Goal: Ask a question: Seek information or help from site administrators or community

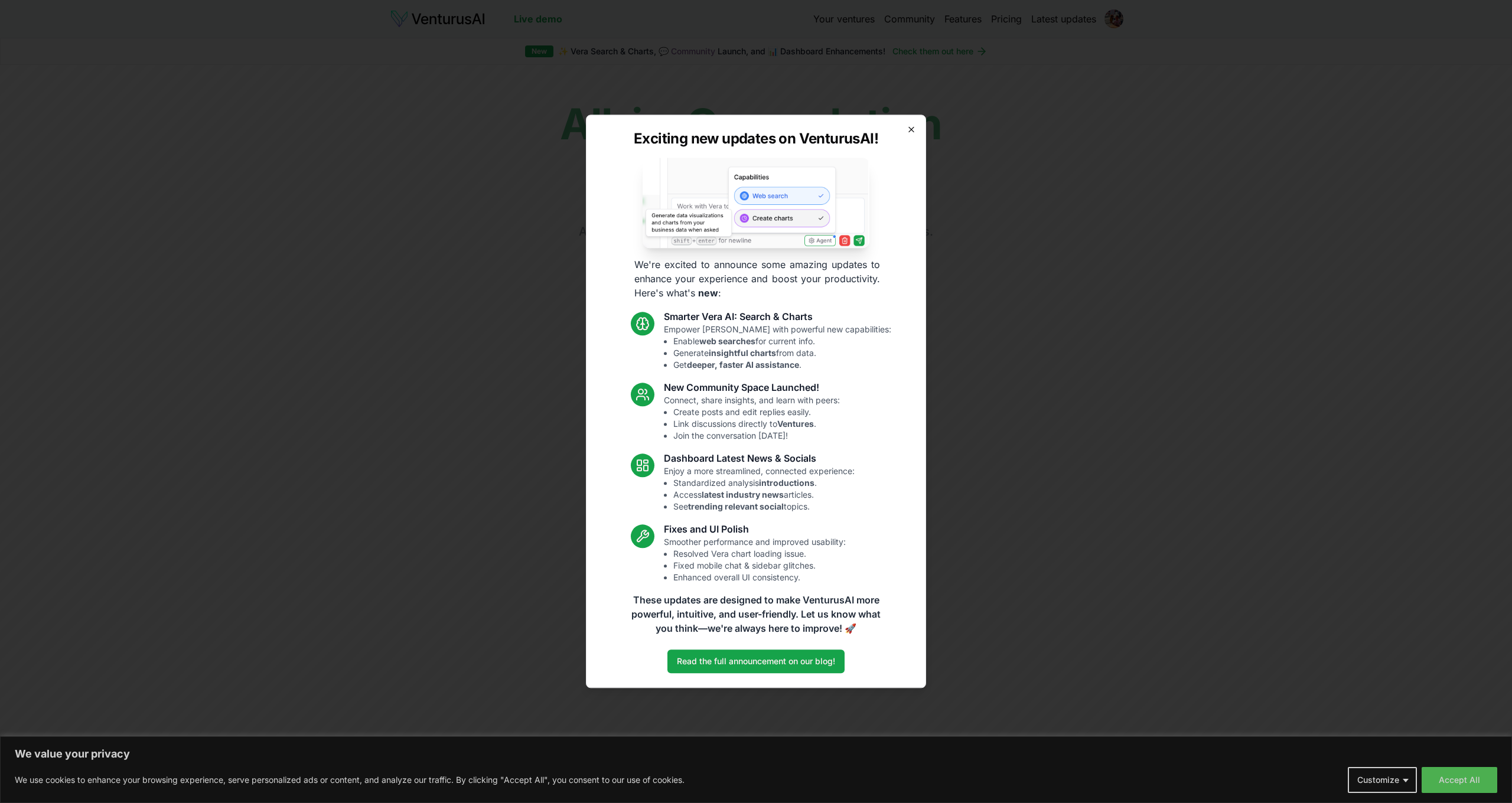
click at [911, 130] on icon "button" at bounding box center [911, 129] width 4 height 4
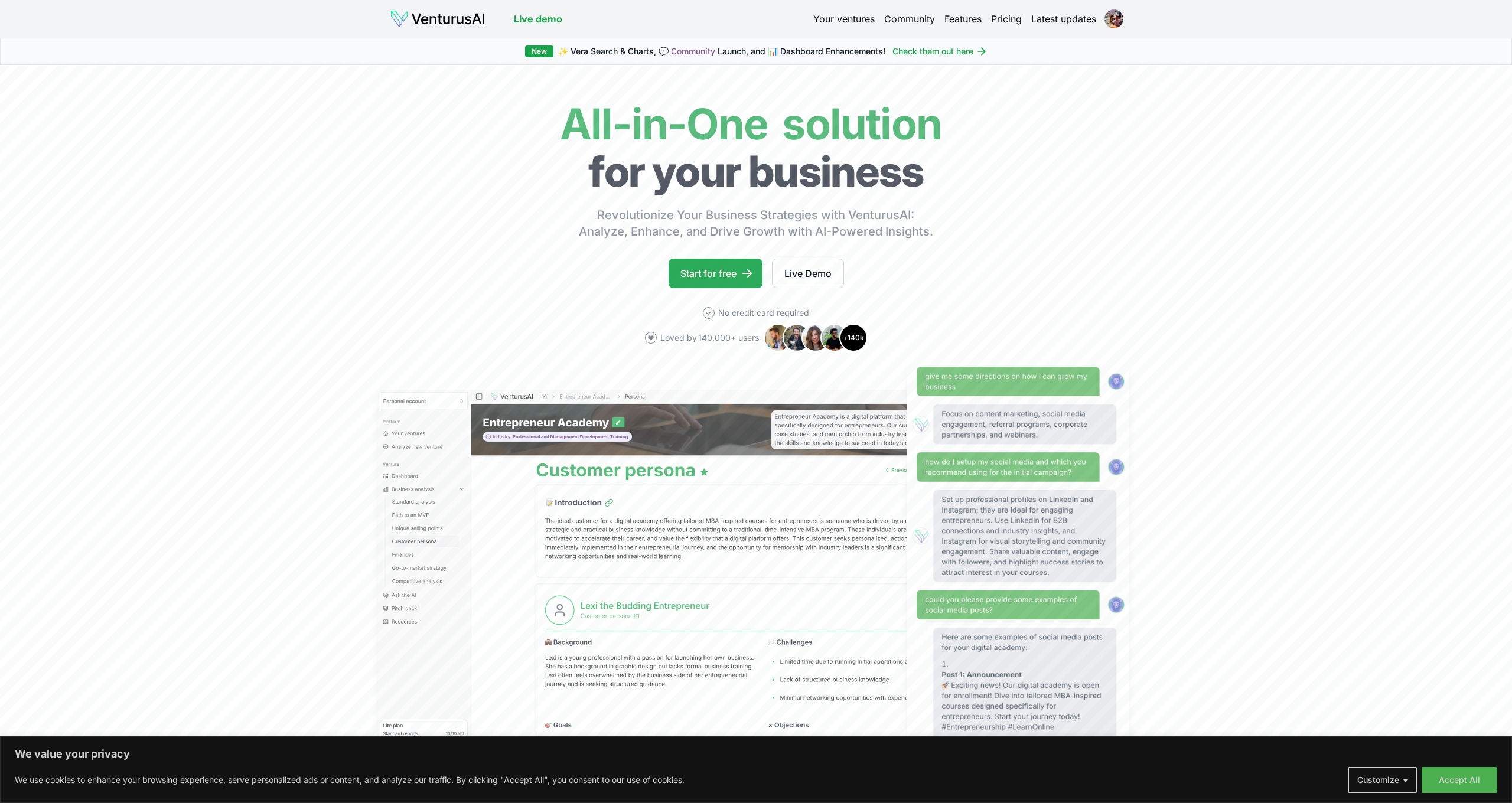
click at [728, 272] on link "Start for free" at bounding box center [716, 274] width 94 height 29
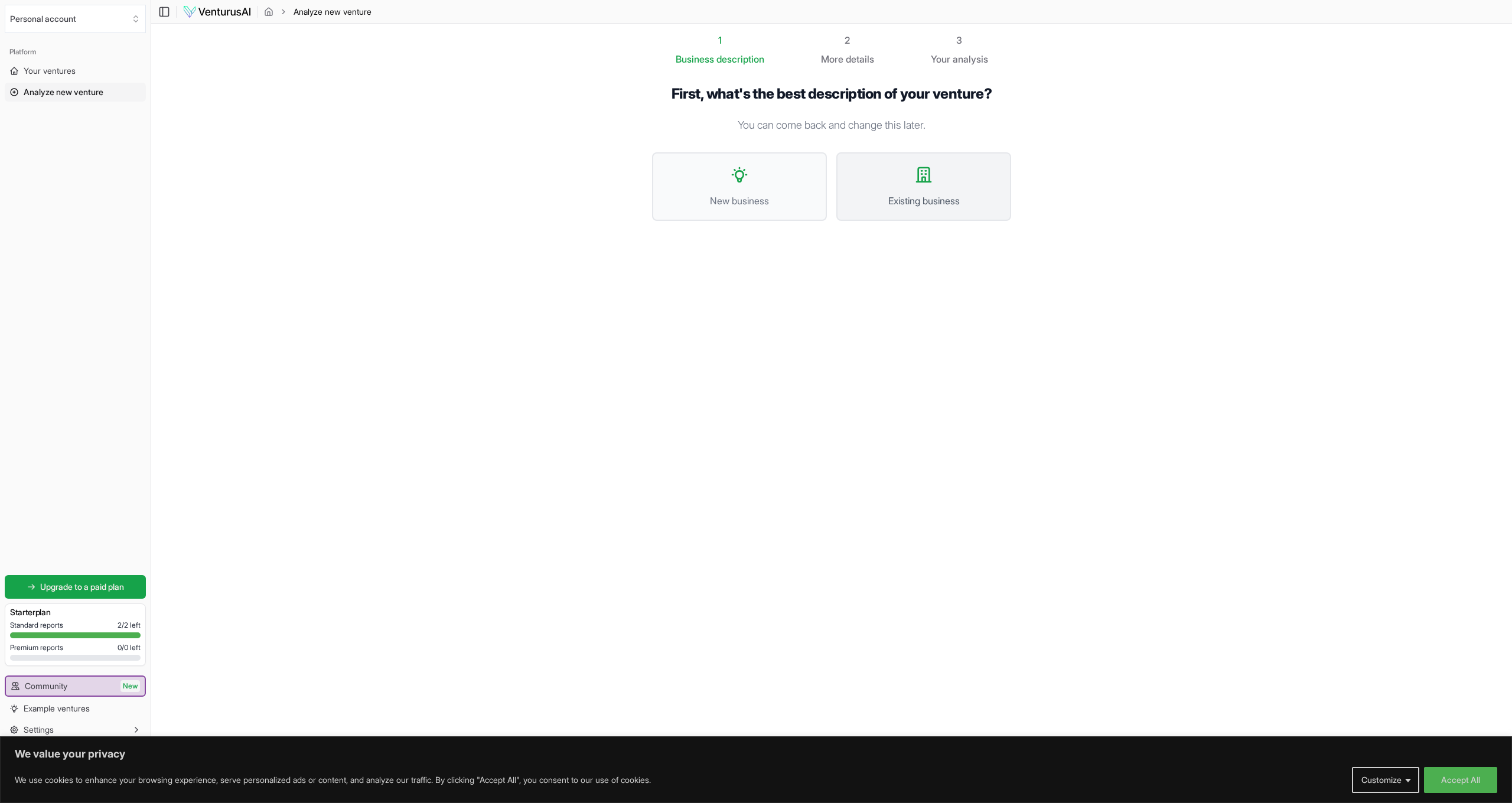
click at [936, 194] on span "Existing business" at bounding box center [924, 201] width 149 height 14
click at [866, 216] on span "I want to analyze a website" at bounding box center [829, 222] width 295 height 14
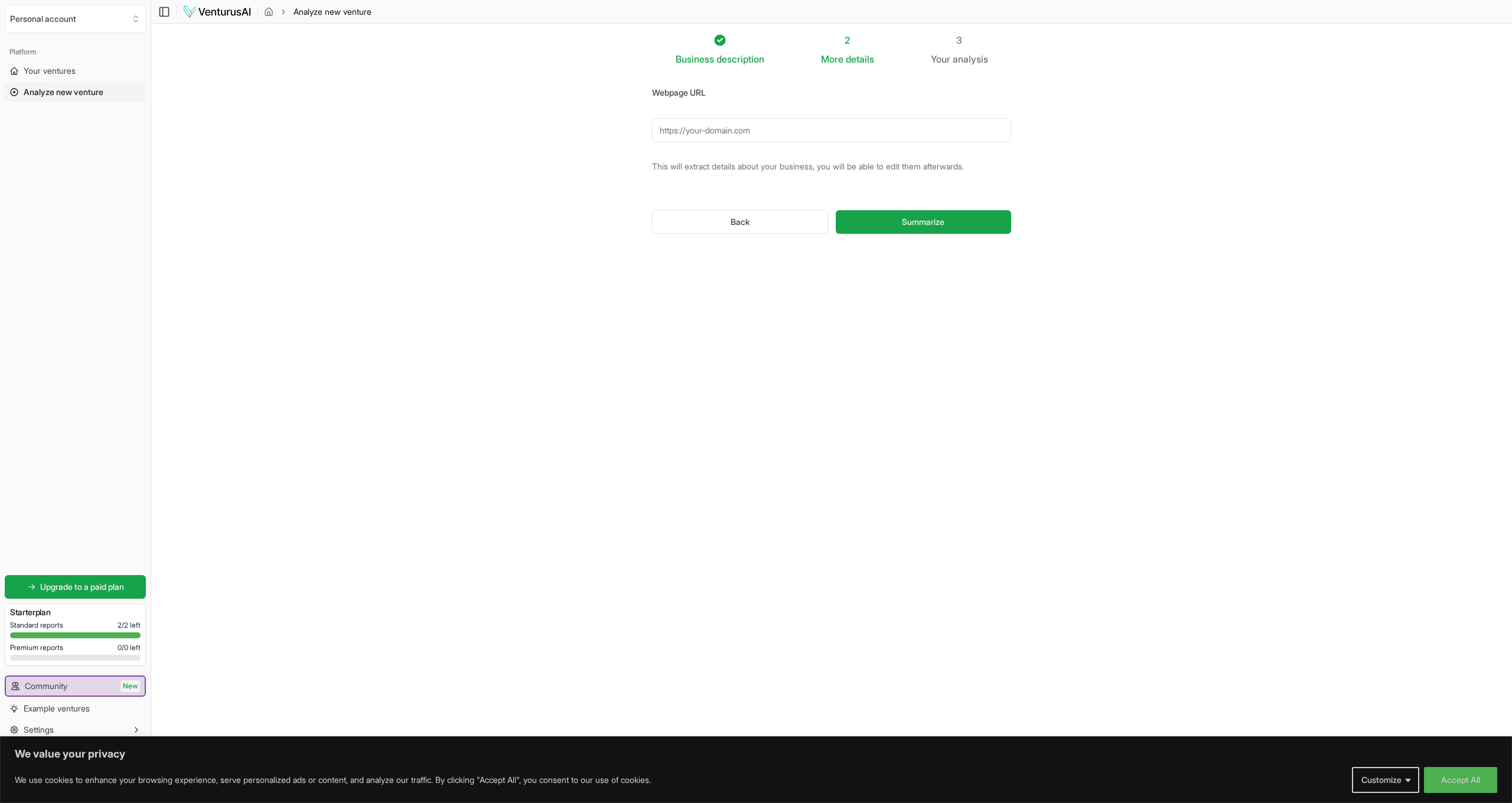
click at [804, 133] on input "Webpage URL" at bounding box center [831, 129] width 359 height 23
type input "[URL][DOMAIN_NAME]"
click at [957, 216] on button "Summarize" at bounding box center [923, 221] width 175 height 23
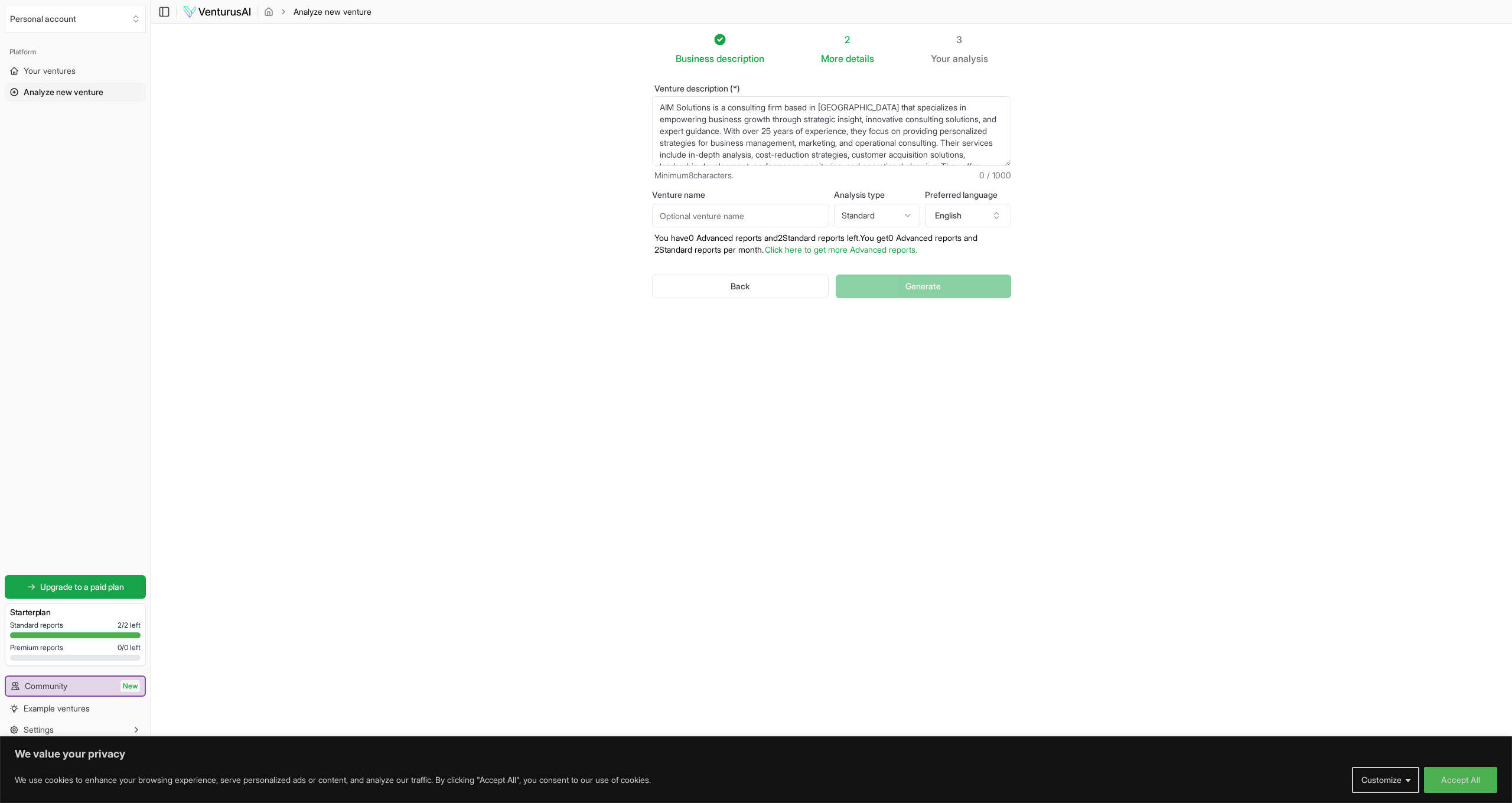
click at [787, 220] on input "Venture name" at bounding box center [740, 215] width 177 height 23
type input "AIM Solutions"
click at [868, 216] on html "We value your privacy We use cookies to enhance your browsing experience, serve…" at bounding box center [756, 401] width 1512 height 803
select select "advanced"
click at [946, 221] on button "English" at bounding box center [968, 216] width 87 height 23
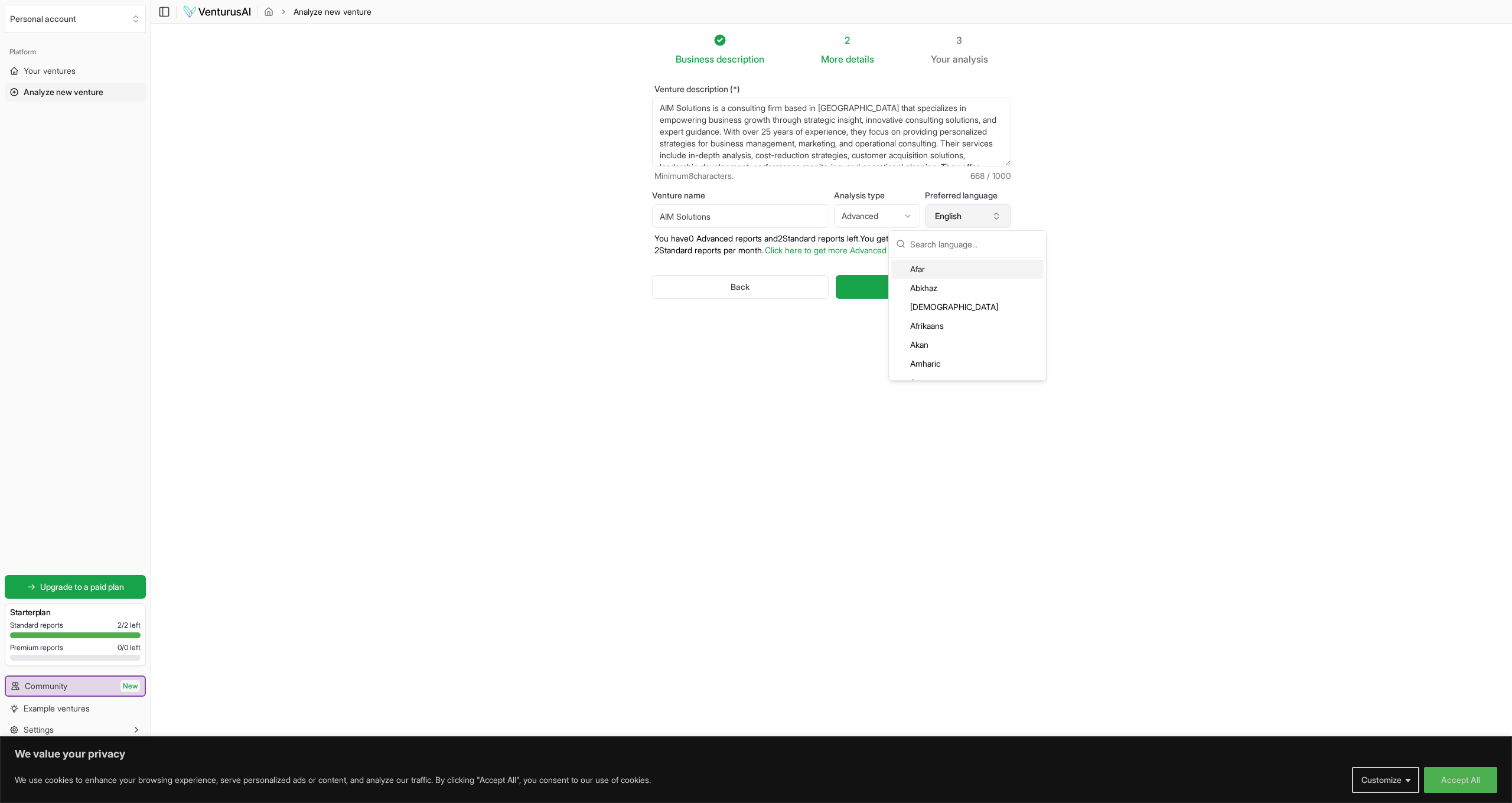
click at [946, 221] on button "English" at bounding box center [968, 216] width 87 height 23
click at [926, 288] on span "Generate" at bounding box center [923, 287] width 36 height 12
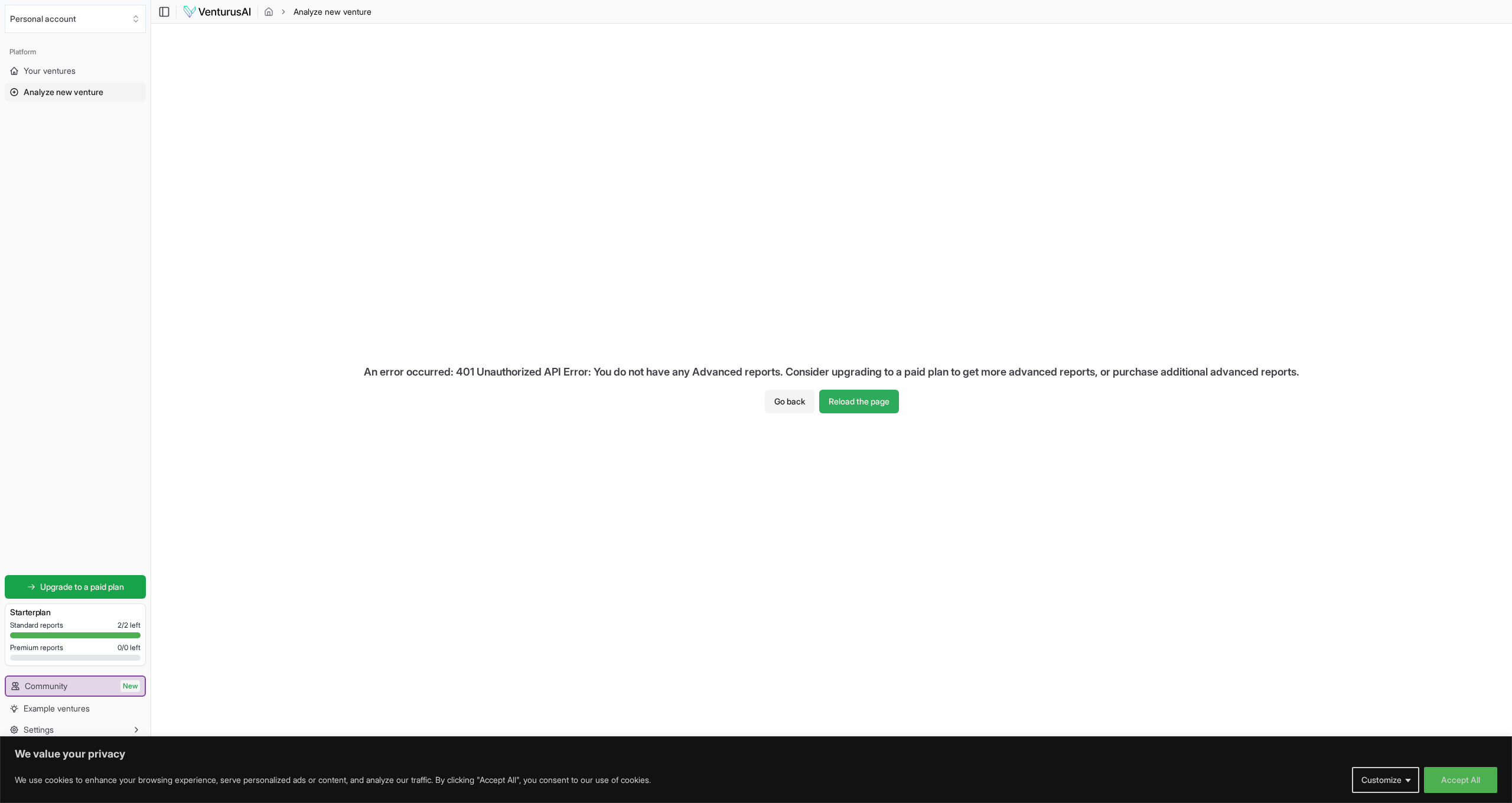
click at [859, 398] on button "Reload the page" at bounding box center [859, 401] width 80 height 23
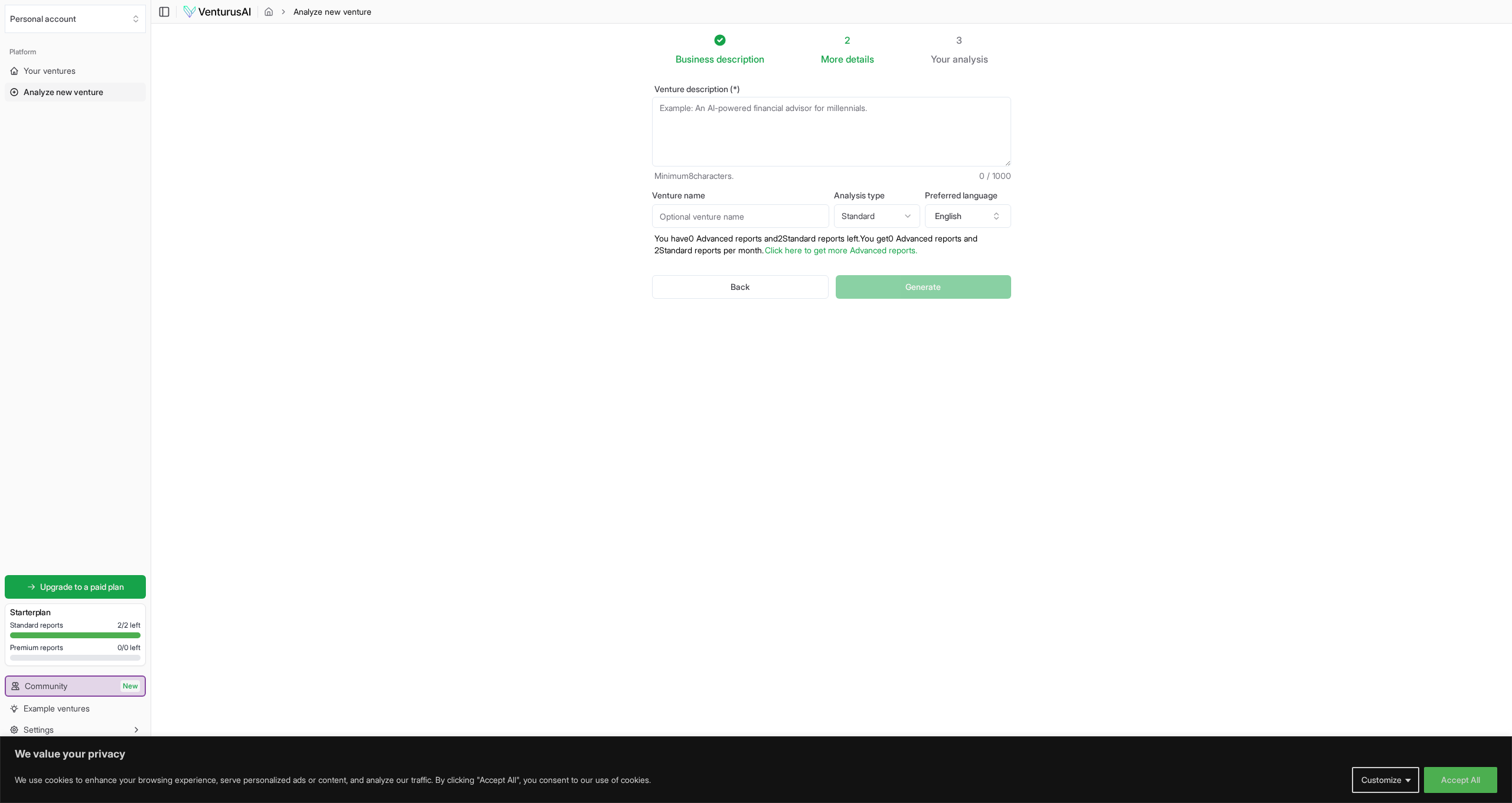
click at [767, 222] on input "Venture name" at bounding box center [740, 216] width 177 height 23
type input "AIM Solutions"
click at [901, 221] on html "We value your privacy We use cookies to enhance your browsing experience, serve…" at bounding box center [756, 401] width 1512 height 803
click at [891, 211] on html "We value your privacy We use cookies to enhance your browsing experience, serve…" at bounding box center [756, 401] width 1512 height 803
select select "standard"
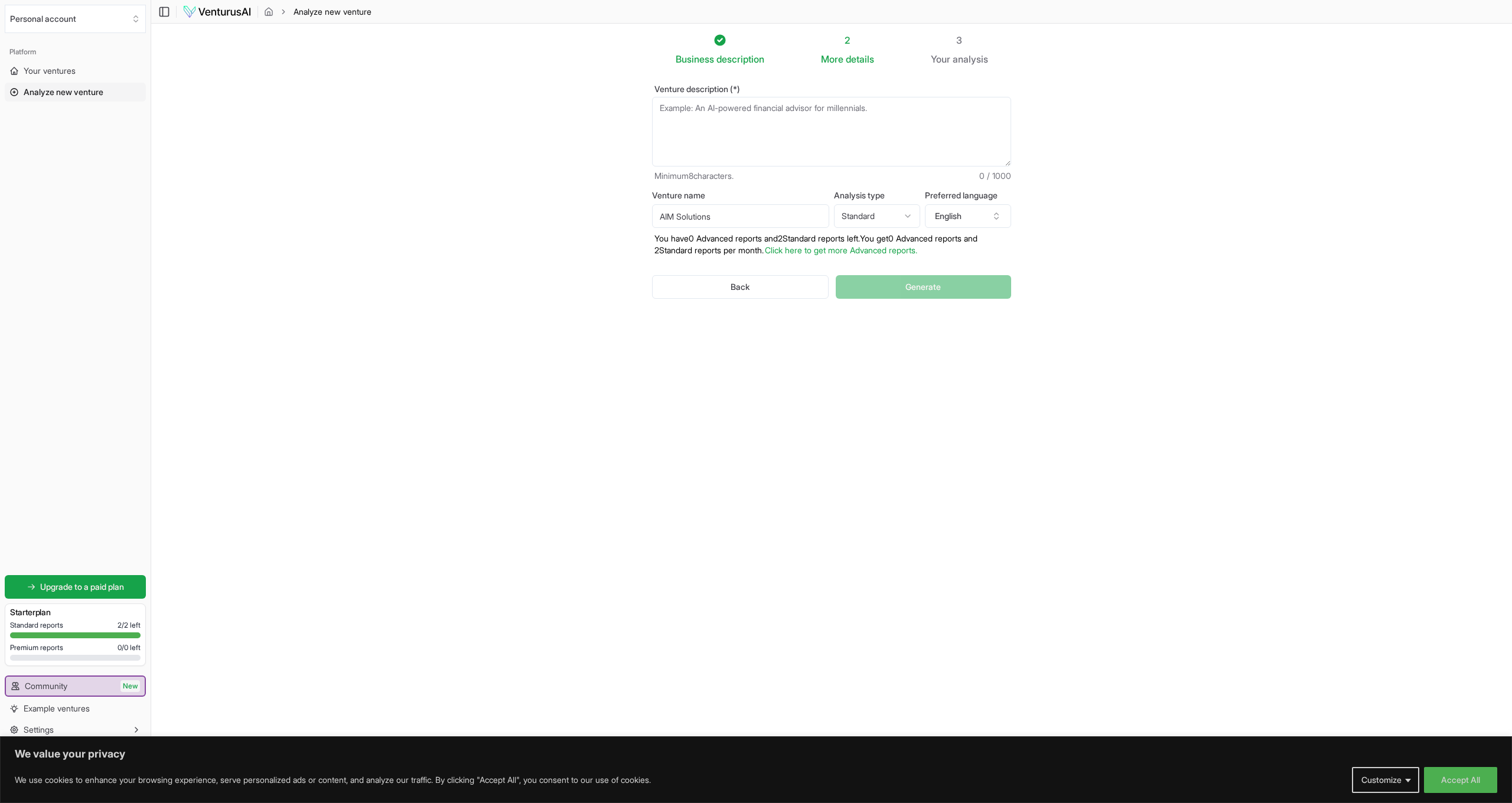
click at [786, 133] on textarea "Venture description (*)" at bounding box center [831, 132] width 359 height 69
paste textarea "We don't just help businesses grow — we empower them to evolve. Through strateg…"
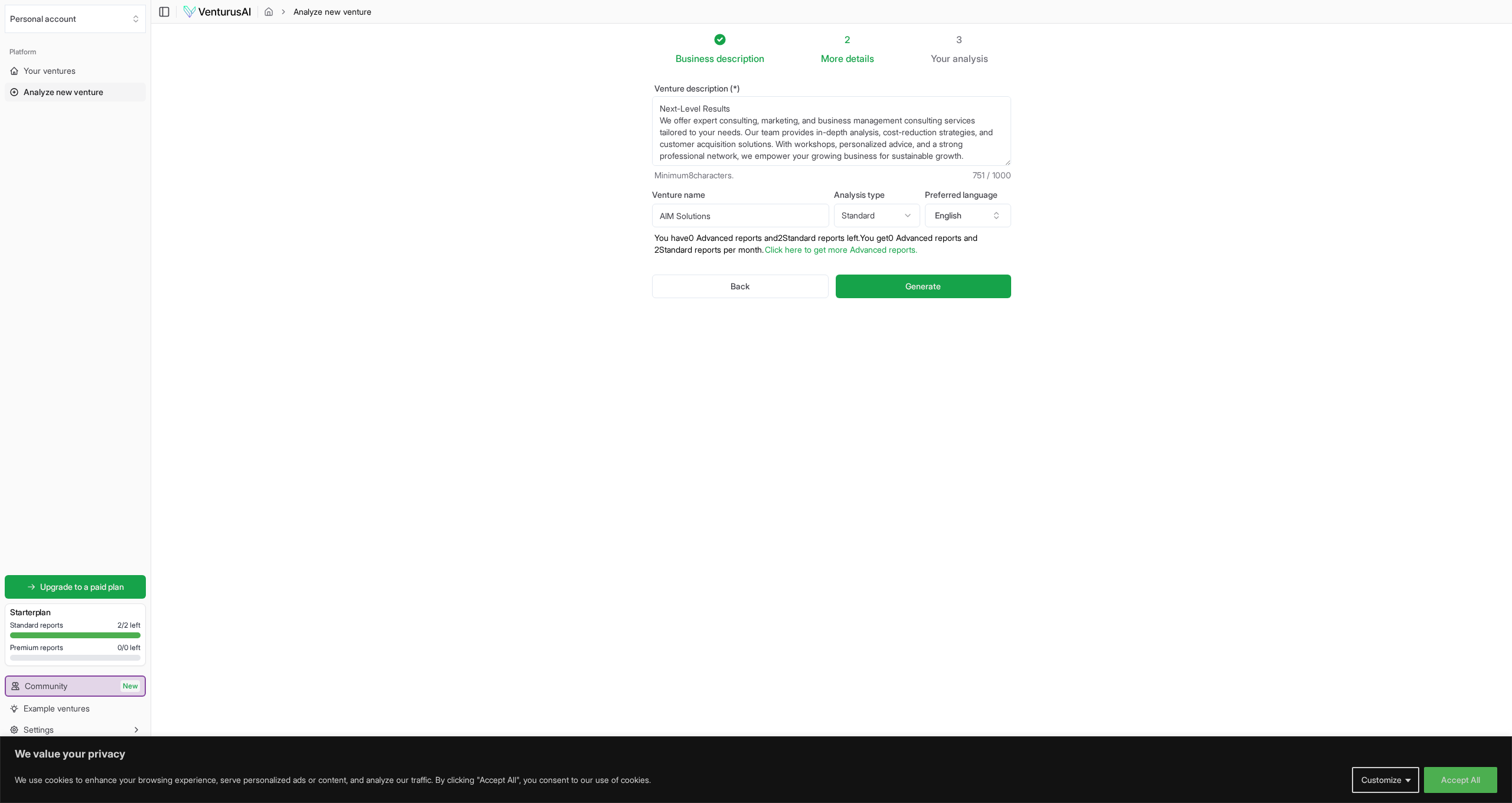
scroll to position [69, 0]
type textarea "We don't just help businesses grow — we empower them to evolve. Through strateg…"
click at [905, 288] on button "Generate" at bounding box center [923, 286] width 175 height 23
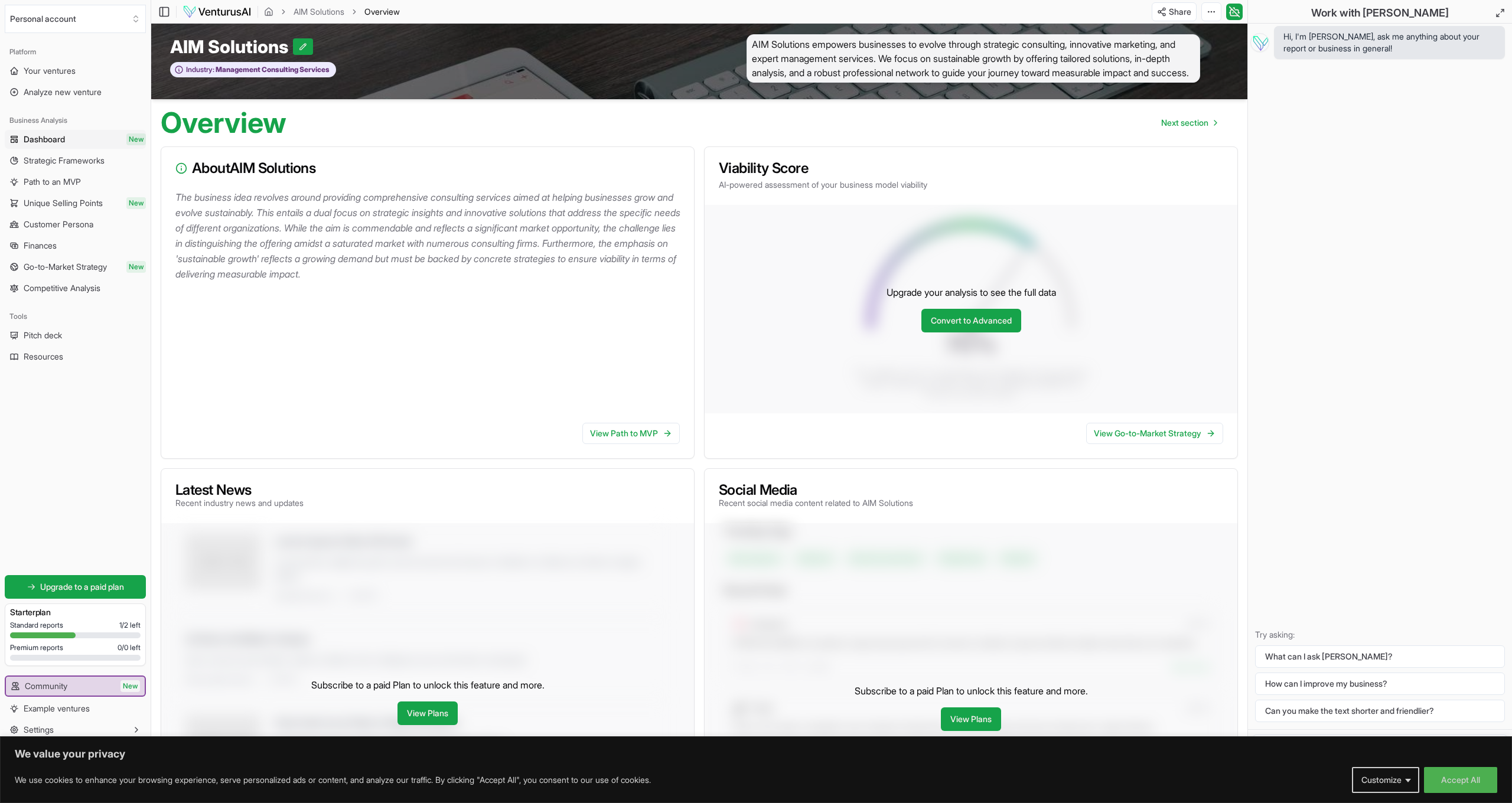
scroll to position [8, 0]
click at [648, 437] on link "View Path to MVP" at bounding box center [631, 432] width 97 height 22
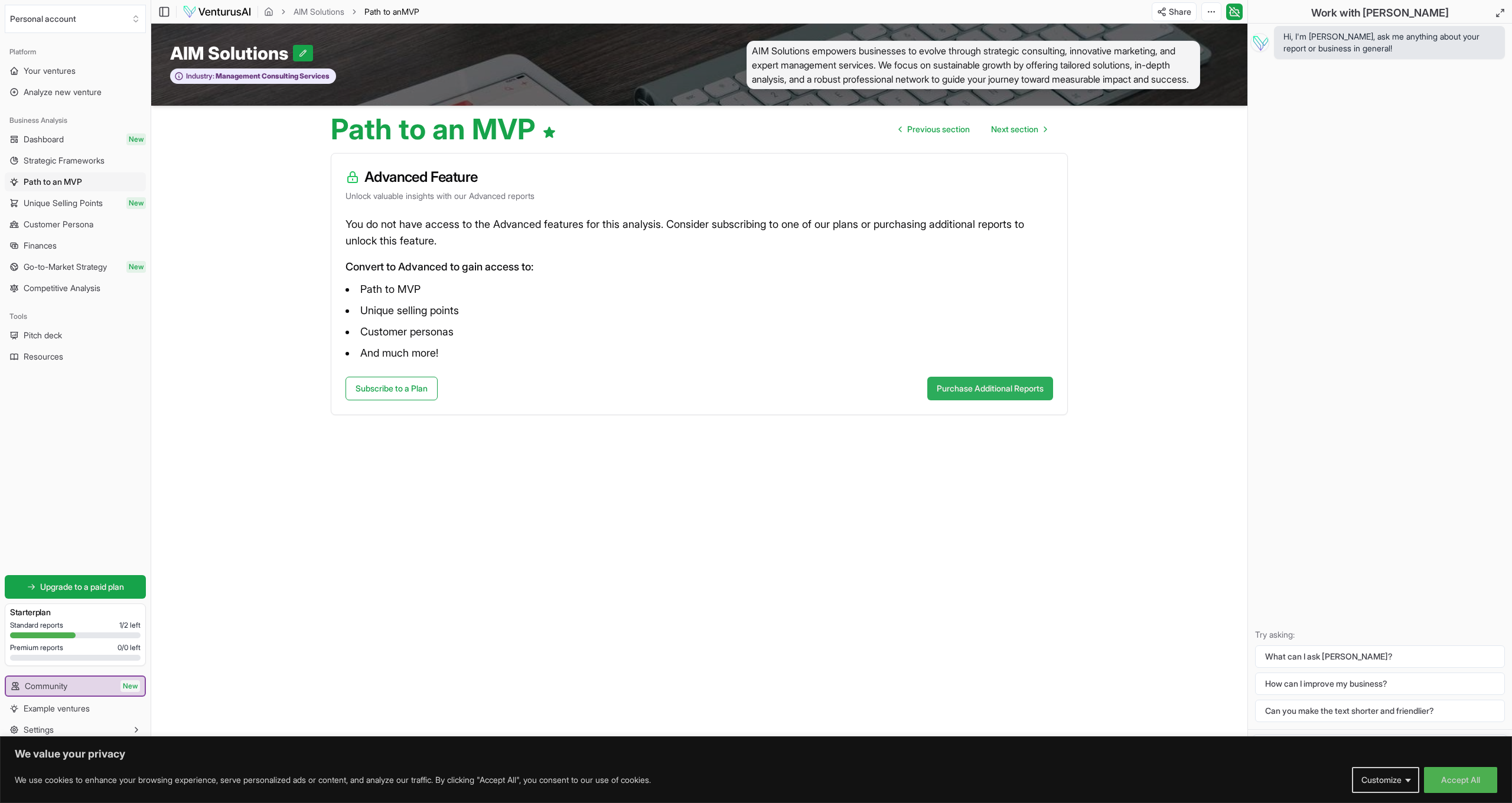
click at [962, 392] on button "Purchase Additional Reports" at bounding box center [990, 388] width 126 height 23
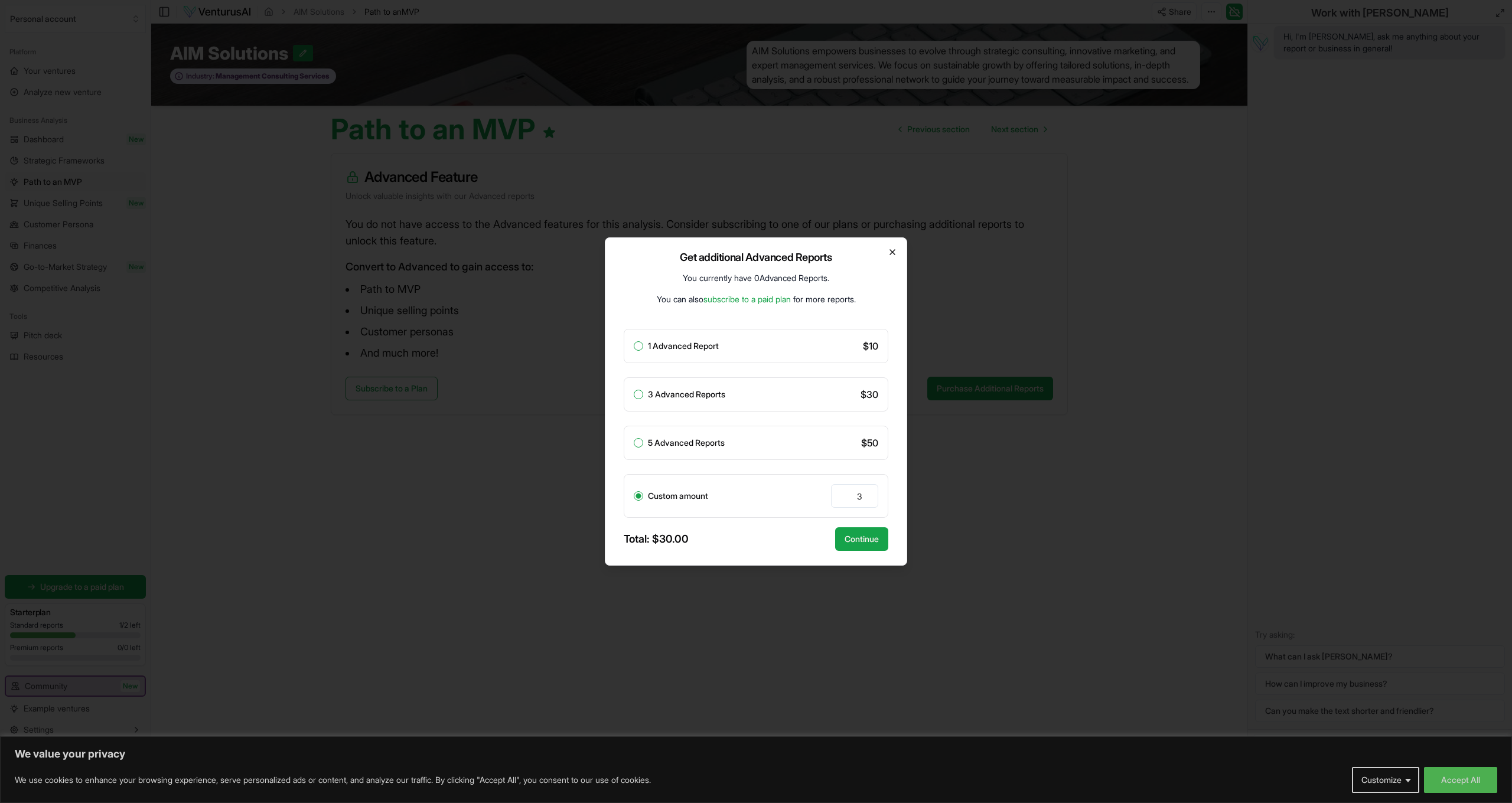
click at [887, 252] on icon "button" at bounding box center [892, 252] width 10 height 10
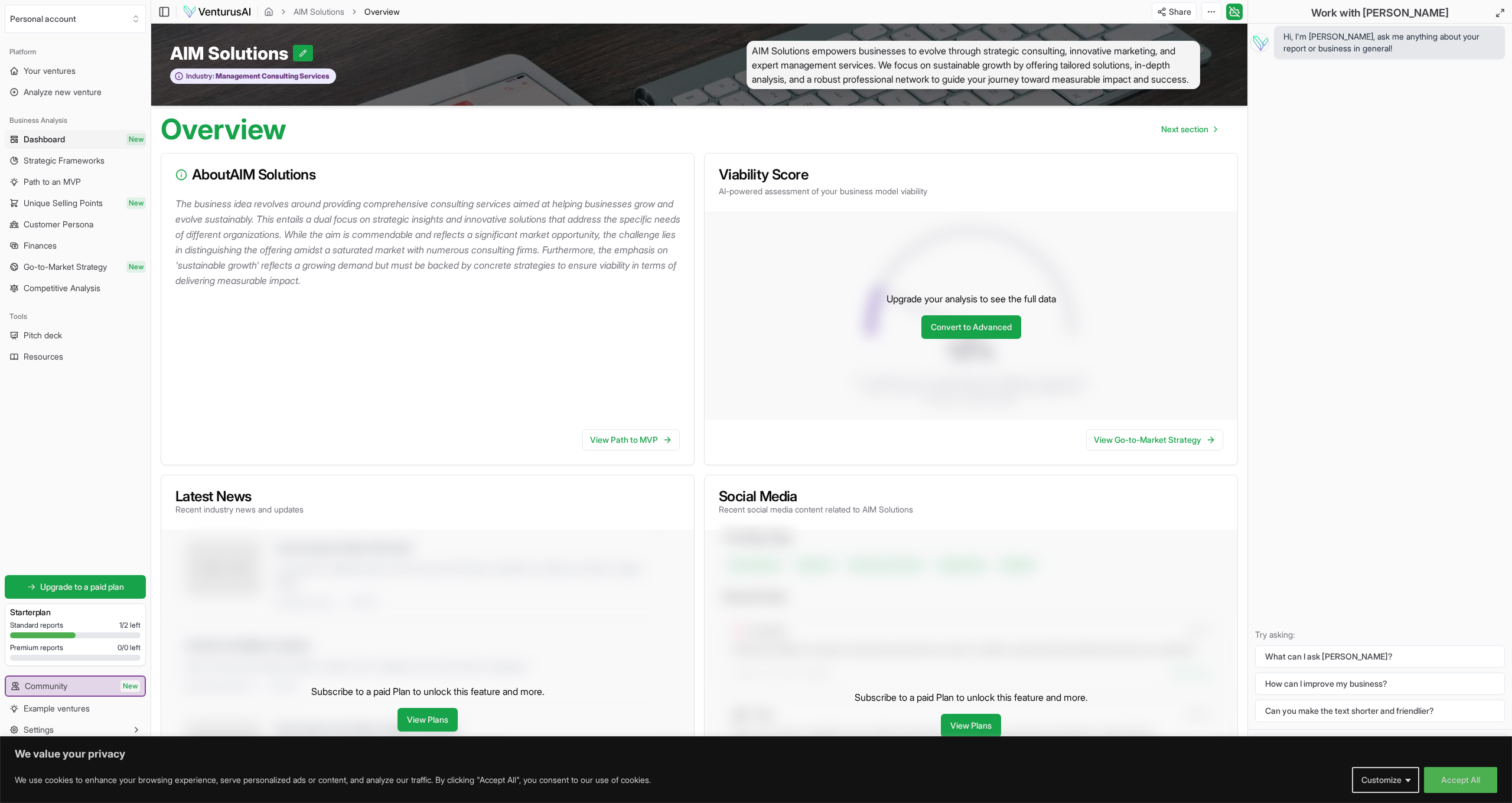
scroll to position [8, 0]
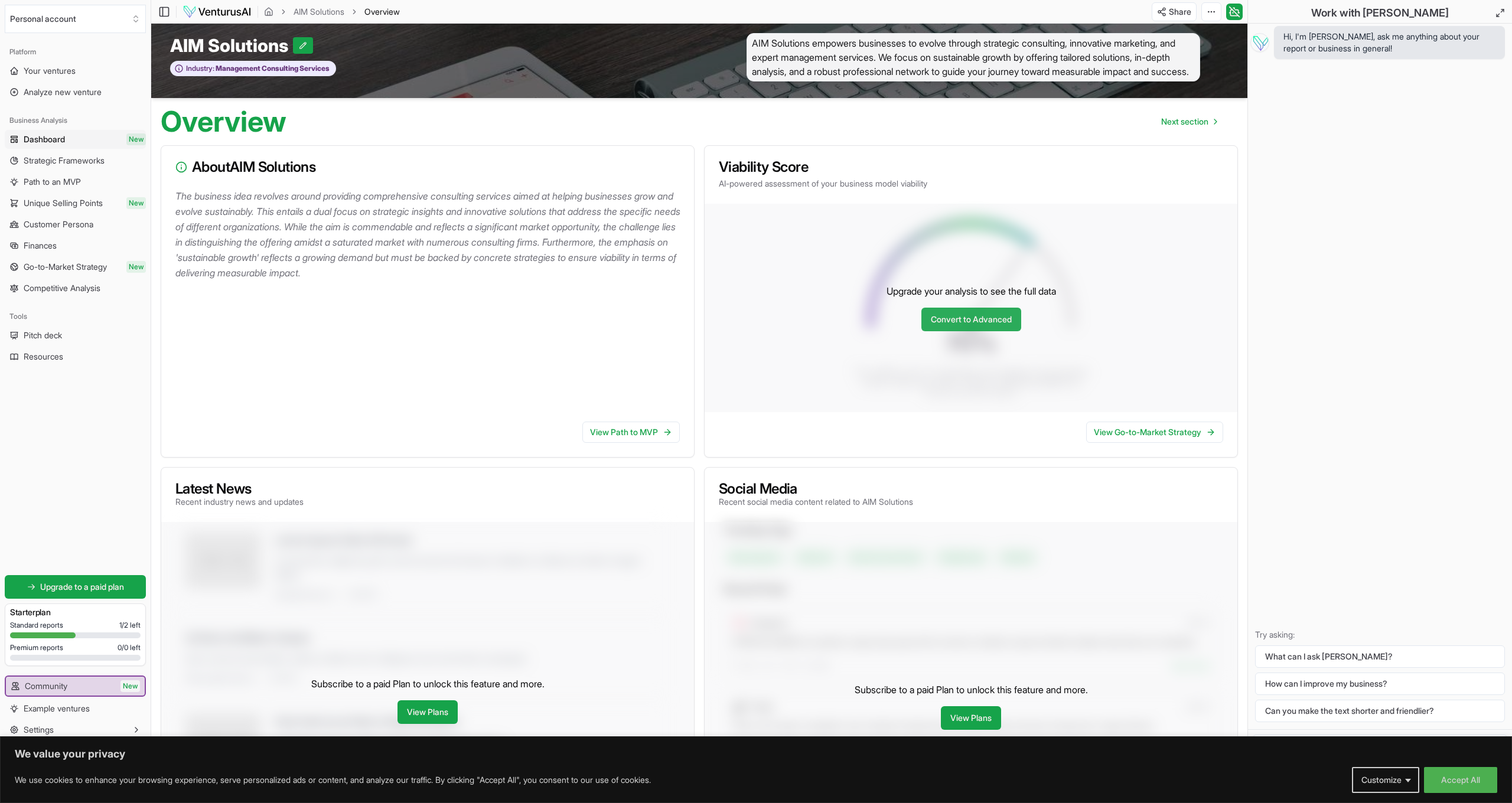
click at [952, 315] on link "Convert to Advanced" at bounding box center [970, 319] width 100 height 23
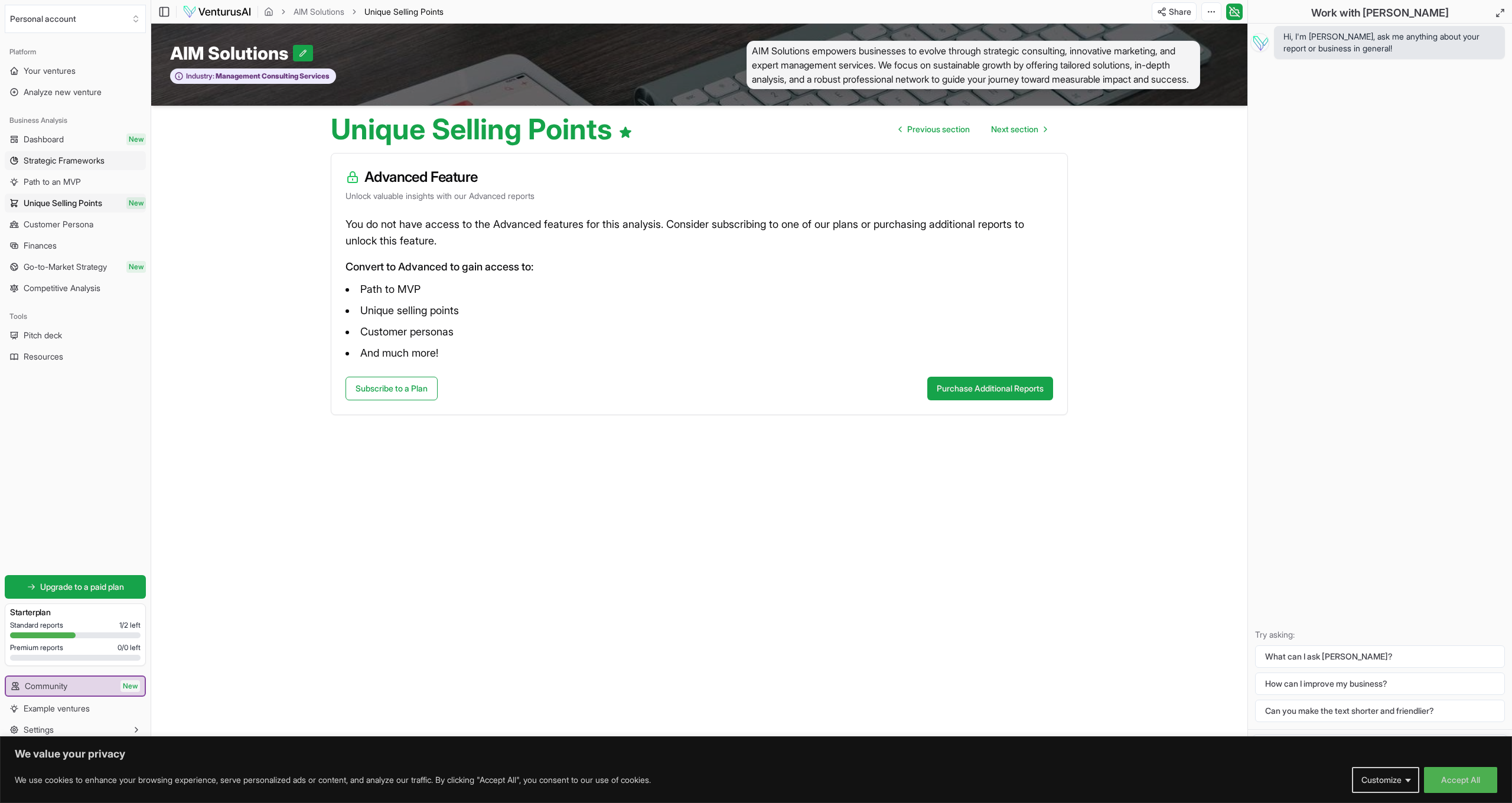
click at [81, 160] on span "Strategic Frameworks" at bounding box center [63, 161] width 81 height 12
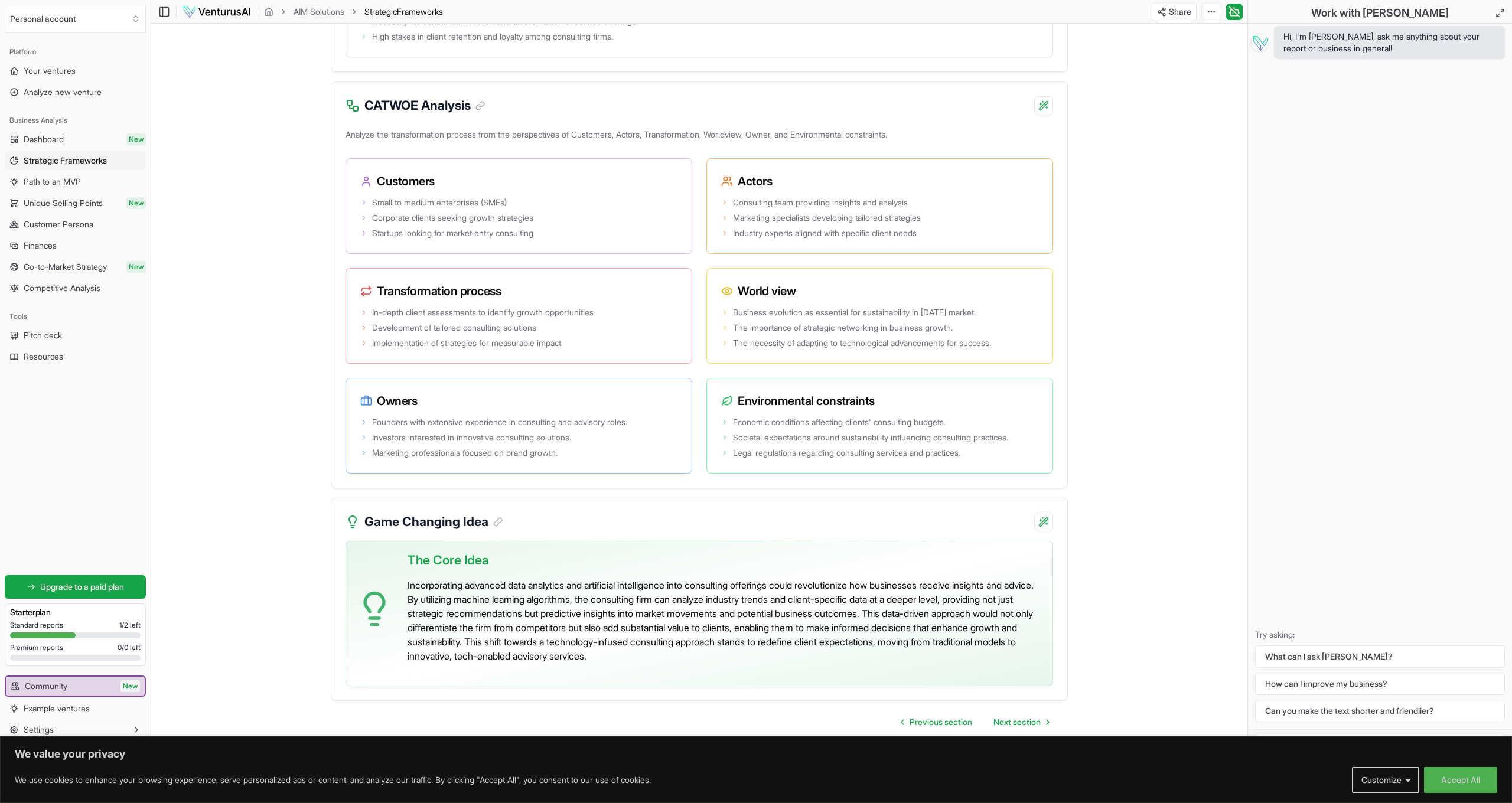
scroll to position [2069, 0]
click at [1011, 721] on span "Next section" at bounding box center [1016, 722] width 48 height 12
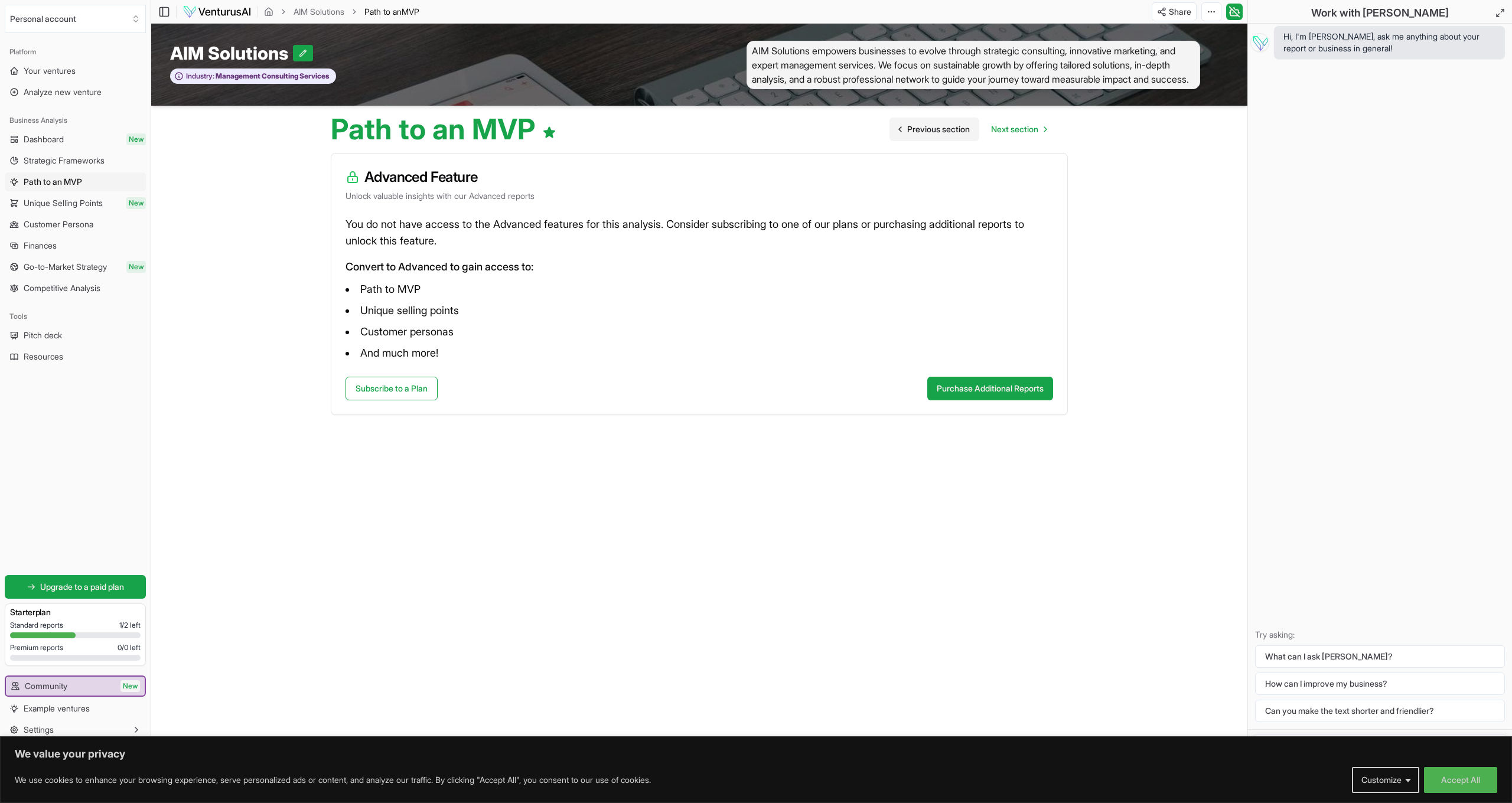
click at [907, 126] on span "Previous section" at bounding box center [938, 129] width 62 height 12
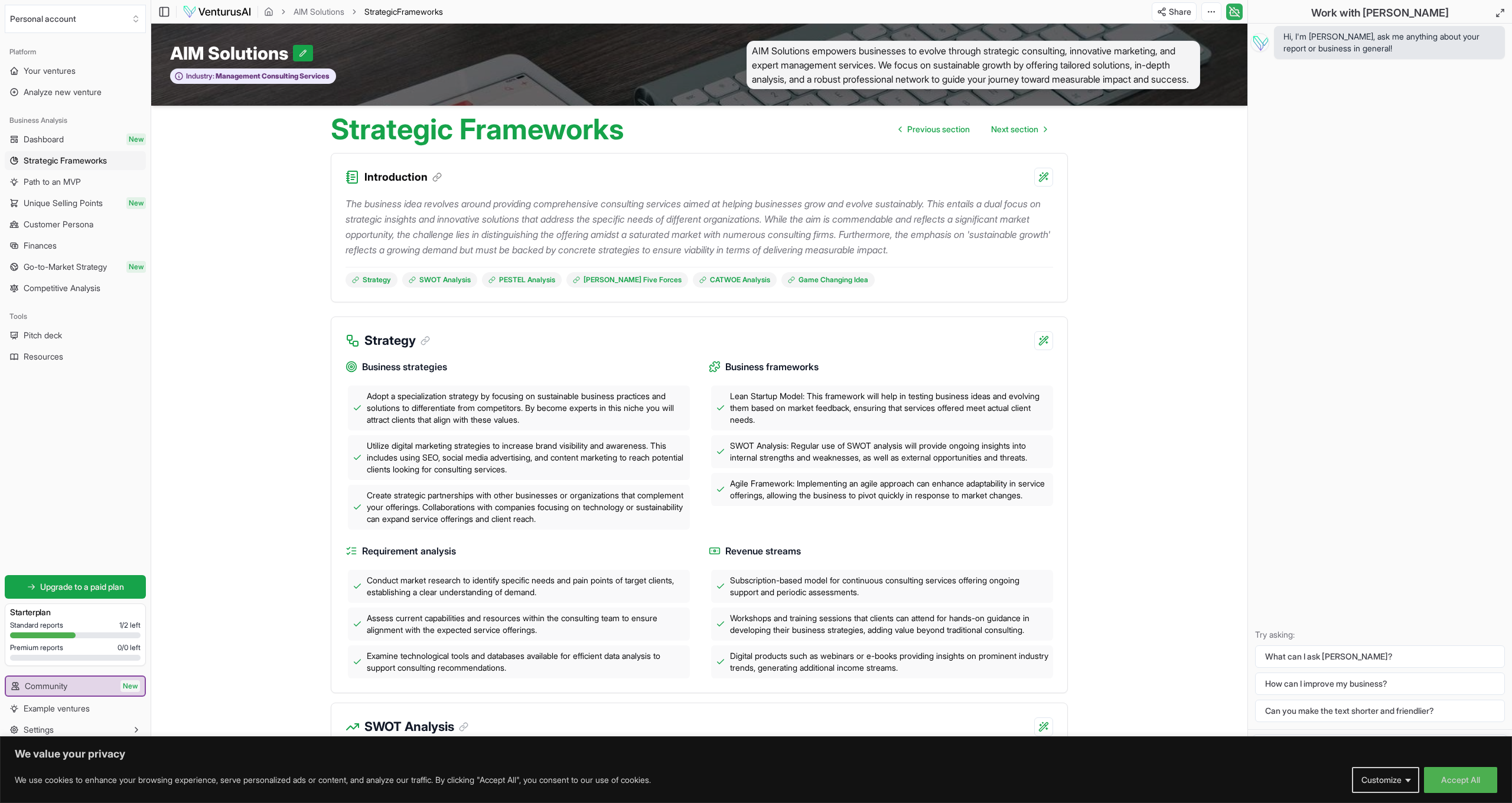
click at [1235, 11] on icon at bounding box center [1235, 11] width 10 height 10
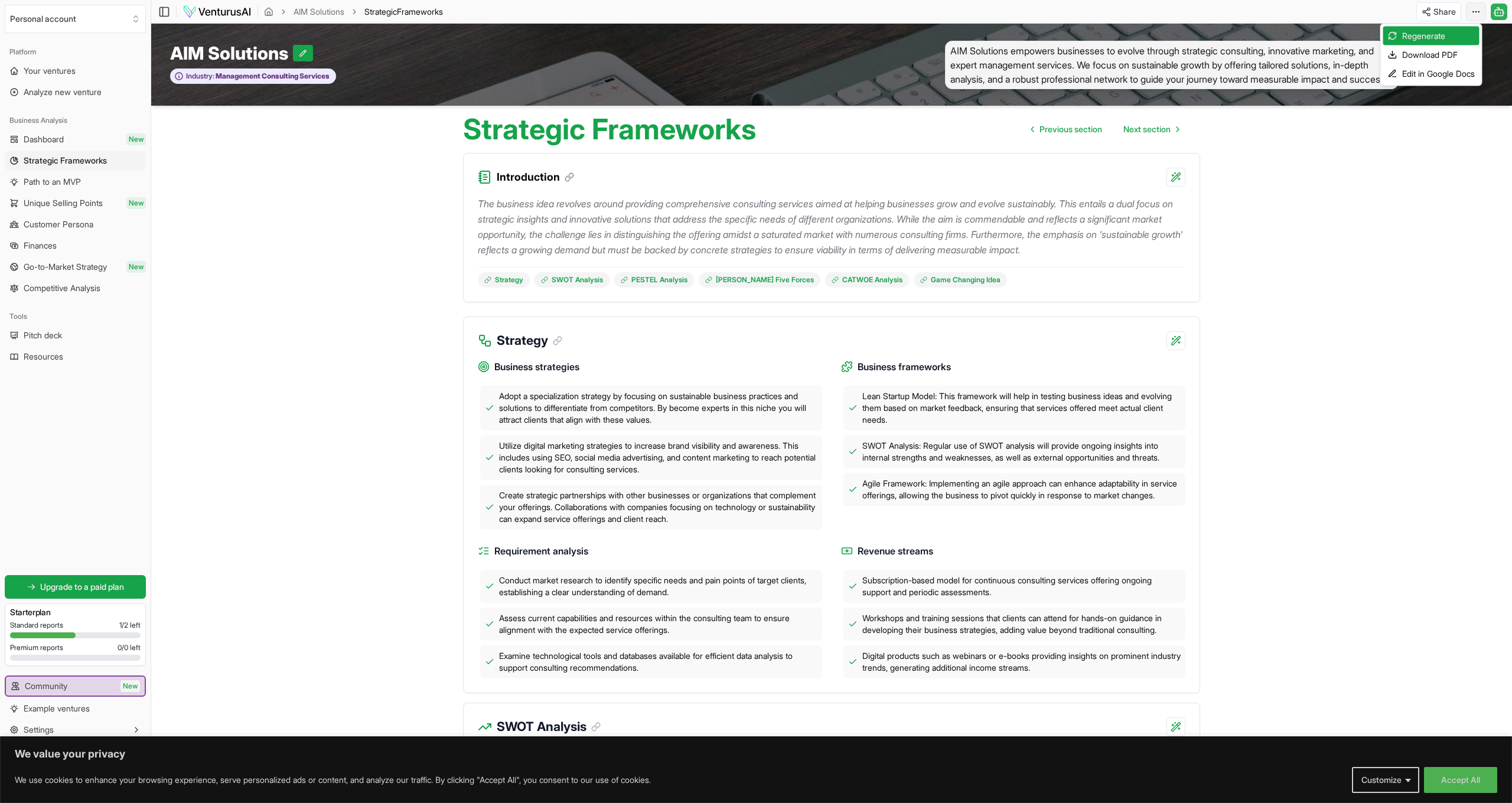
click at [1473, 9] on html "We value your privacy We use cookies to enhance your browsing experience, serve…" at bounding box center [756, 401] width 1512 height 803
click at [1437, 55] on div "Download PDF" at bounding box center [1431, 55] width 96 height 19
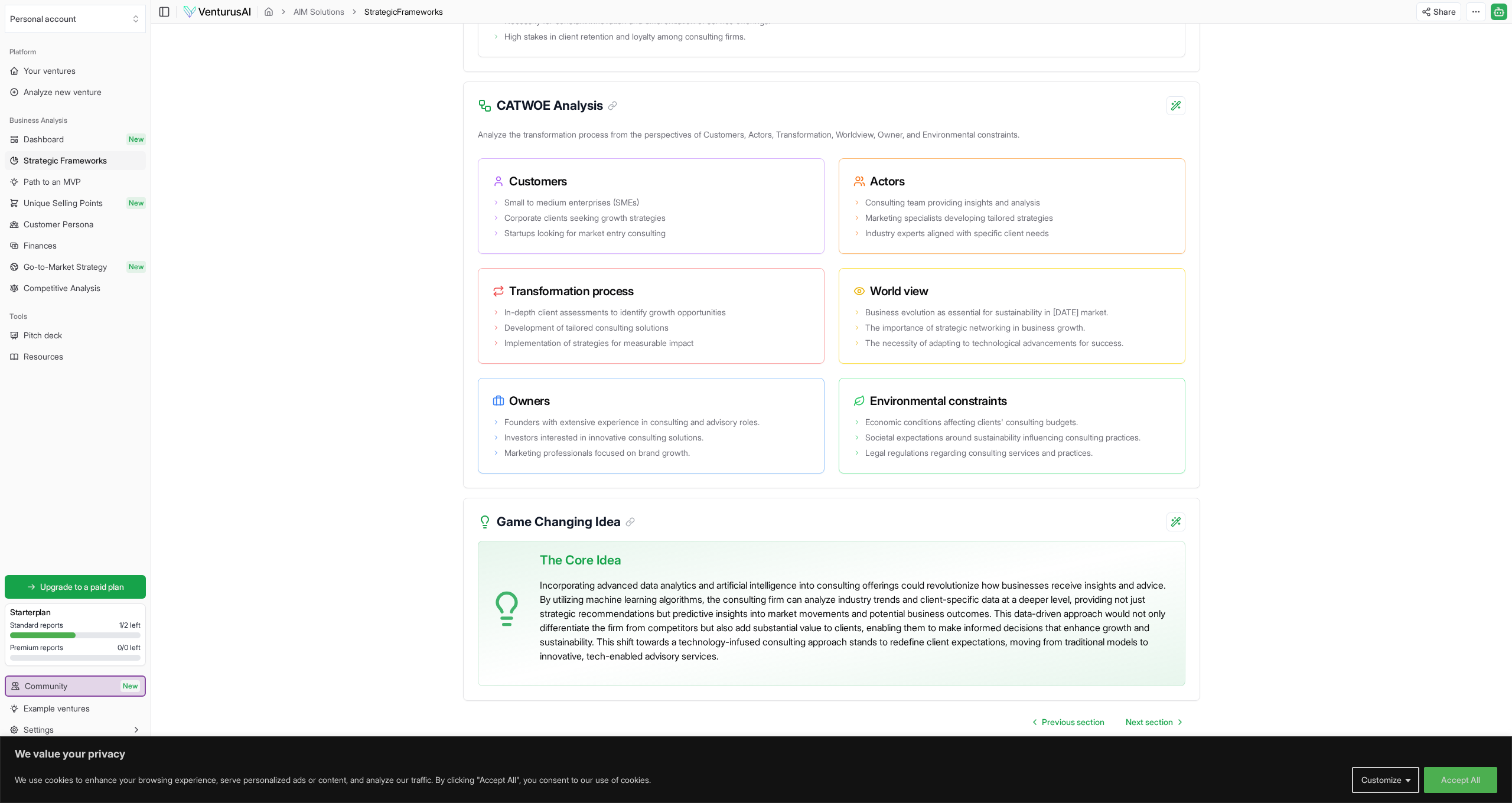
scroll to position [2069, 0]
click at [1154, 719] on span "Next section" at bounding box center [1149, 722] width 48 height 12
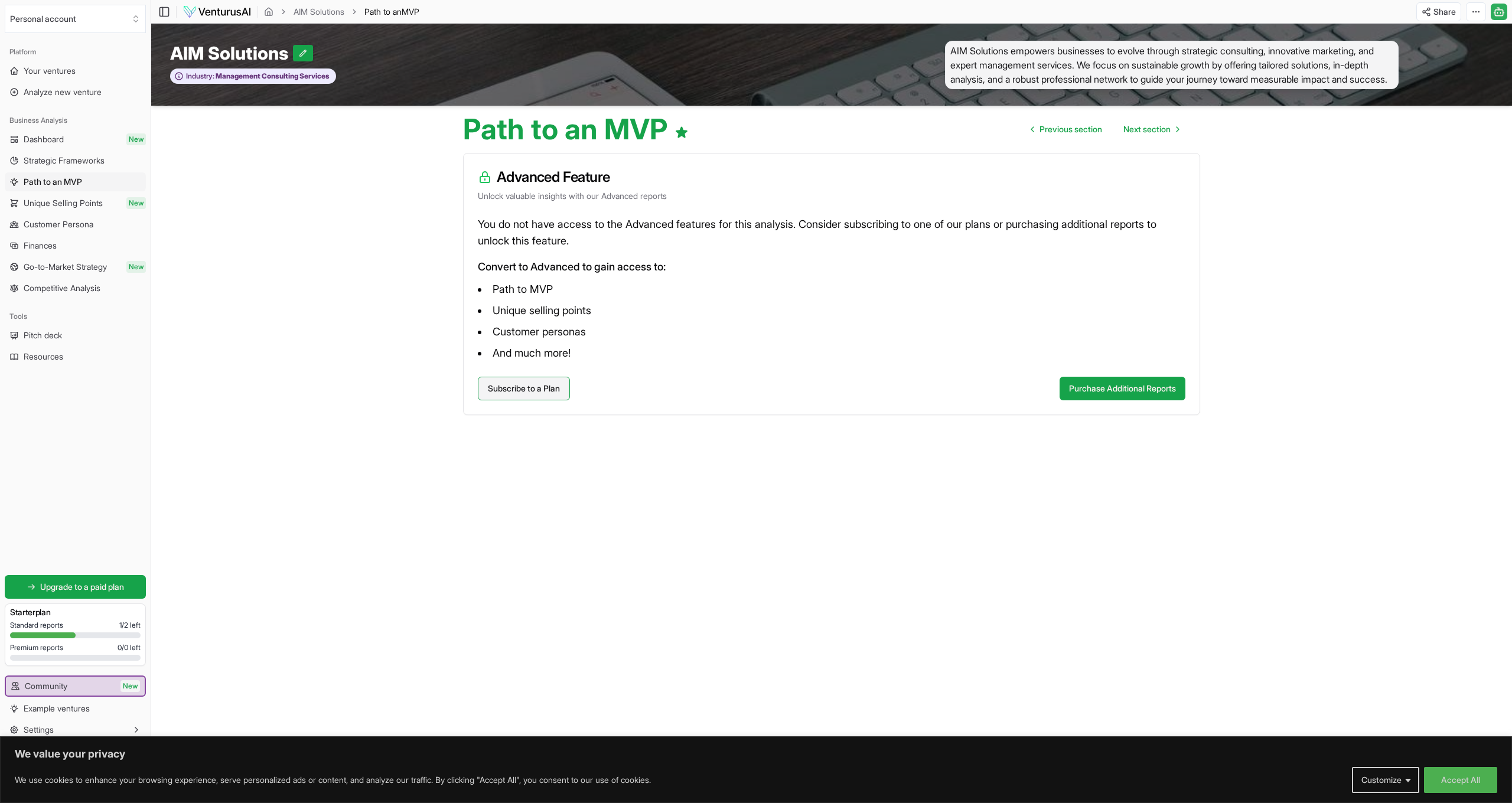
click at [548, 386] on link "Subscribe to a Plan" at bounding box center [523, 388] width 92 height 23
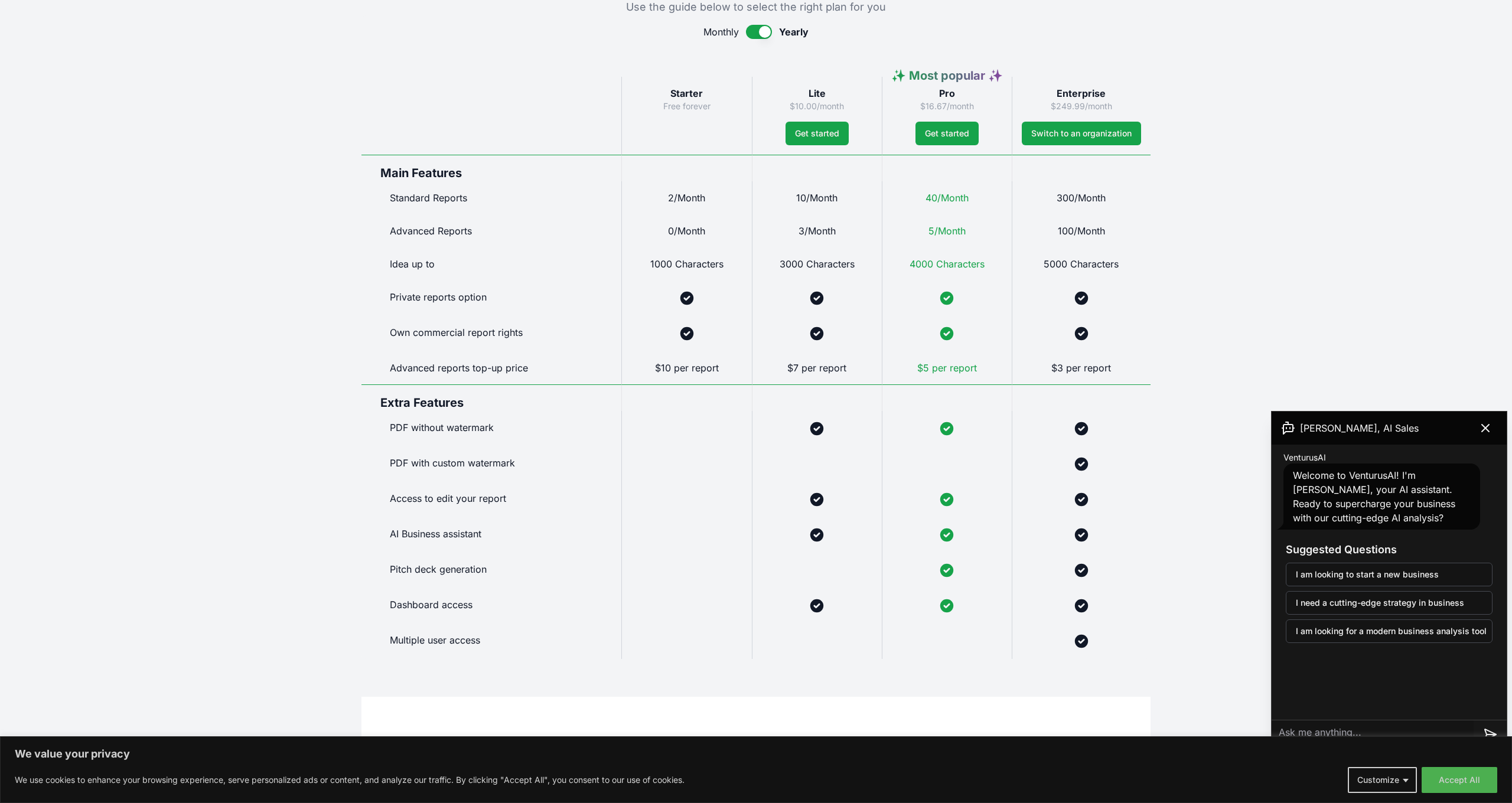
scroll to position [581, 0]
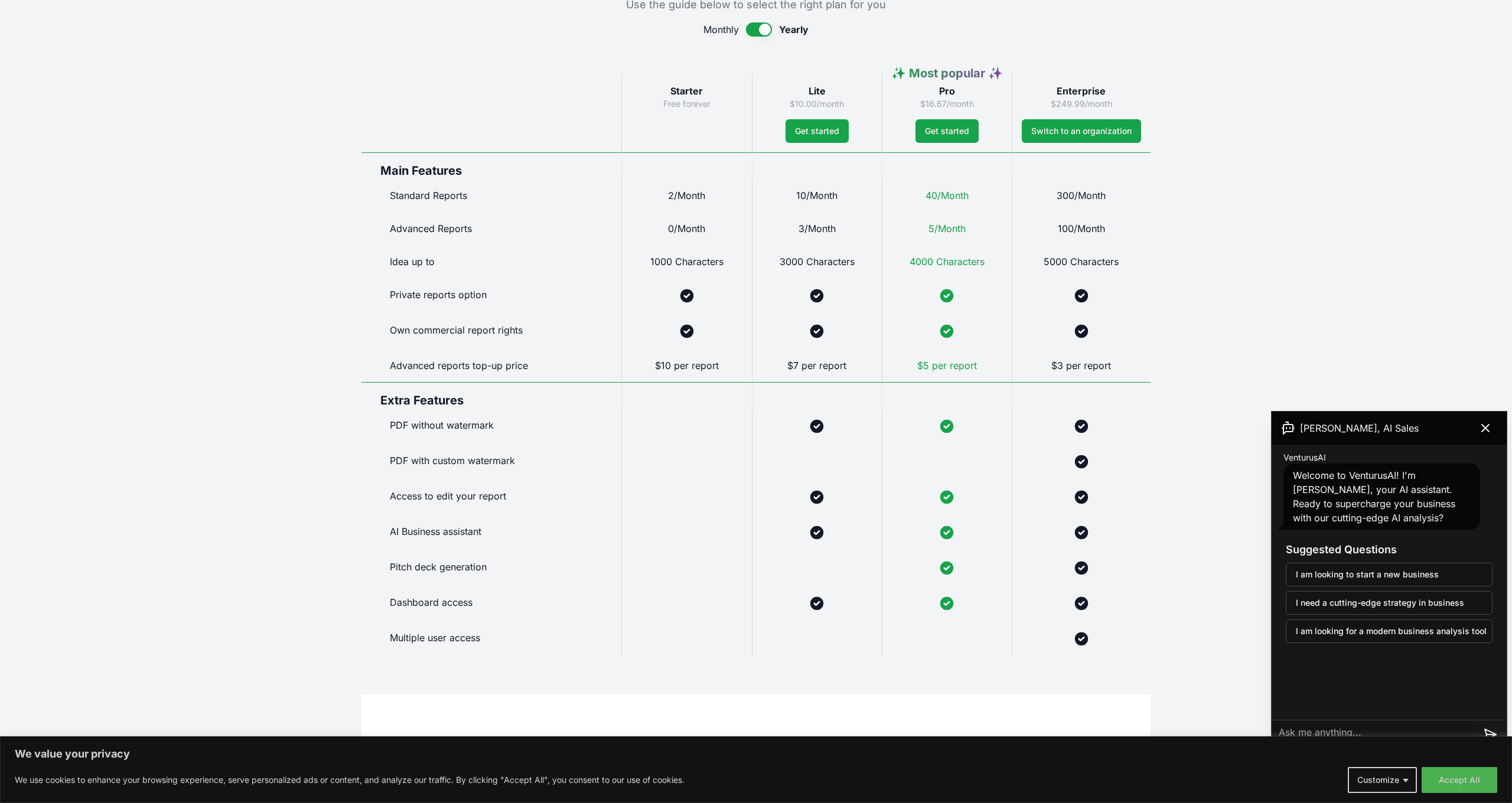
click at [1340, 727] on textarea at bounding box center [1372, 735] width 202 height 29
type textarea "is there a way i could get a test try for free?"
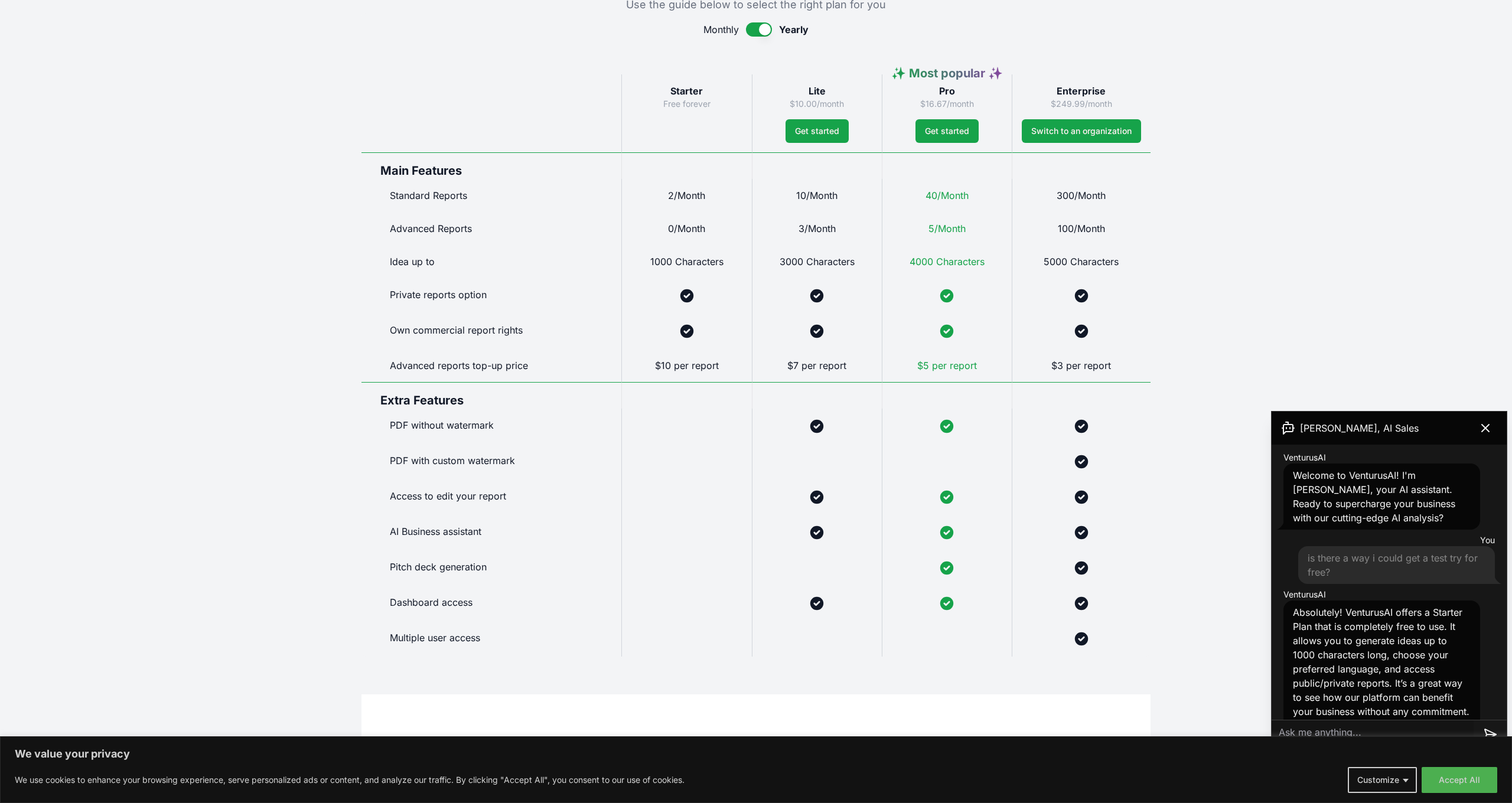
scroll to position [53, 0]
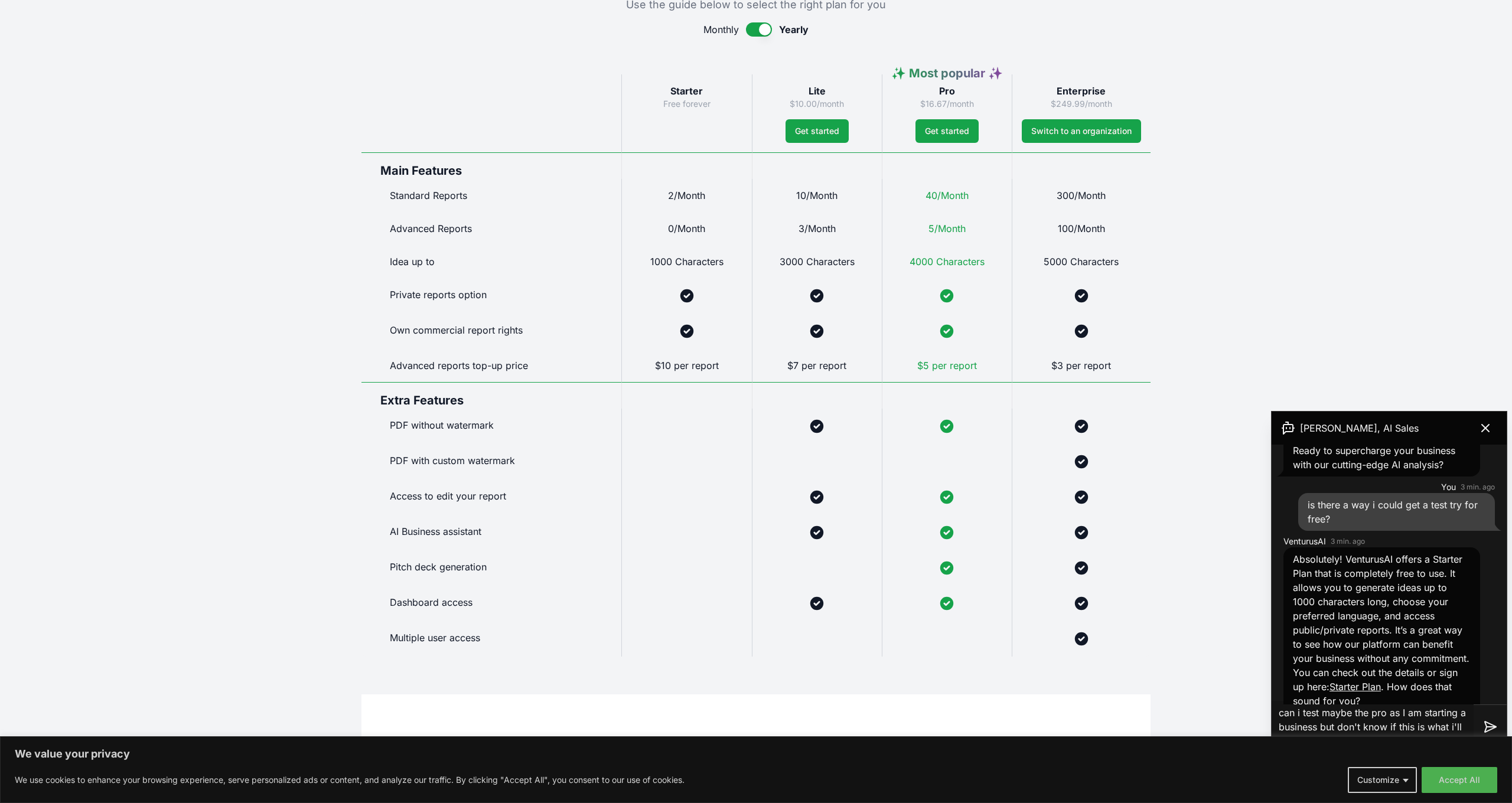
type textarea "can i test maybe the pro as I am starting a business but don't know if this is …"
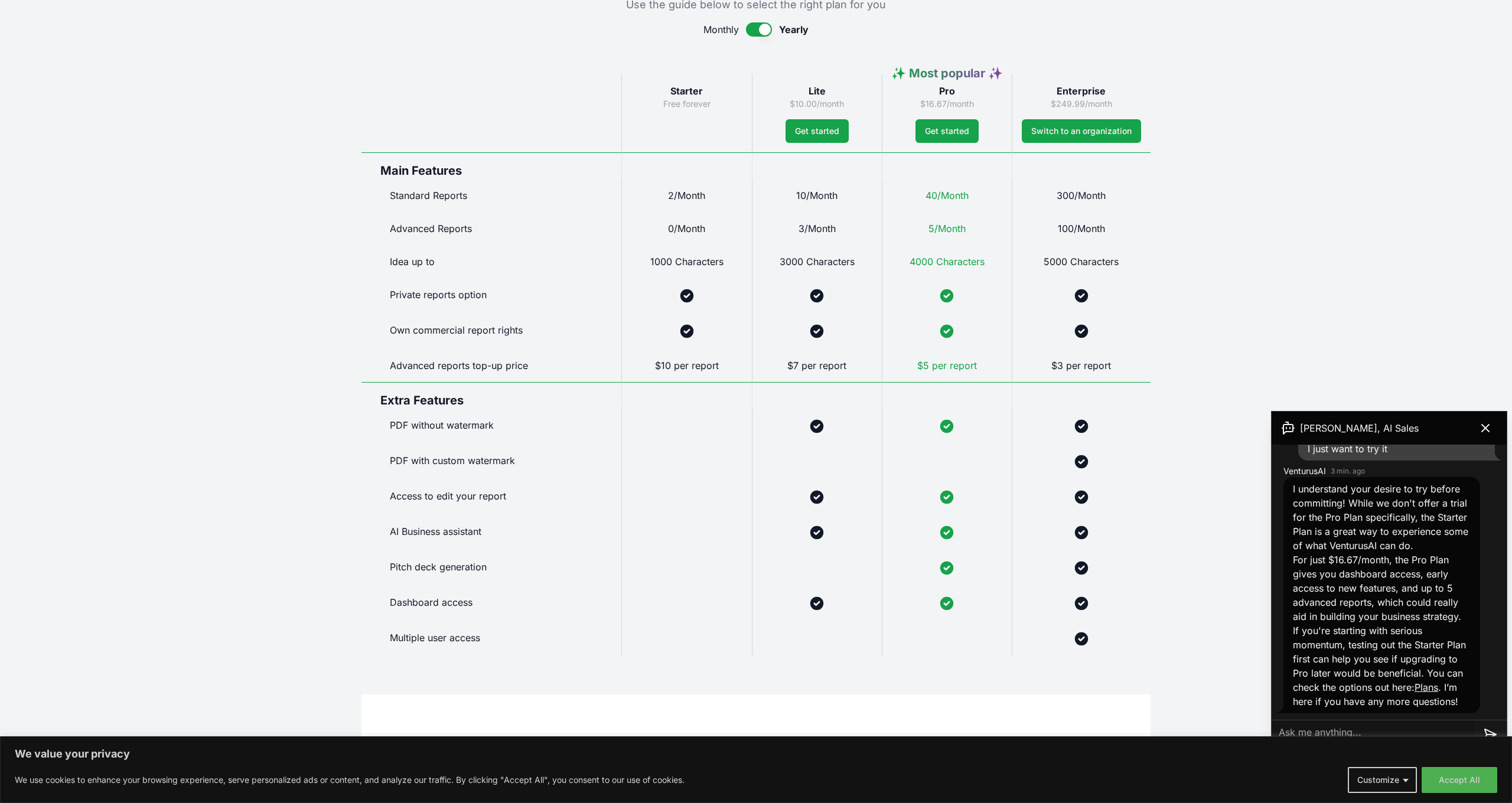
scroll to position [388, 0]
type textarea "what is the MVP part? can i try the lite for maybe 15 days"
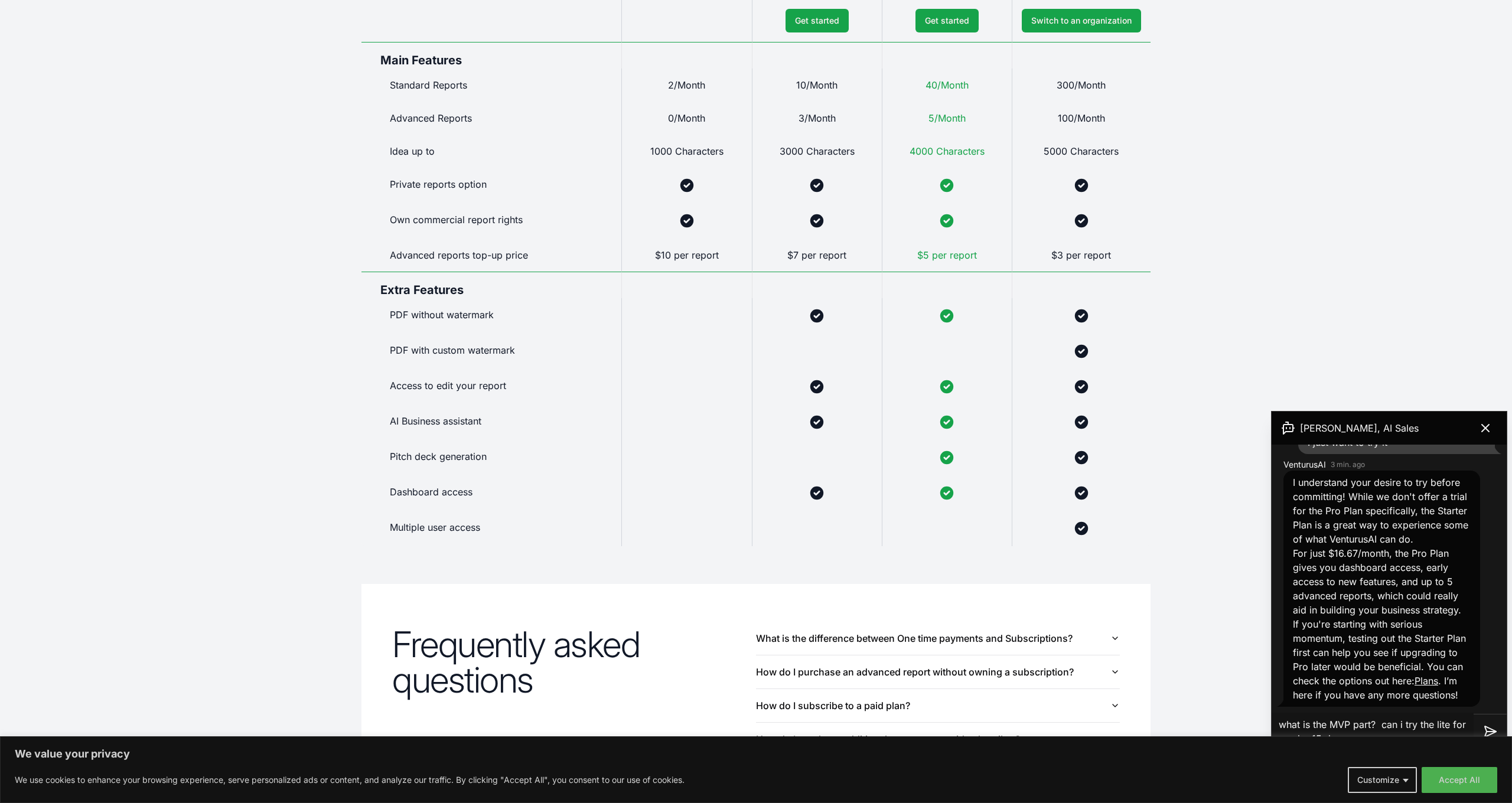
click at [1386, 729] on textarea "what is the MVP part? can i try the lite for maybe 15 days" at bounding box center [1372, 732] width 202 height 38
click at [1333, 733] on textarea "what is the MVP part? can i try the lite for maybe 15 days" at bounding box center [1372, 732] width 202 height 38
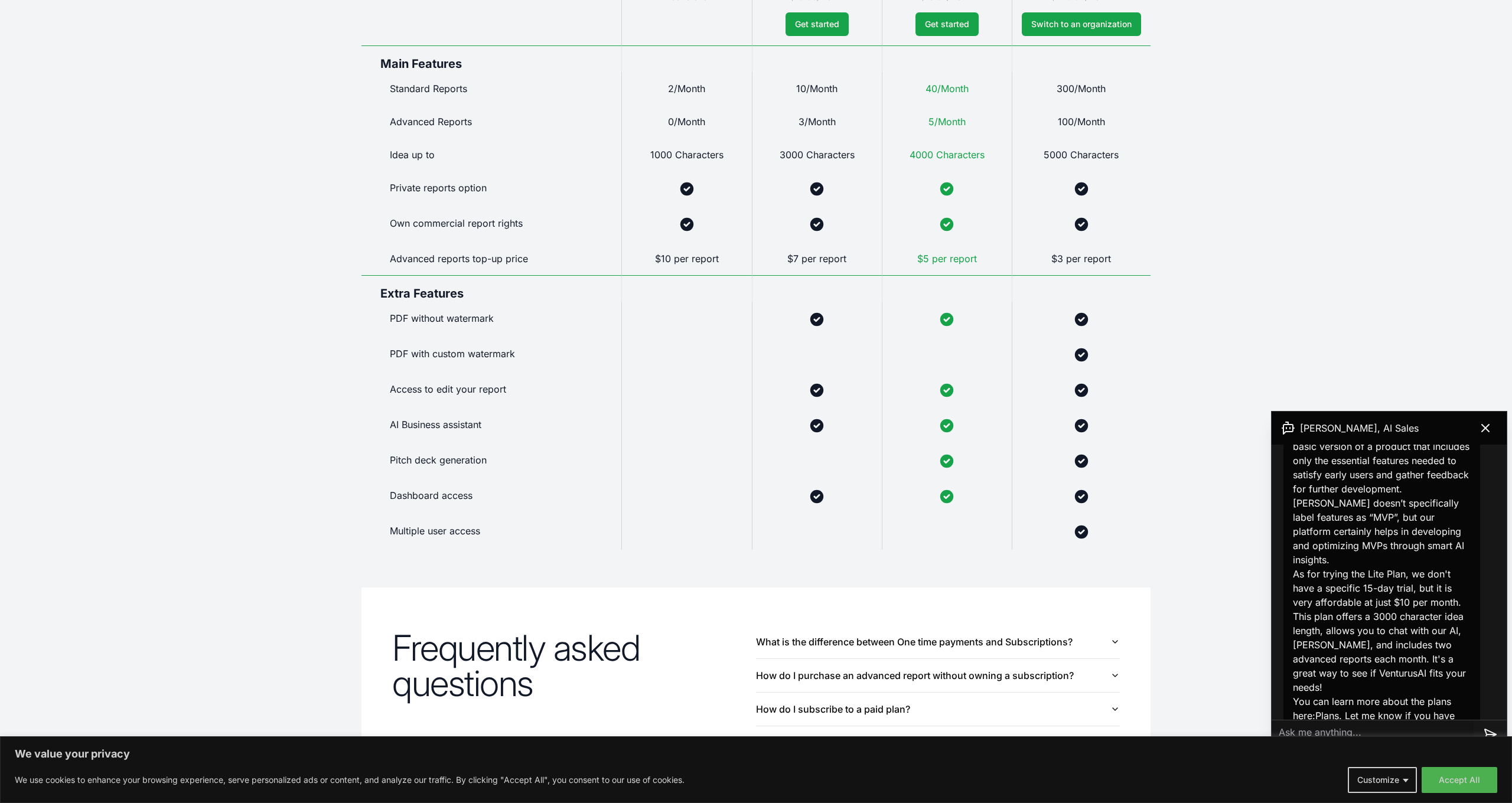
scroll to position [689, 0]
type textarea "what is pitch deck generation?"
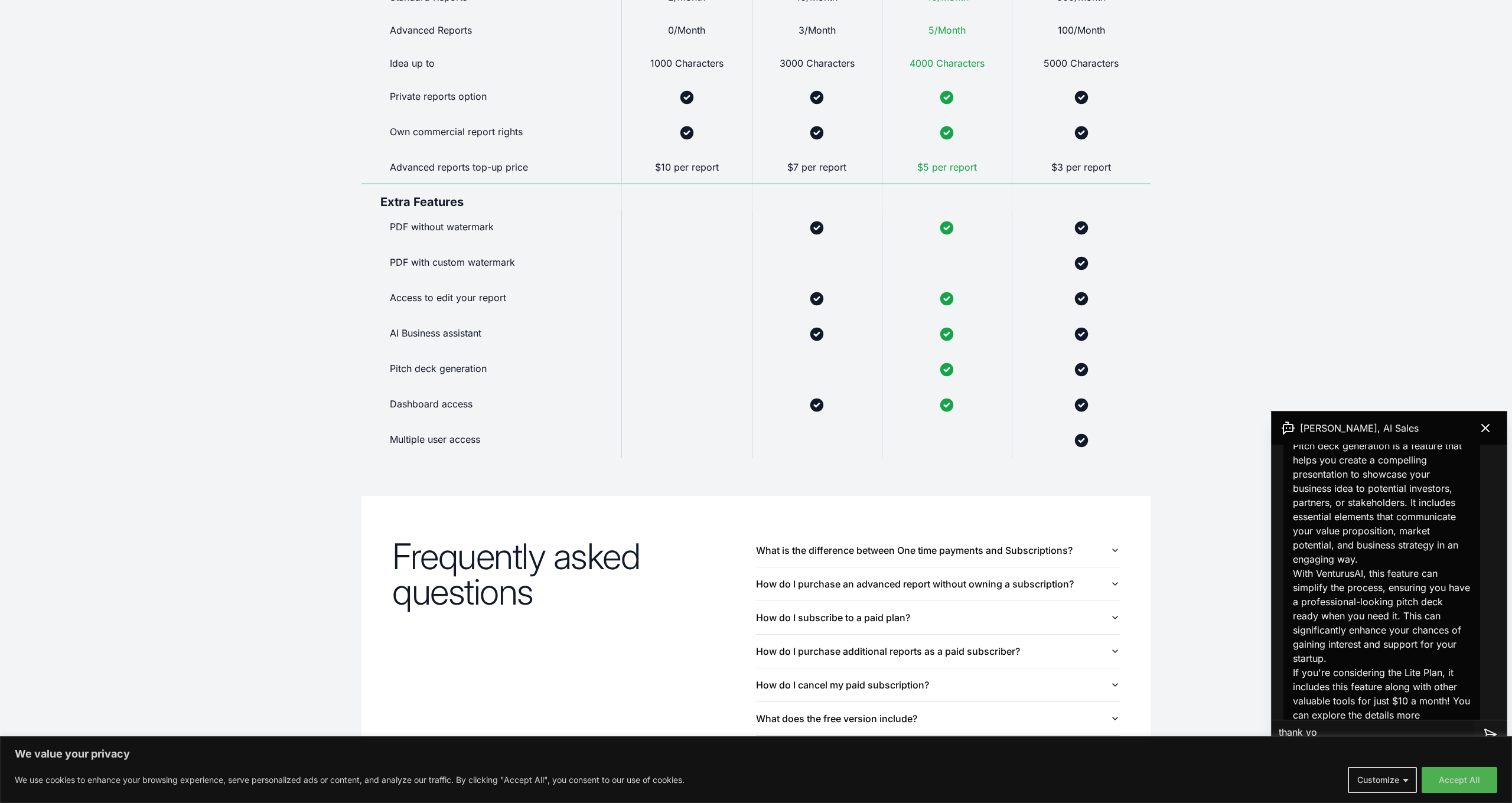
type textarea "thank you"
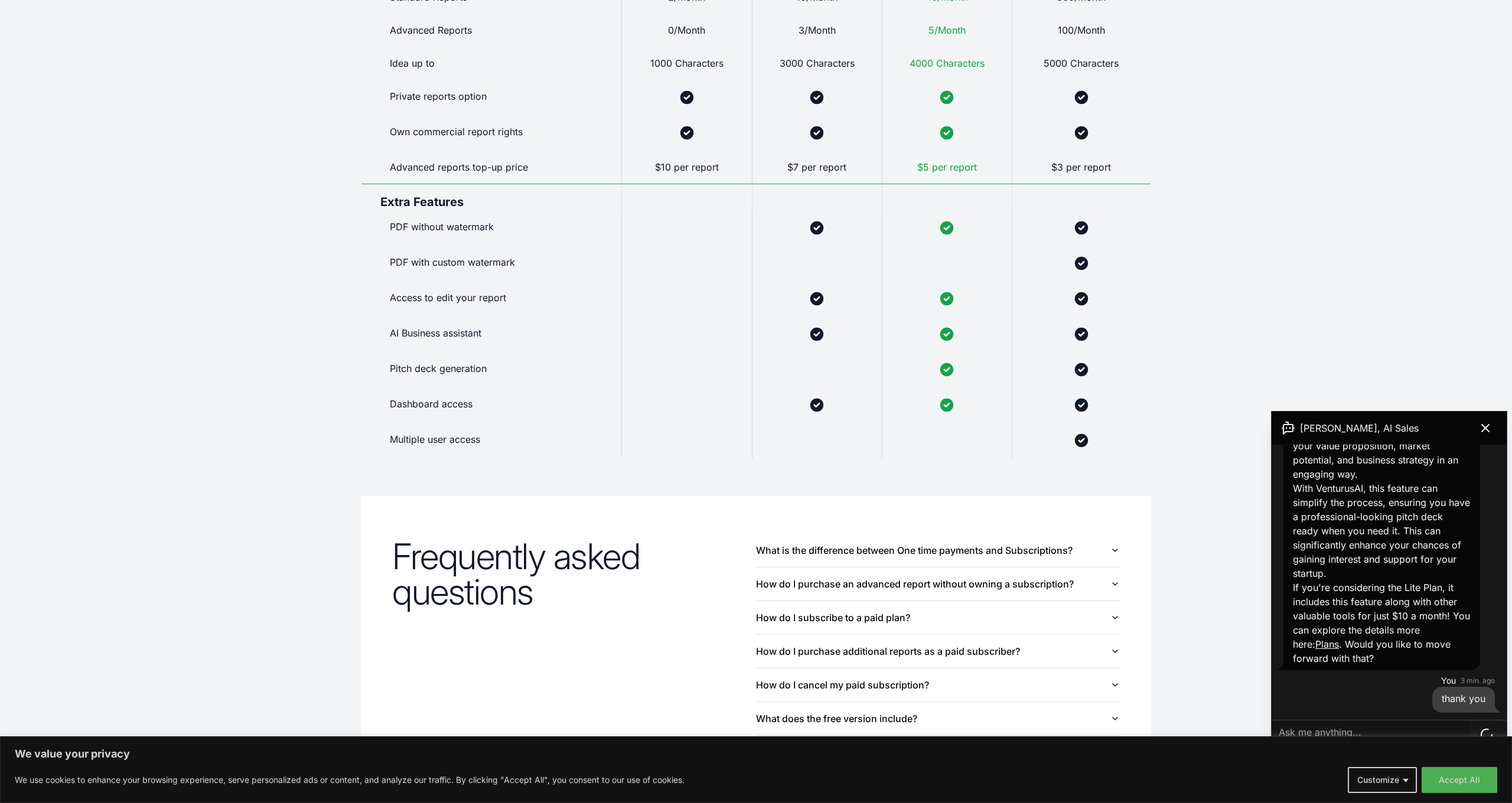
scroll to position [1286, 0]
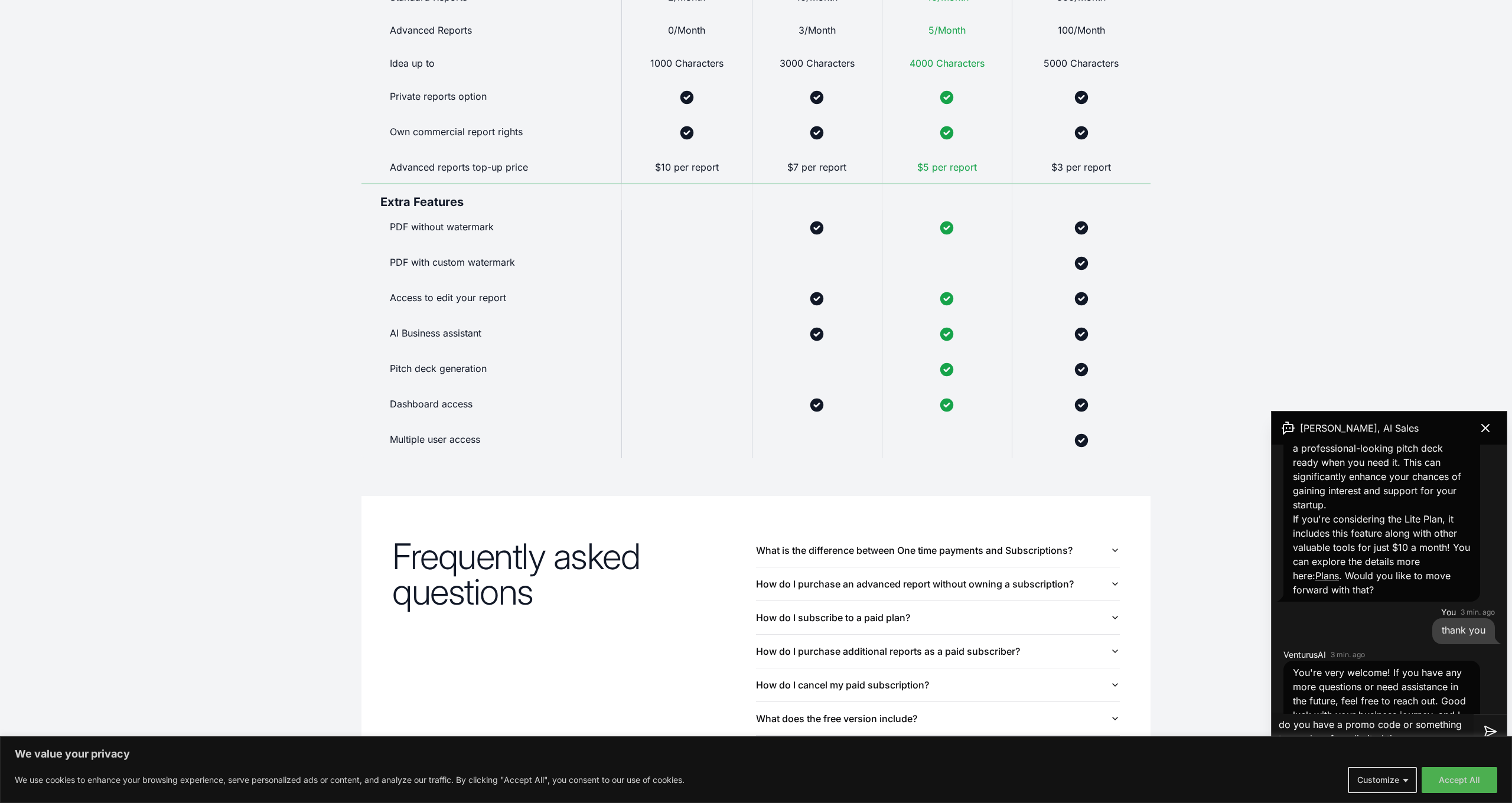
type textarea "do you have a promo code or something to pay less for a limited time?"
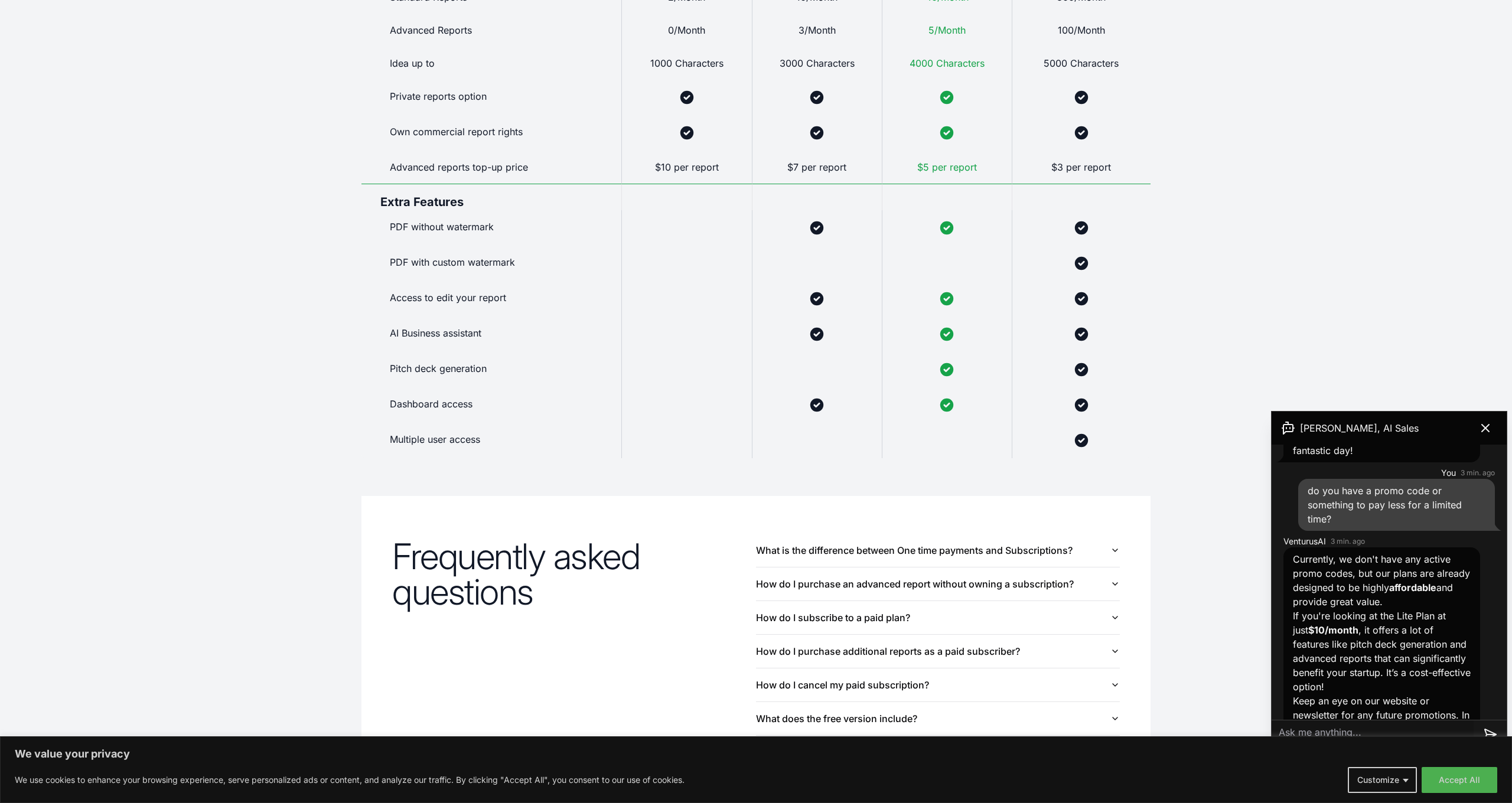
scroll to position [1593, 0]
type textarea "lite doesn't offer pitch deck"
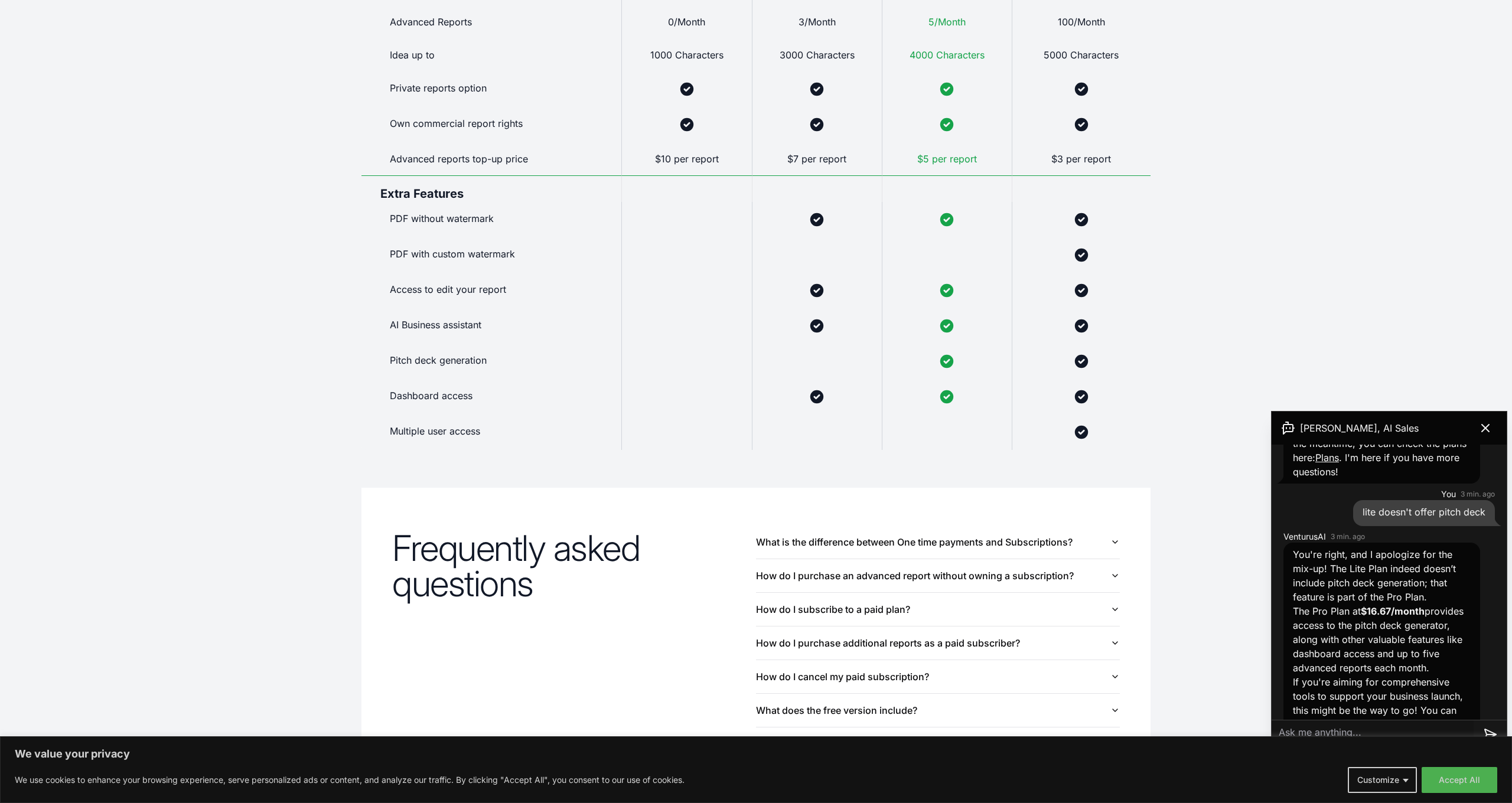
scroll to position [788, 0]
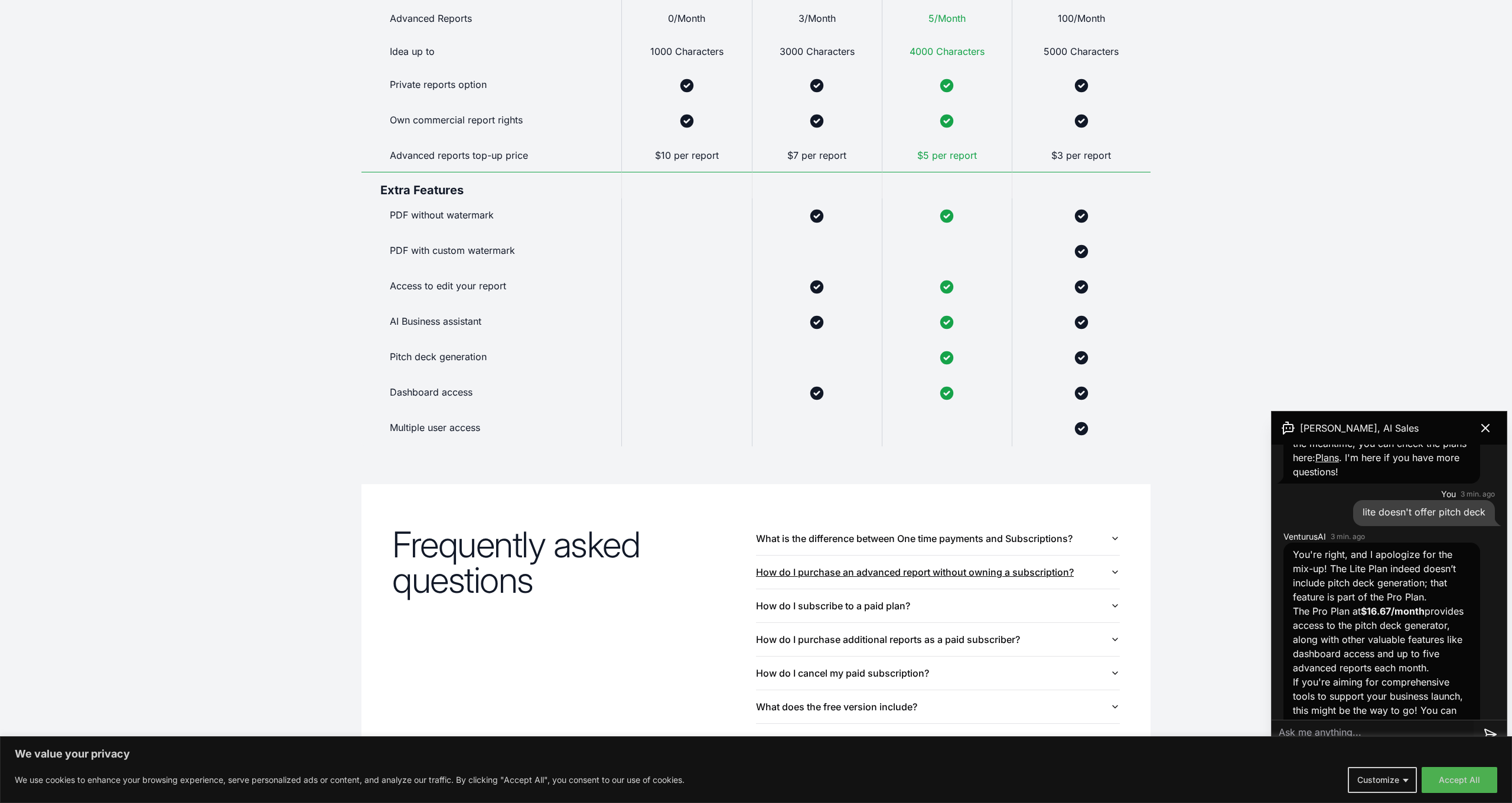
click at [1114, 575] on icon "button" at bounding box center [1114, 572] width 10 height 10
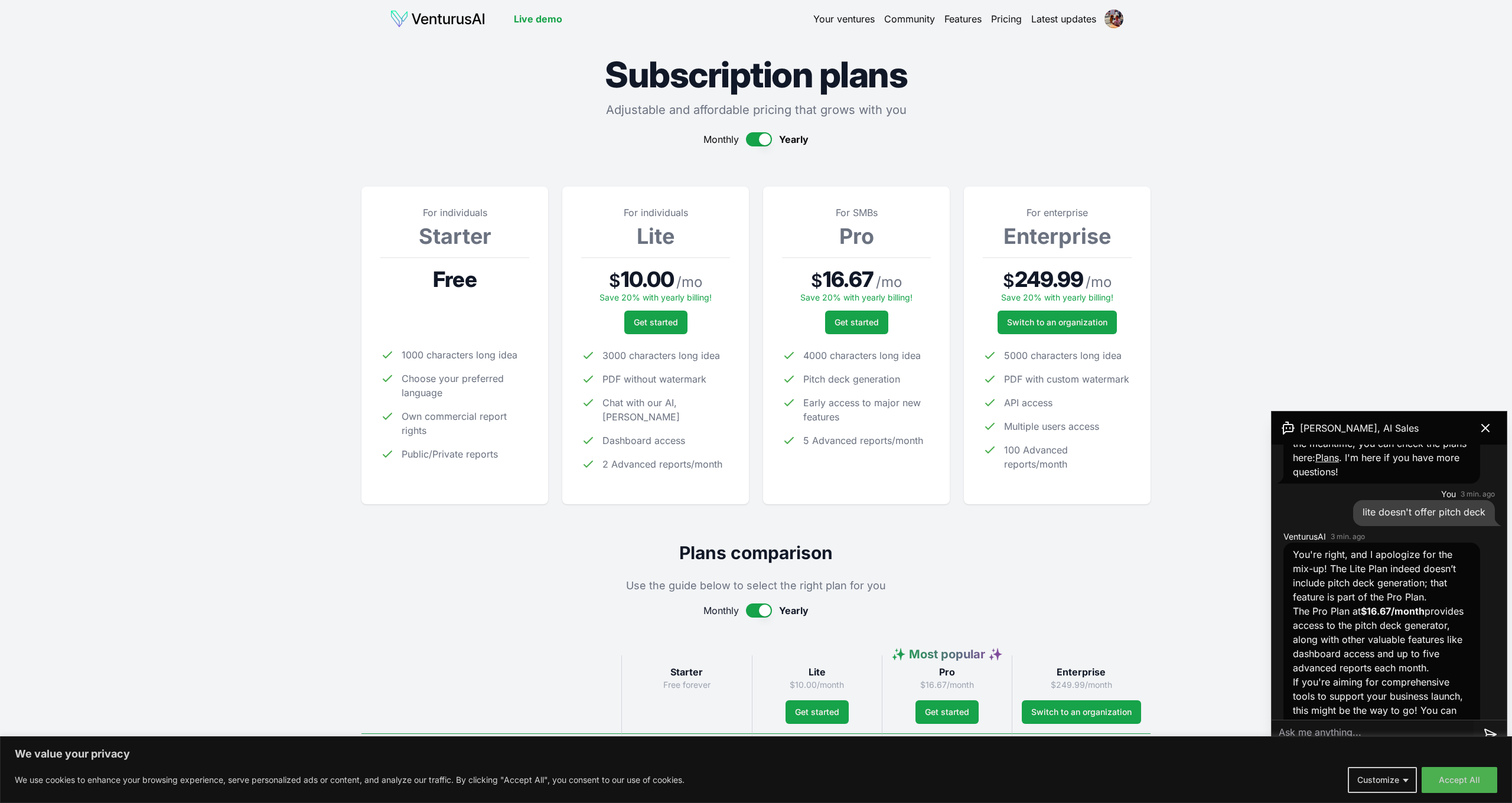
scroll to position [0, 0]
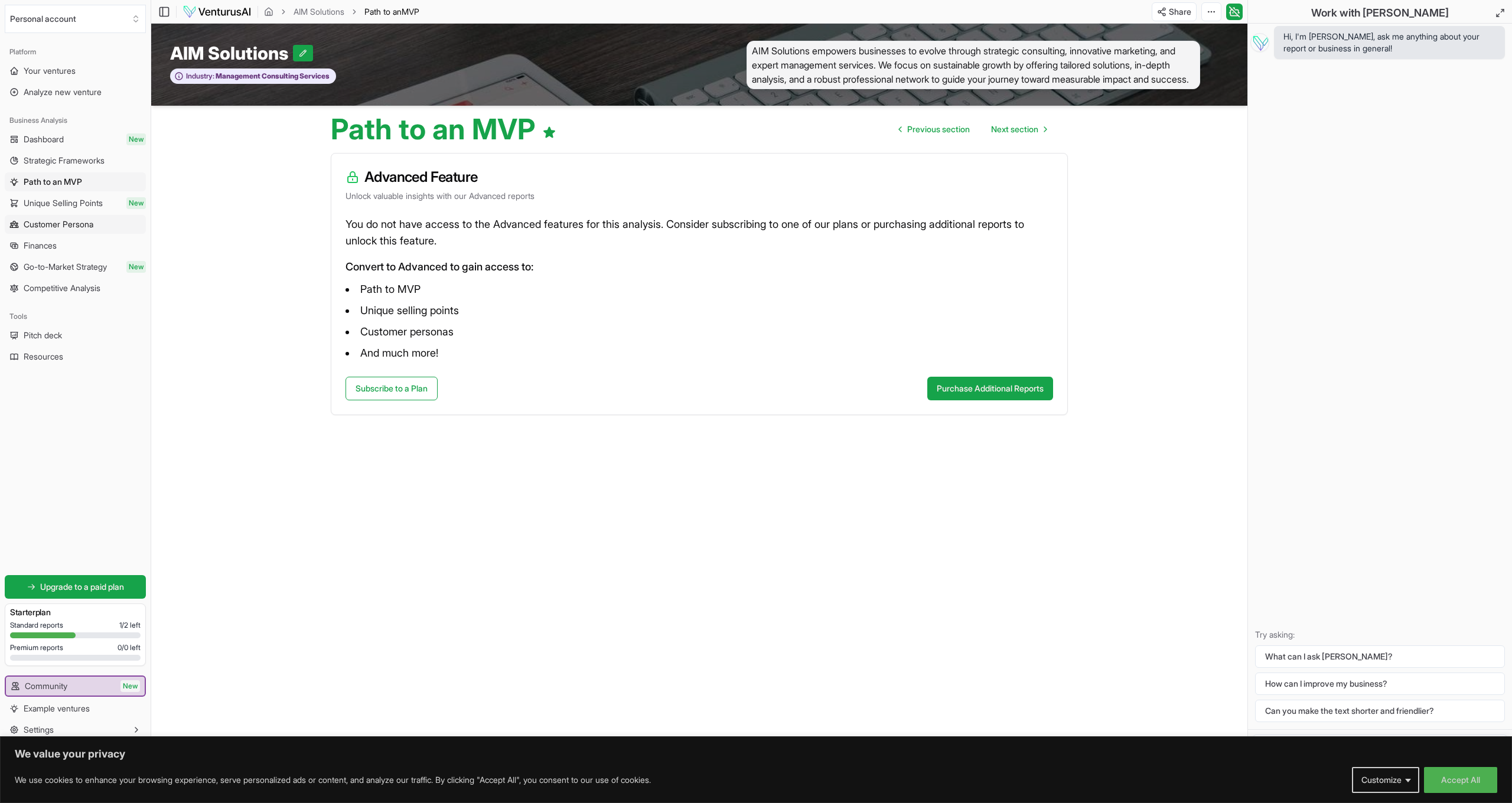
click at [84, 223] on span "Customer Persona" at bounding box center [58, 224] width 69 height 12
click at [97, 227] on link "Customer Persona" at bounding box center [75, 224] width 141 height 19
click at [81, 142] on link "Dashboard New" at bounding box center [75, 139] width 141 height 19
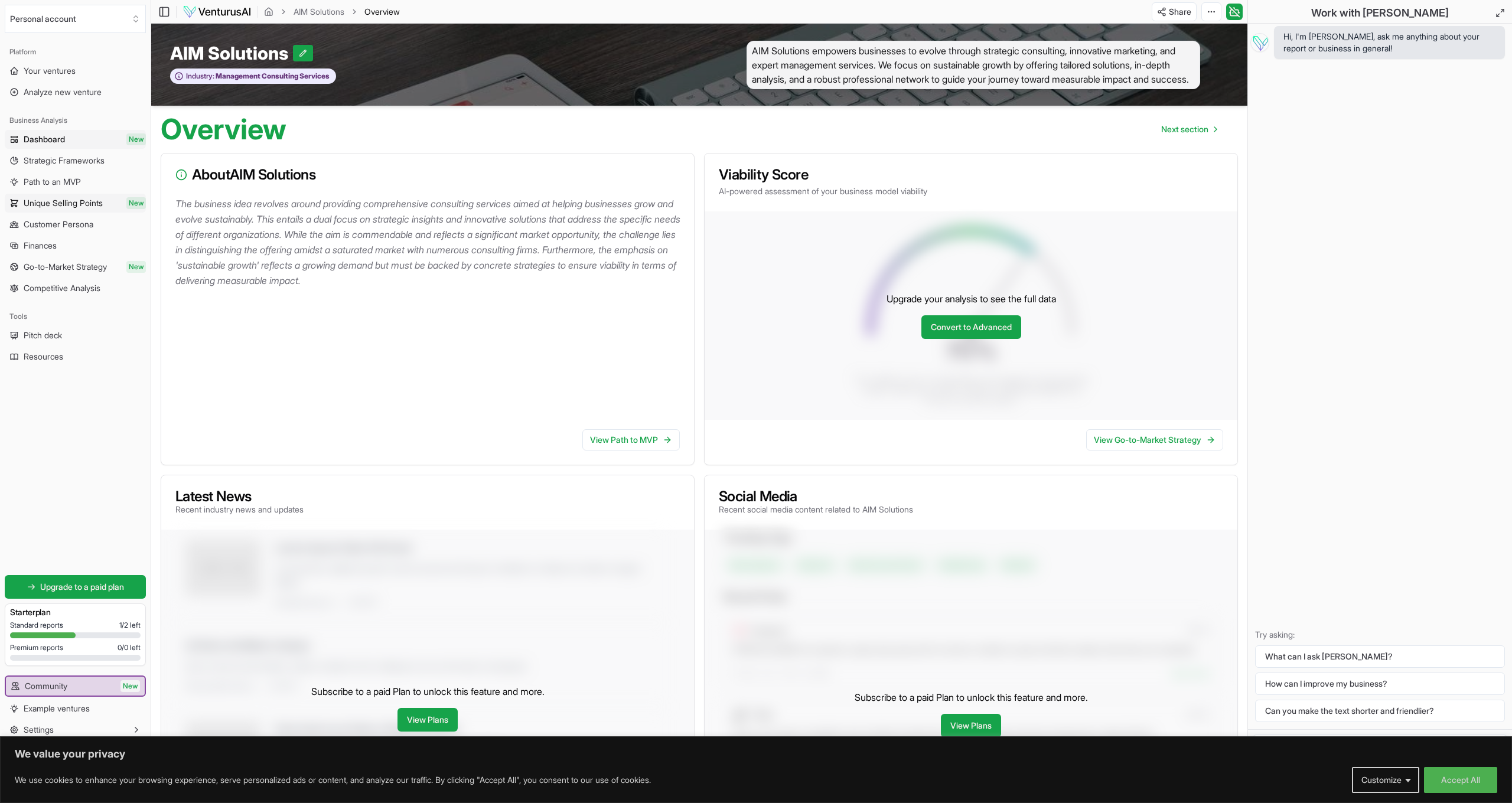
click at [87, 205] on span "Unique Selling Points" at bounding box center [62, 204] width 79 height 12
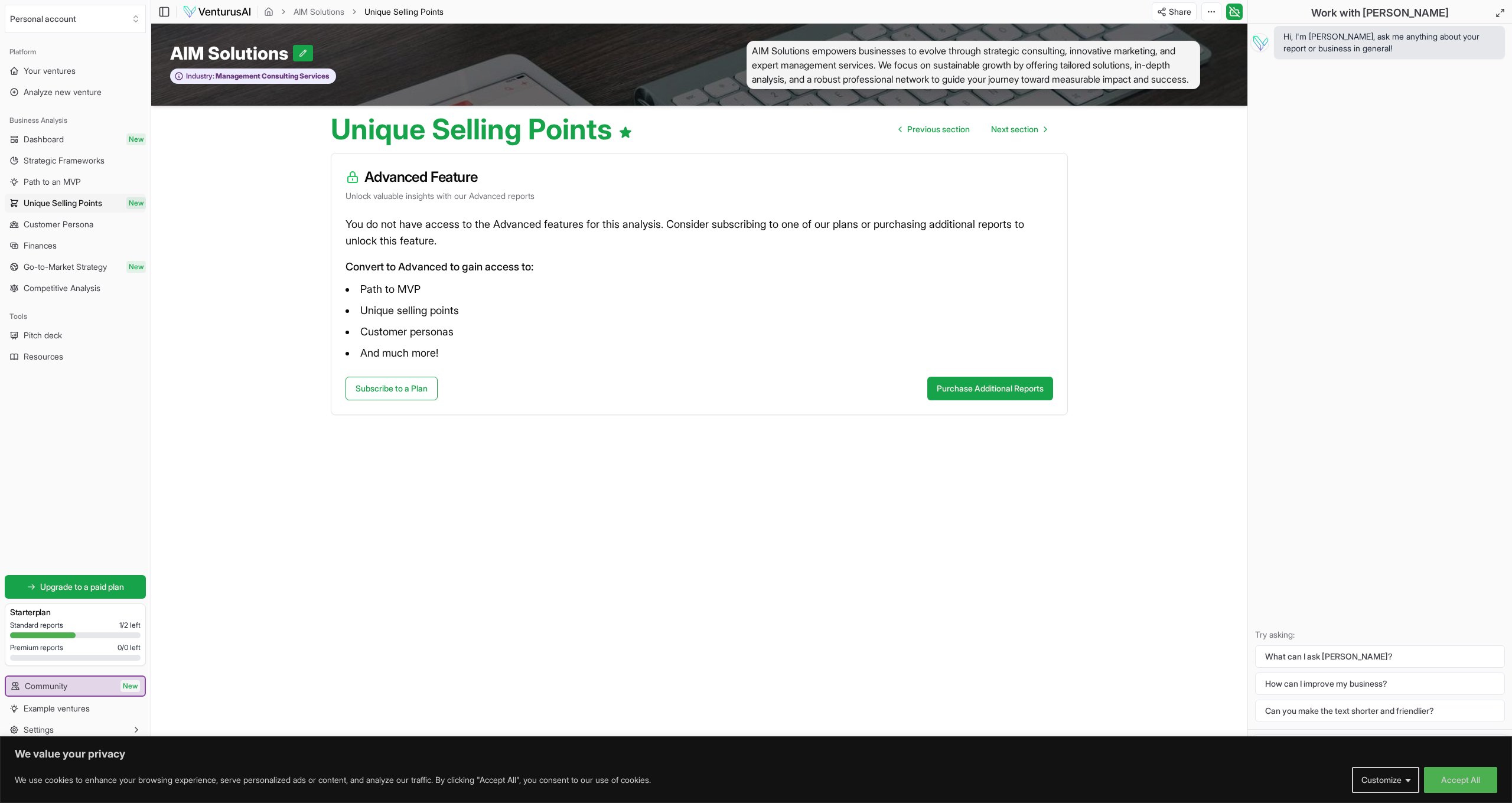
click at [79, 185] on span "Path to an MVP" at bounding box center [52, 182] width 57 height 12
click at [88, 294] on link "Competitive Analysis" at bounding box center [75, 288] width 141 height 19
click at [61, 333] on span "Pitch deck" at bounding box center [42, 335] width 38 height 12
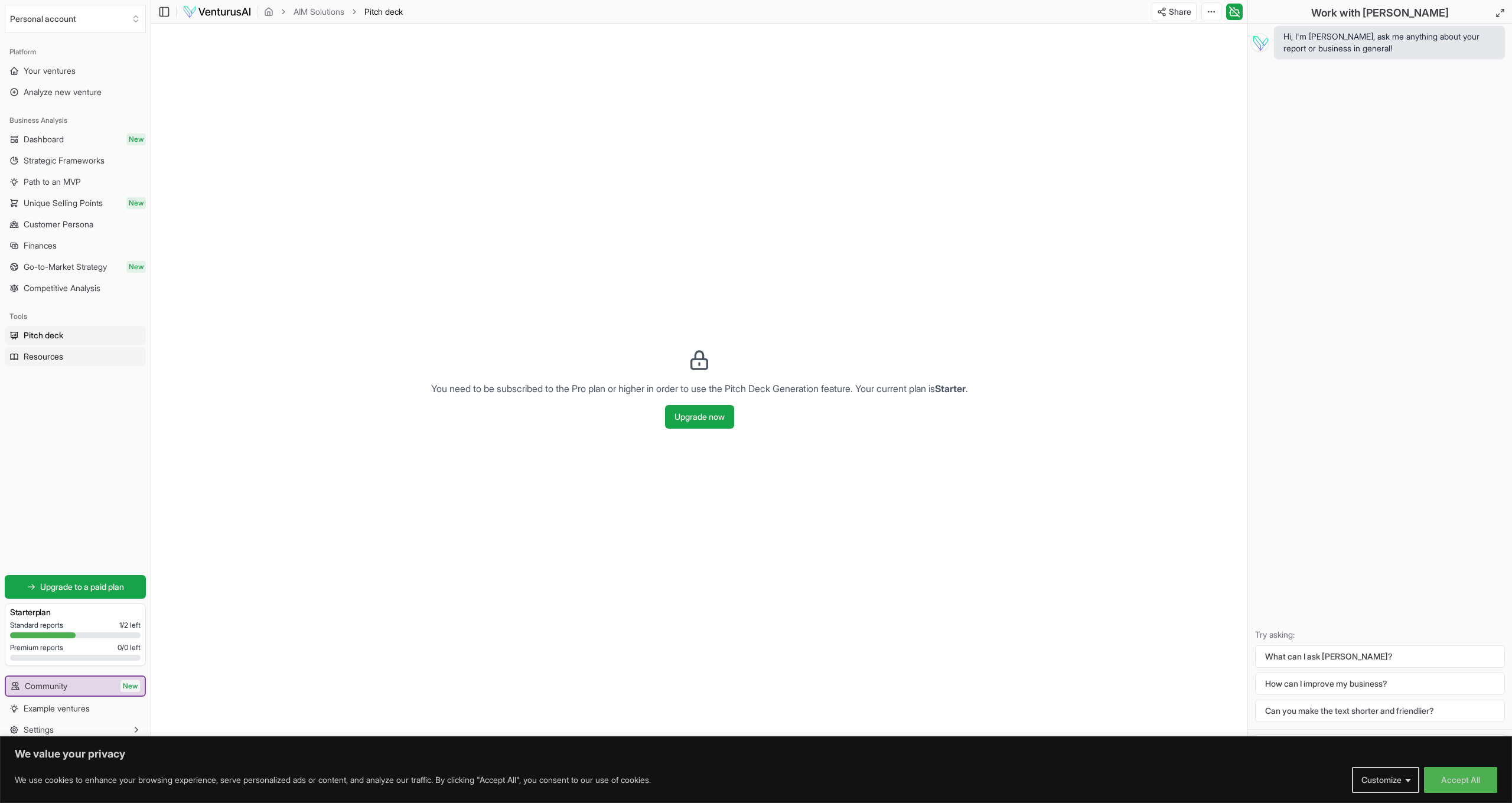
scroll to position [1, 0]
click at [43, 359] on span "Resources" at bounding box center [43, 357] width 40 height 12
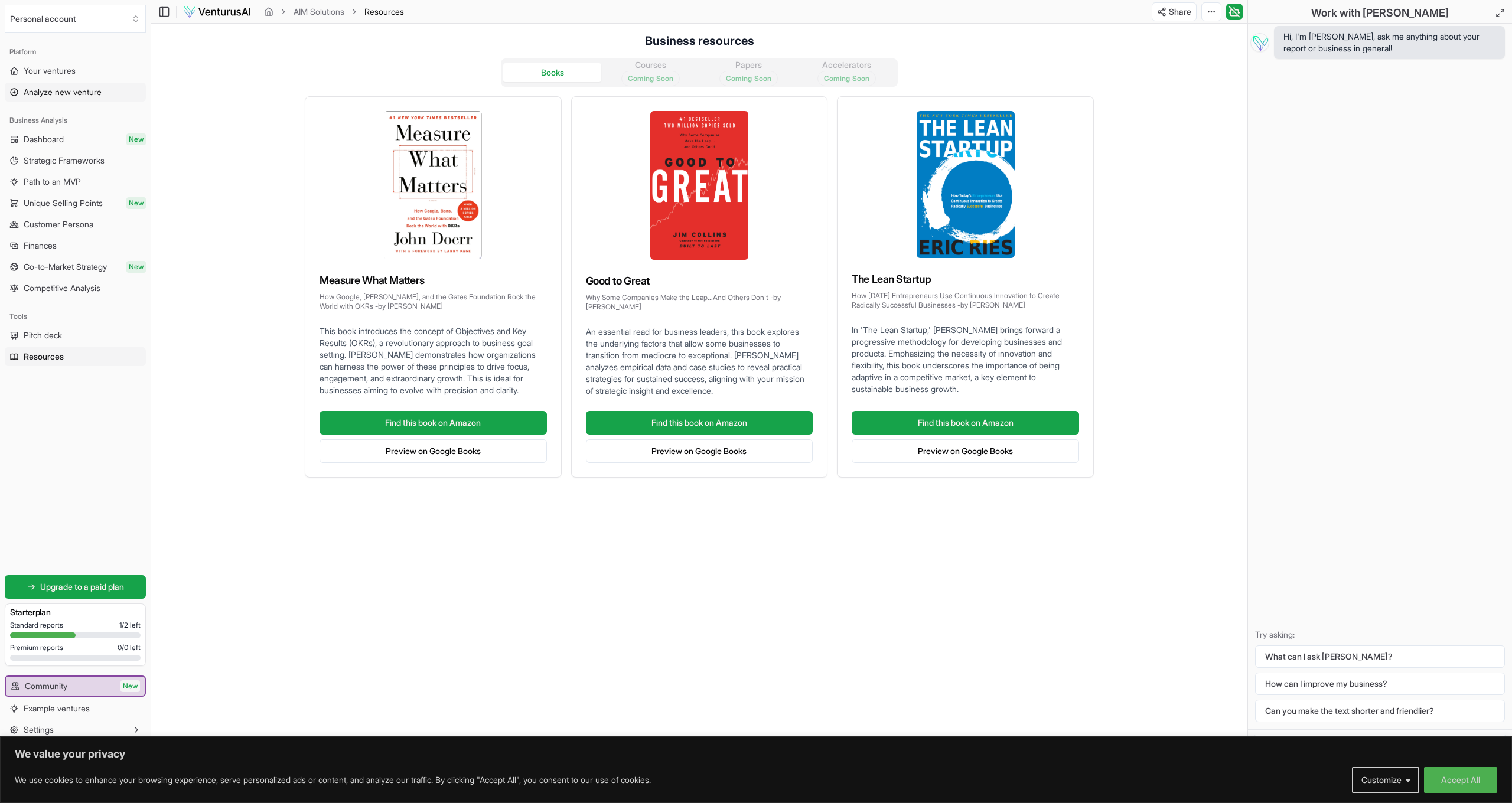
scroll to position [2, 0]
click at [59, 71] on span "Your ventures" at bounding box center [49, 71] width 52 height 12
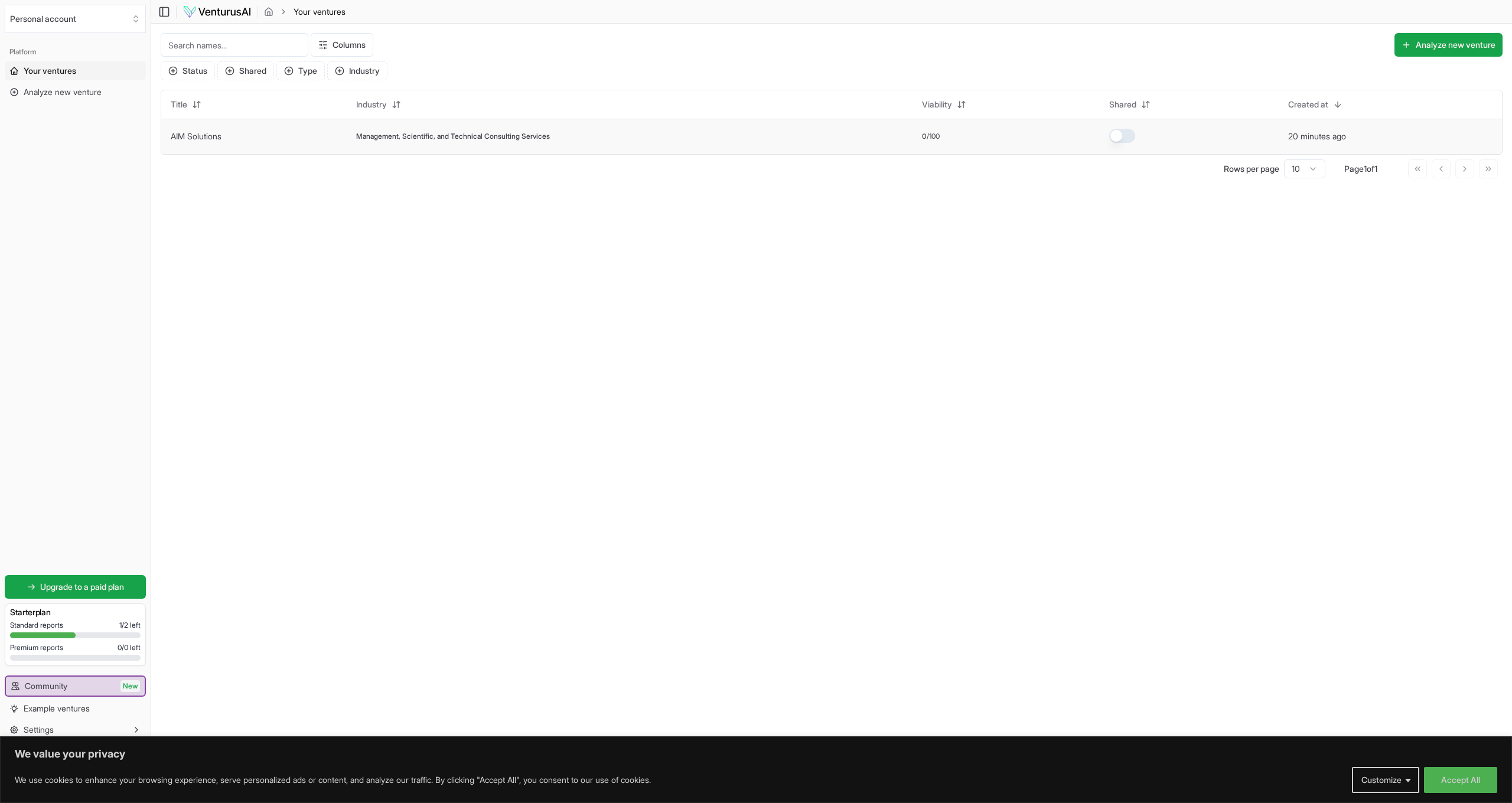
click at [422, 137] on span "Management, Scientific, and Technical Consulting Services" at bounding box center [453, 136] width 194 height 10
click at [66, 71] on span "Your ventures" at bounding box center [49, 71] width 53 height 12
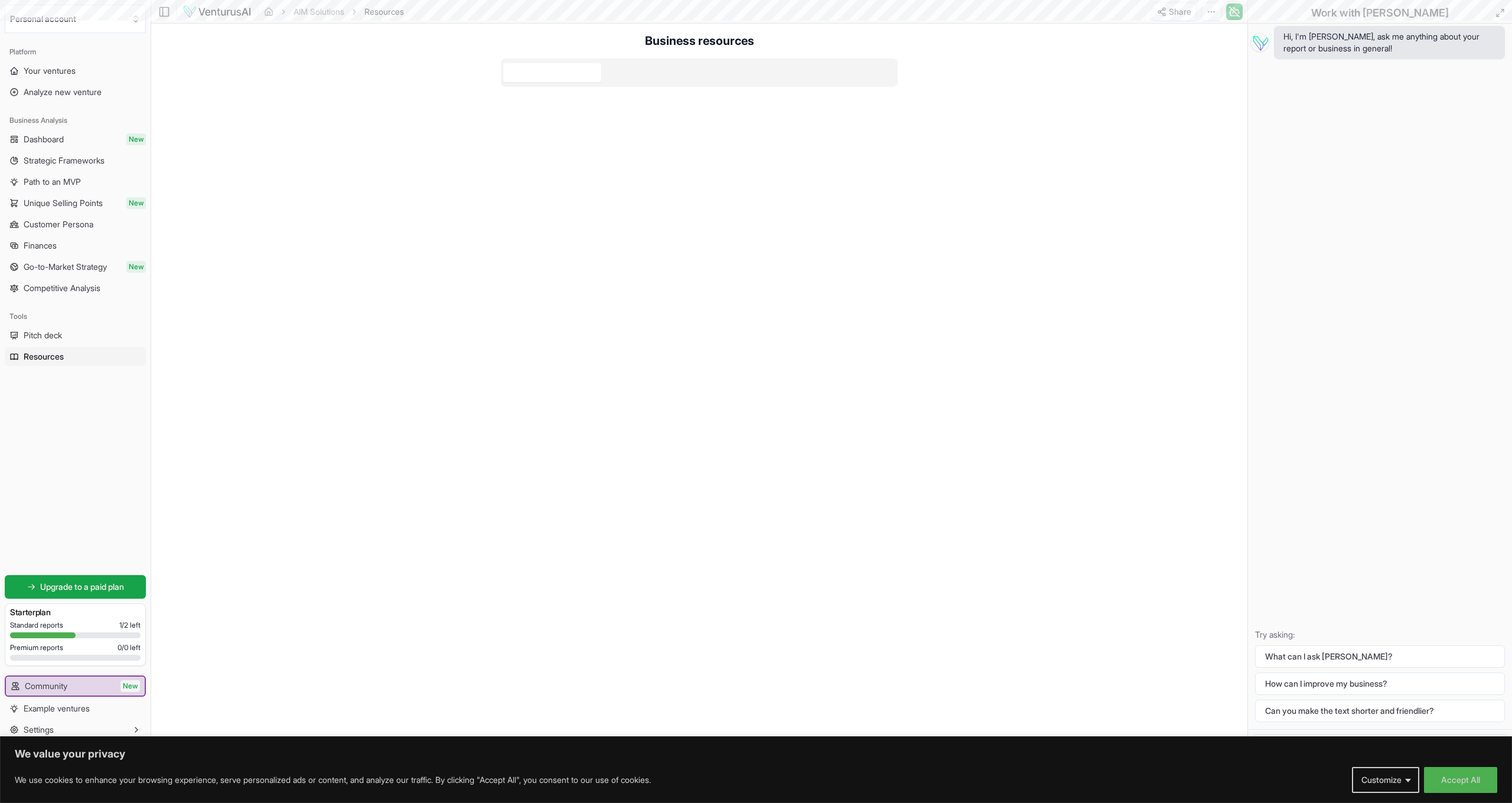
scroll to position [1, 0]
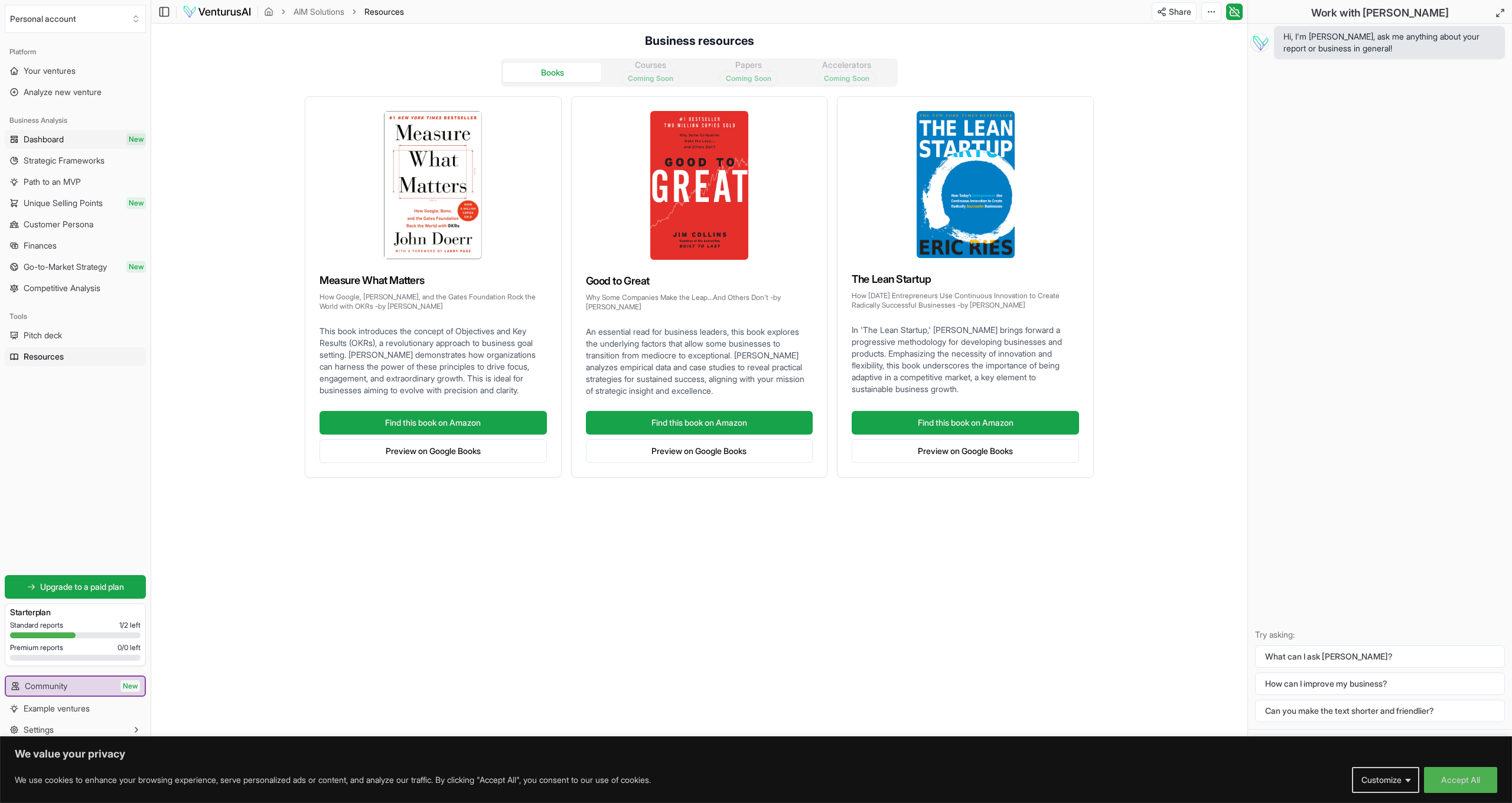
click at [60, 144] on span "Dashboard" at bounding box center [43, 139] width 40 height 12
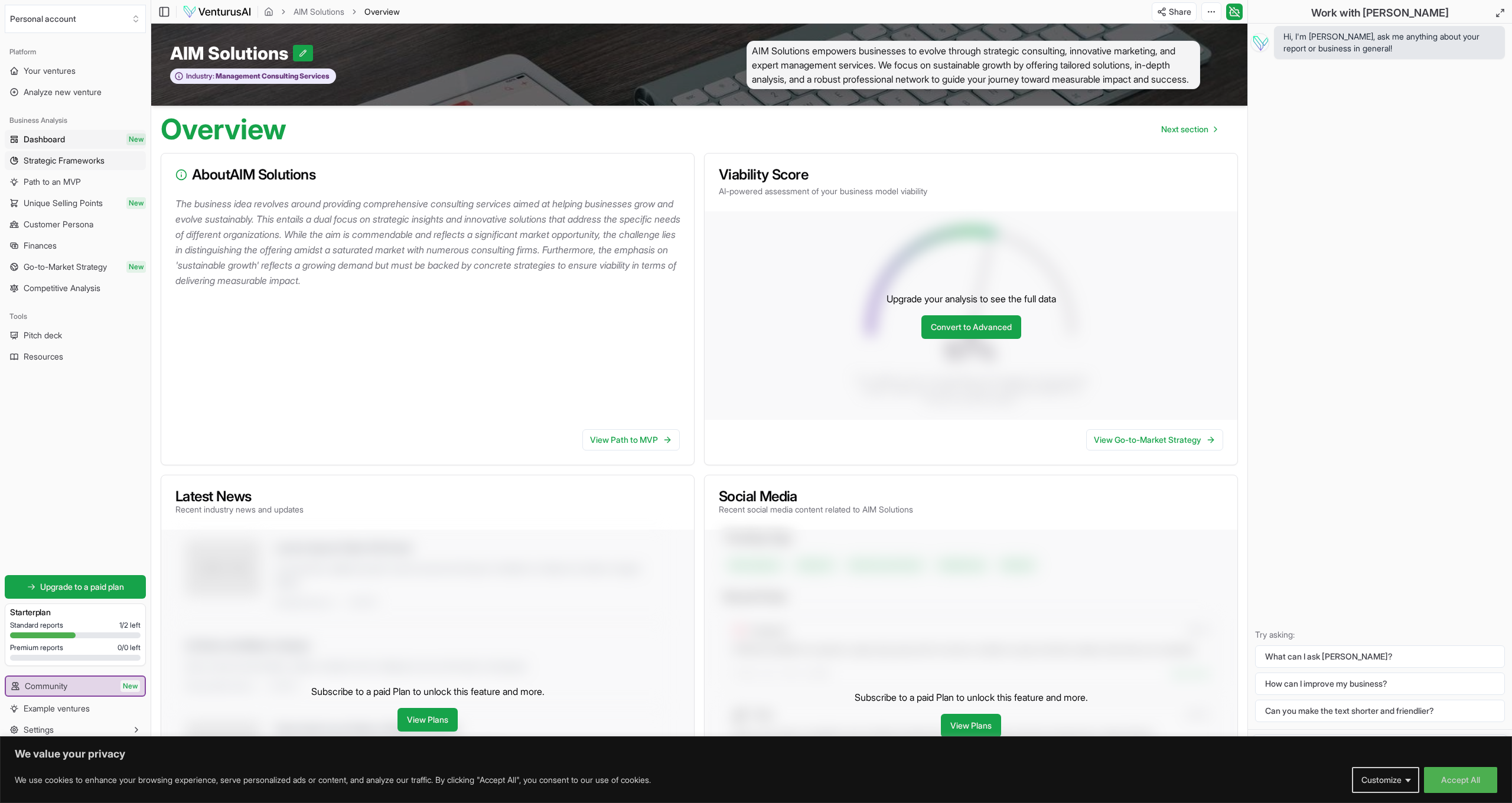
click at [68, 161] on span "Strategic Frameworks" at bounding box center [63, 161] width 81 height 12
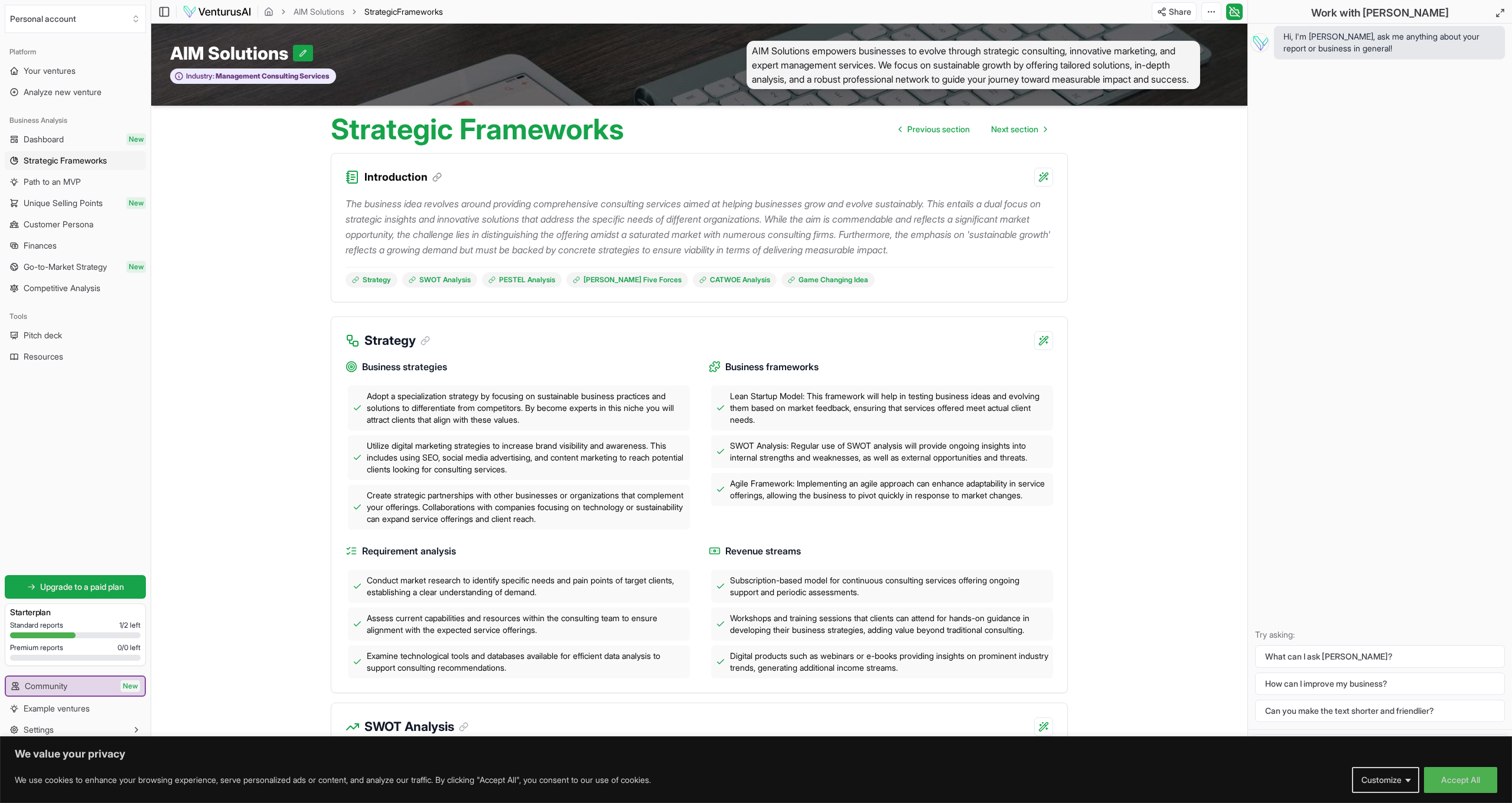
click at [871, 55] on span "AIM Solutions empowers businesses to evolve through strategic consulting, innov…" at bounding box center [973, 65] width 453 height 49
click at [303, 51] on icon at bounding box center [302, 53] width 6 height 6
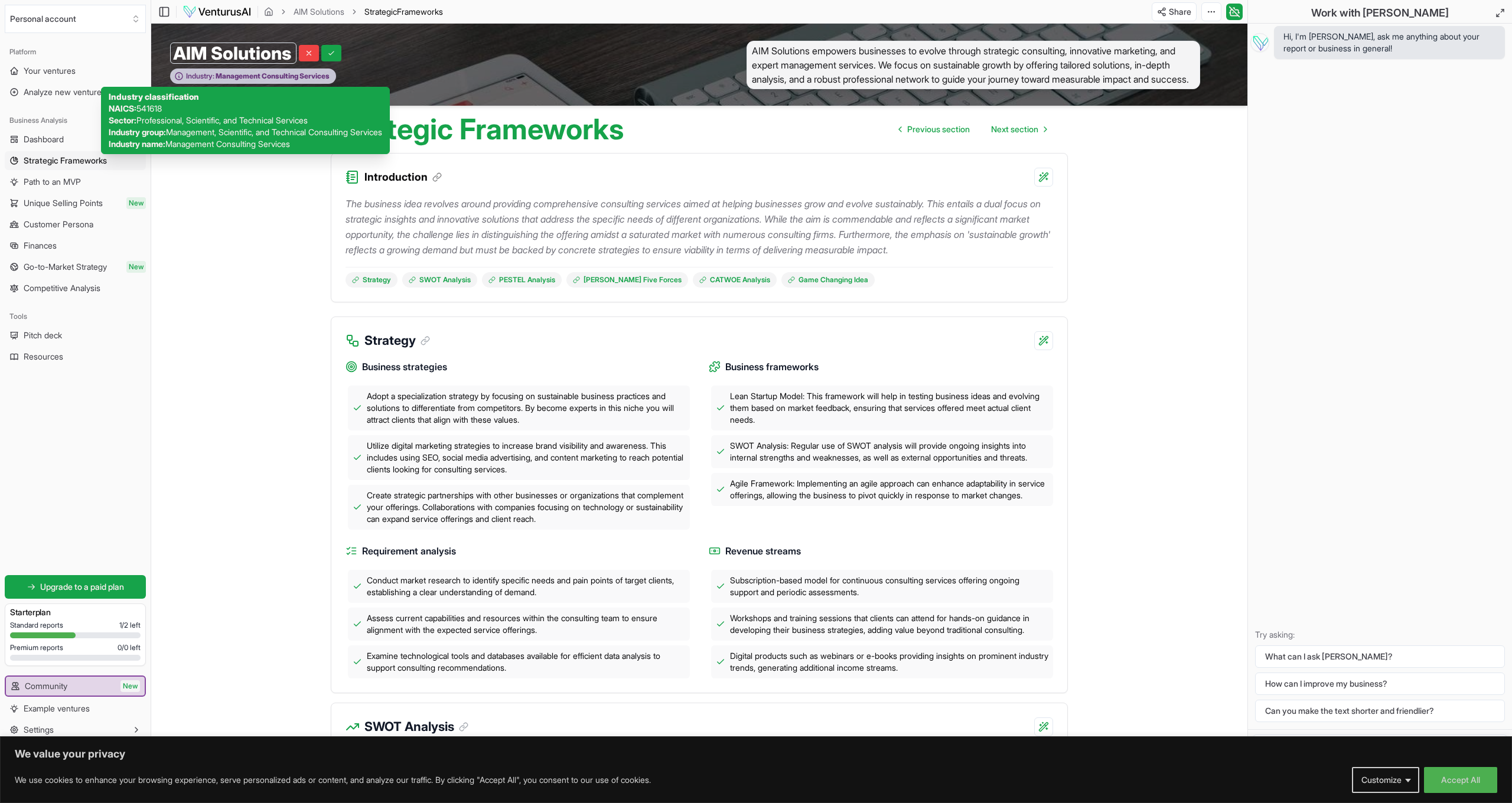
click at [261, 76] on span "Management Consulting Services" at bounding box center [271, 75] width 115 height 10
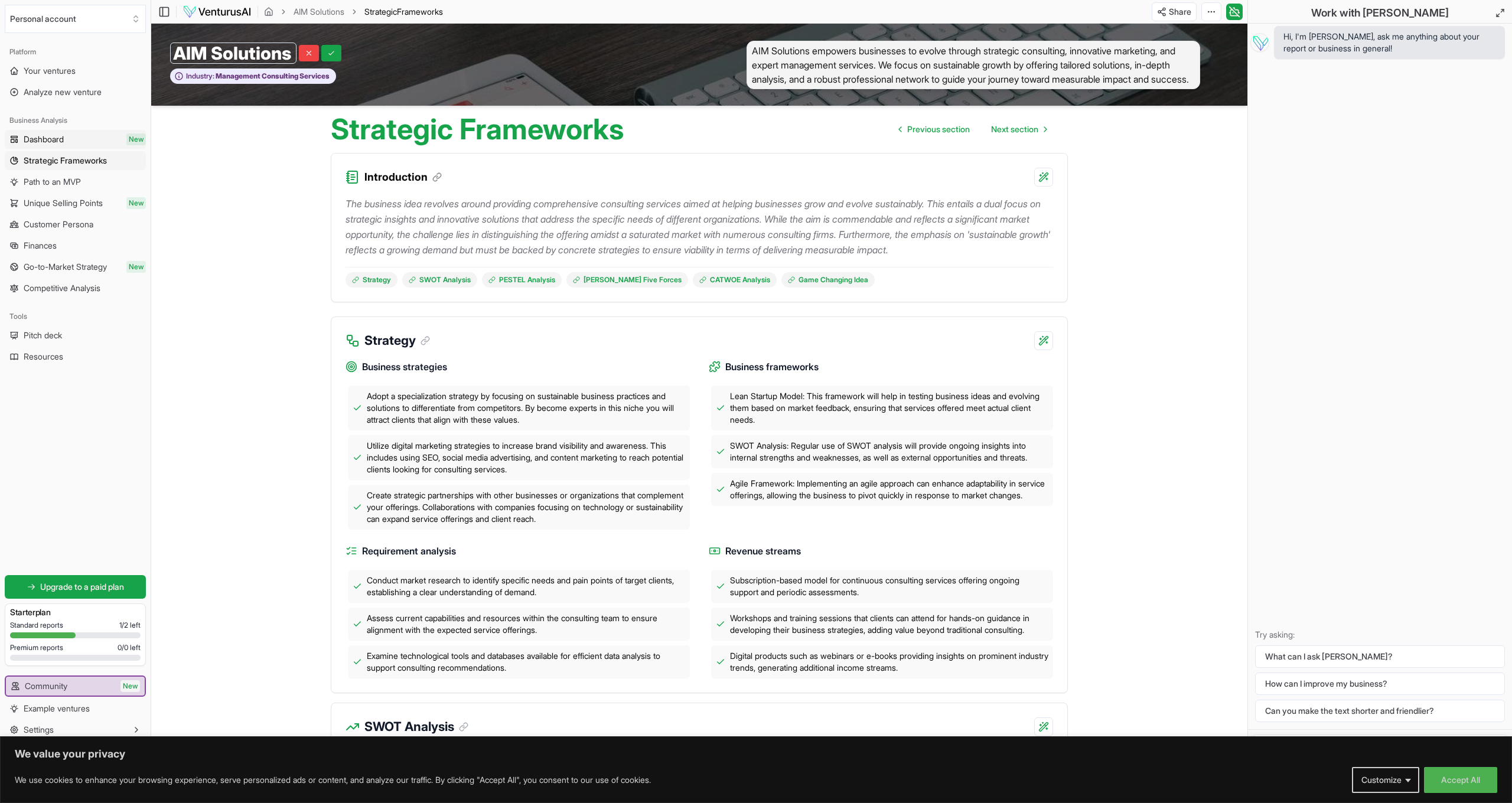
click at [43, 140] on span "Dashboard" at bounding box center [43, 139] width 40 height 12
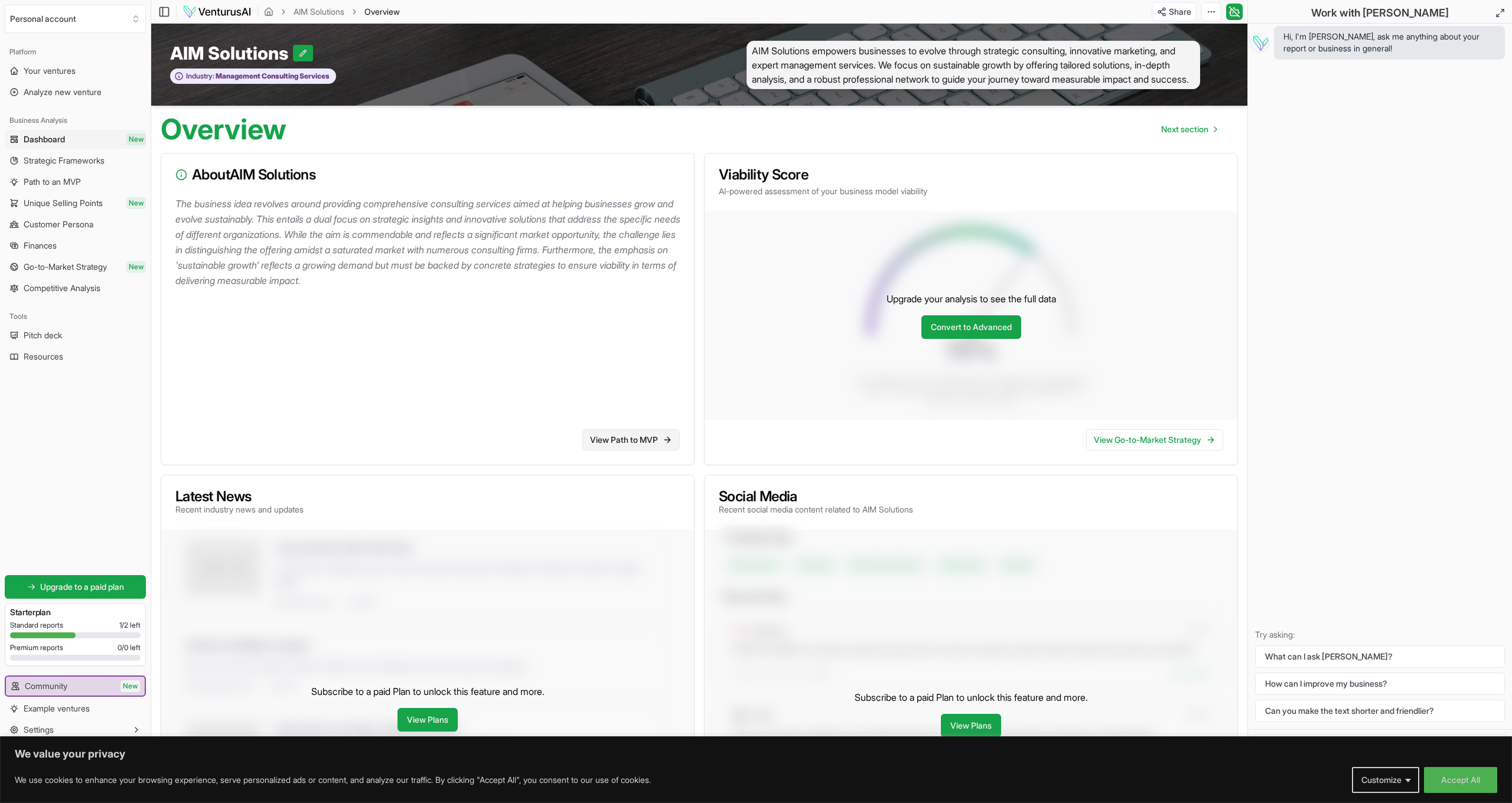
click at [639, 437] on link "View Path to MVP" at bounding box center [631, 440] width 97 height 22
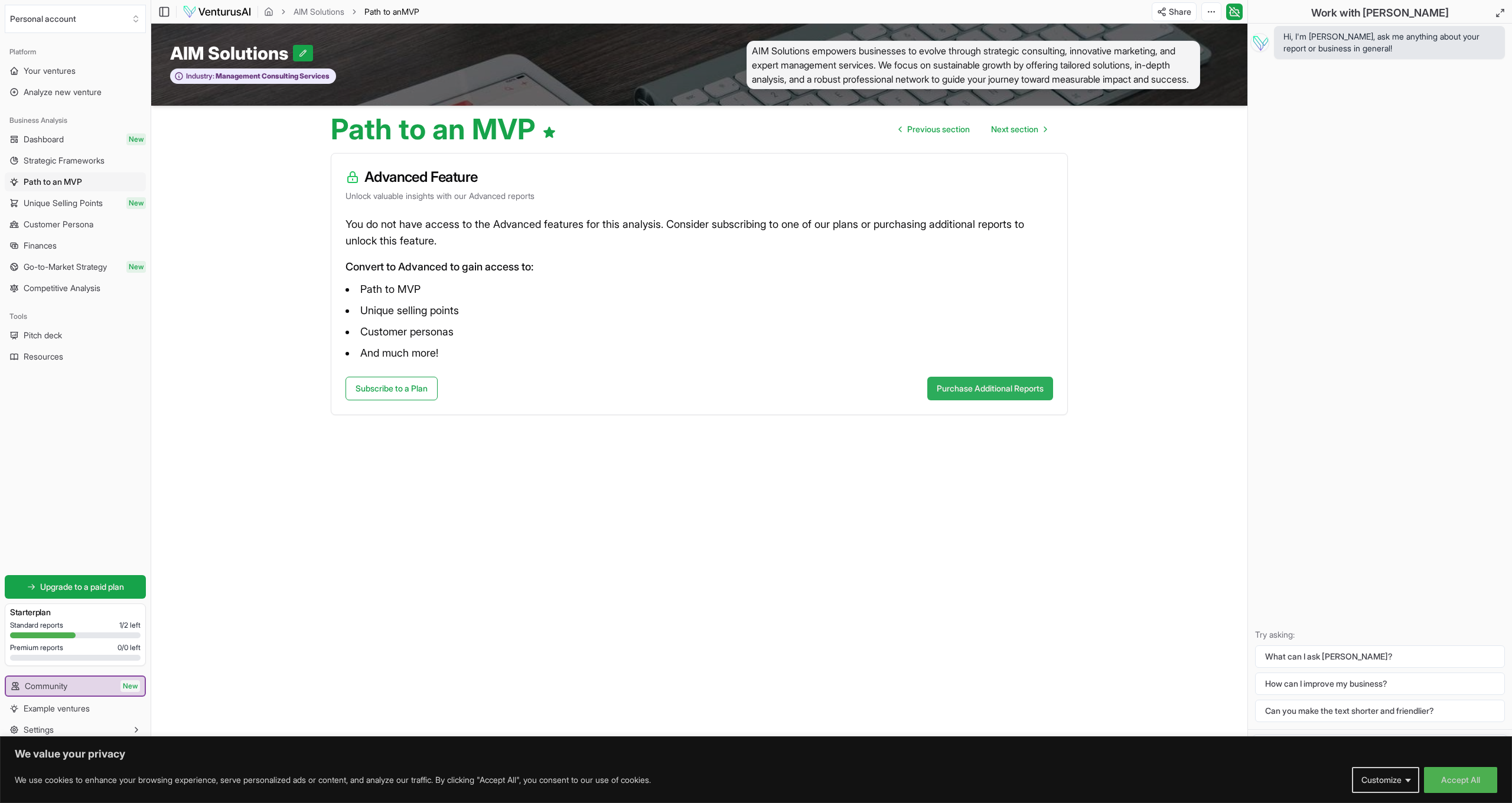
click at [950, 390] on button "Purchase Additional Reports" at bounding box center [990, 388] width 126 height 23
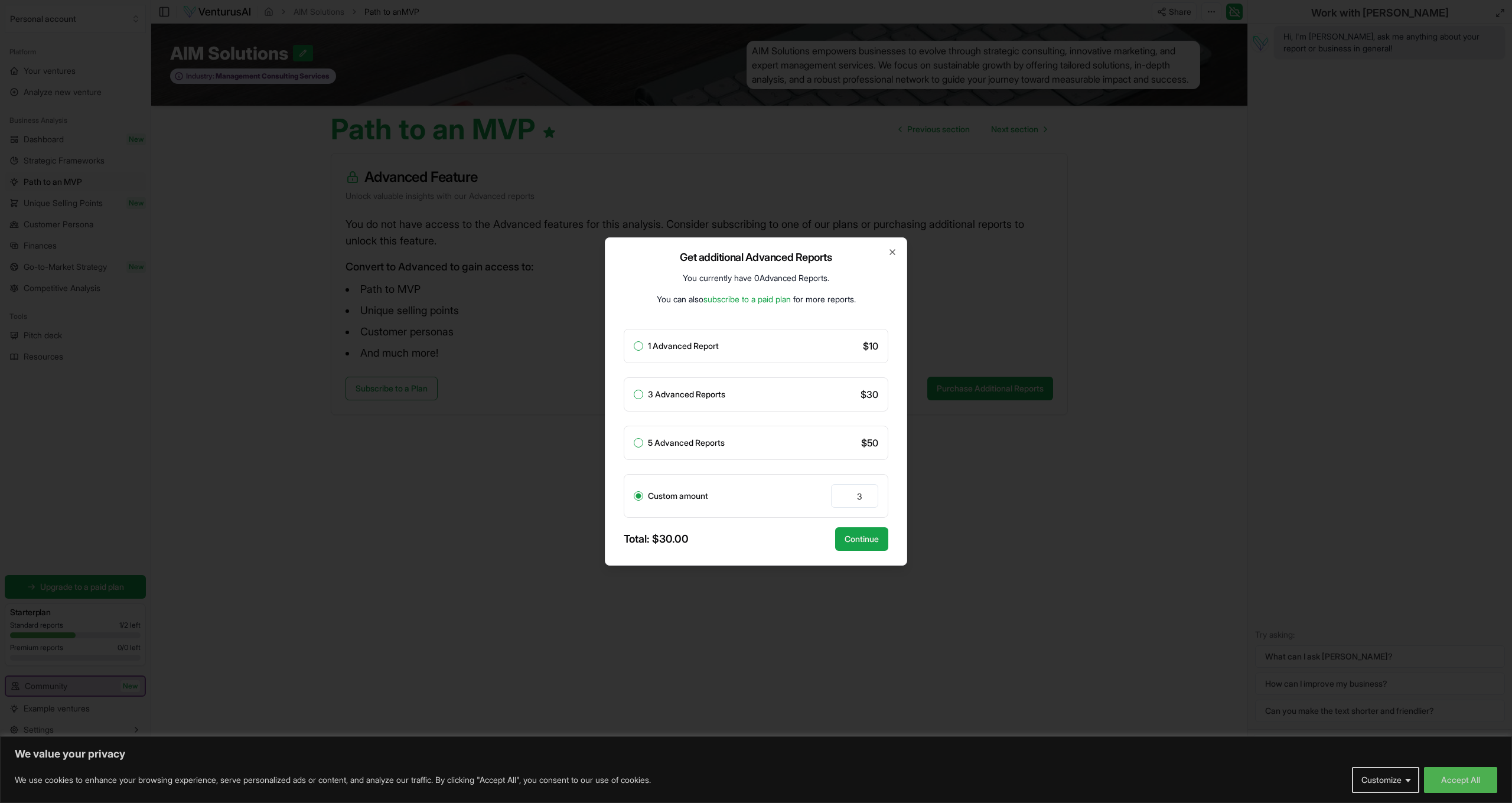
click at [640, 349] on button "1 Advanced Report" at bounding box center [638, 346] width 10 height 10
radio input "true"
click at [895, 252] on icon "button" at bounding box center [892, 252] width 10 height 10
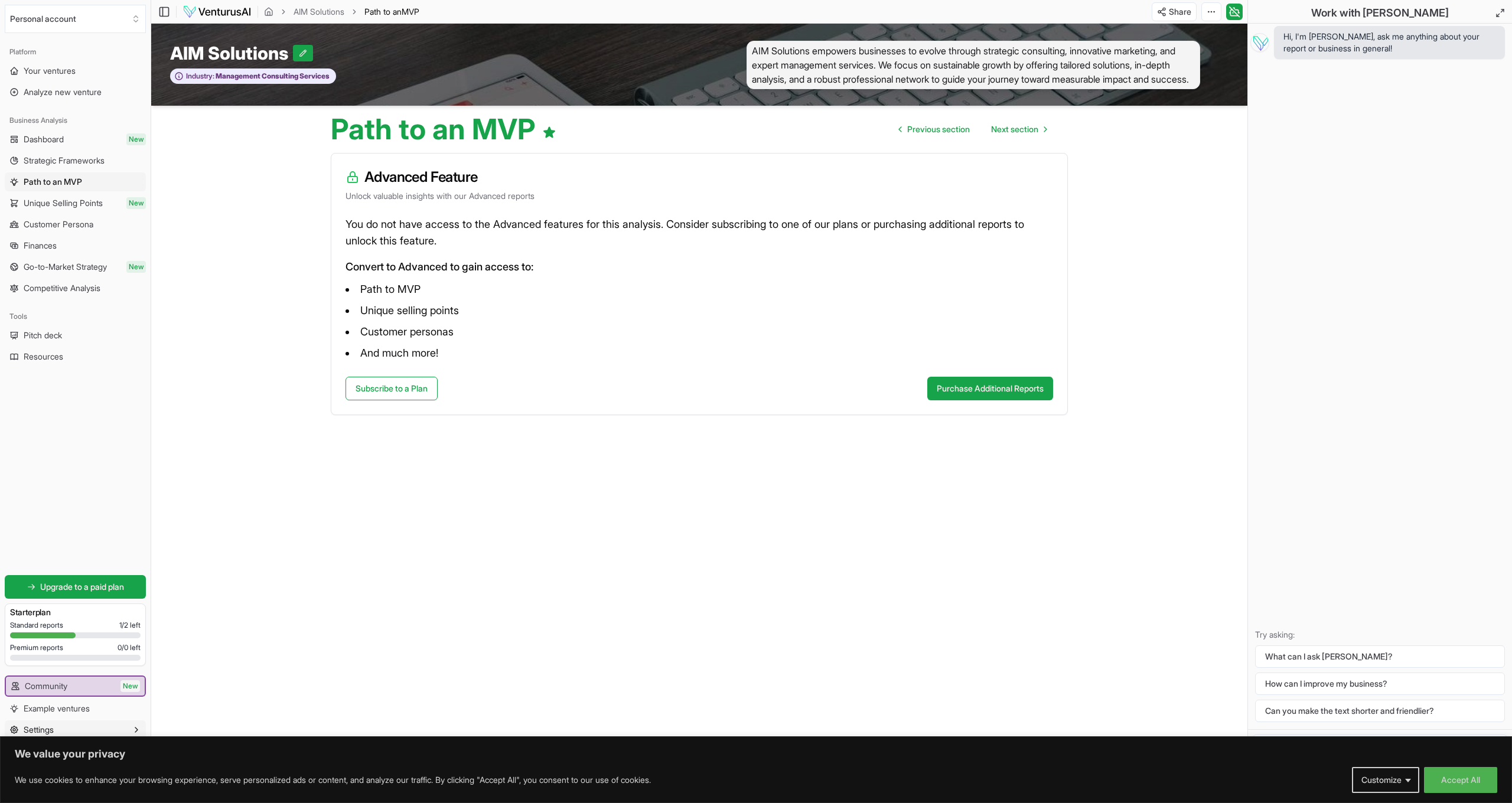
click at [85, 729] on button "Settings" at bounding box center [75, 730] width 141 height 19
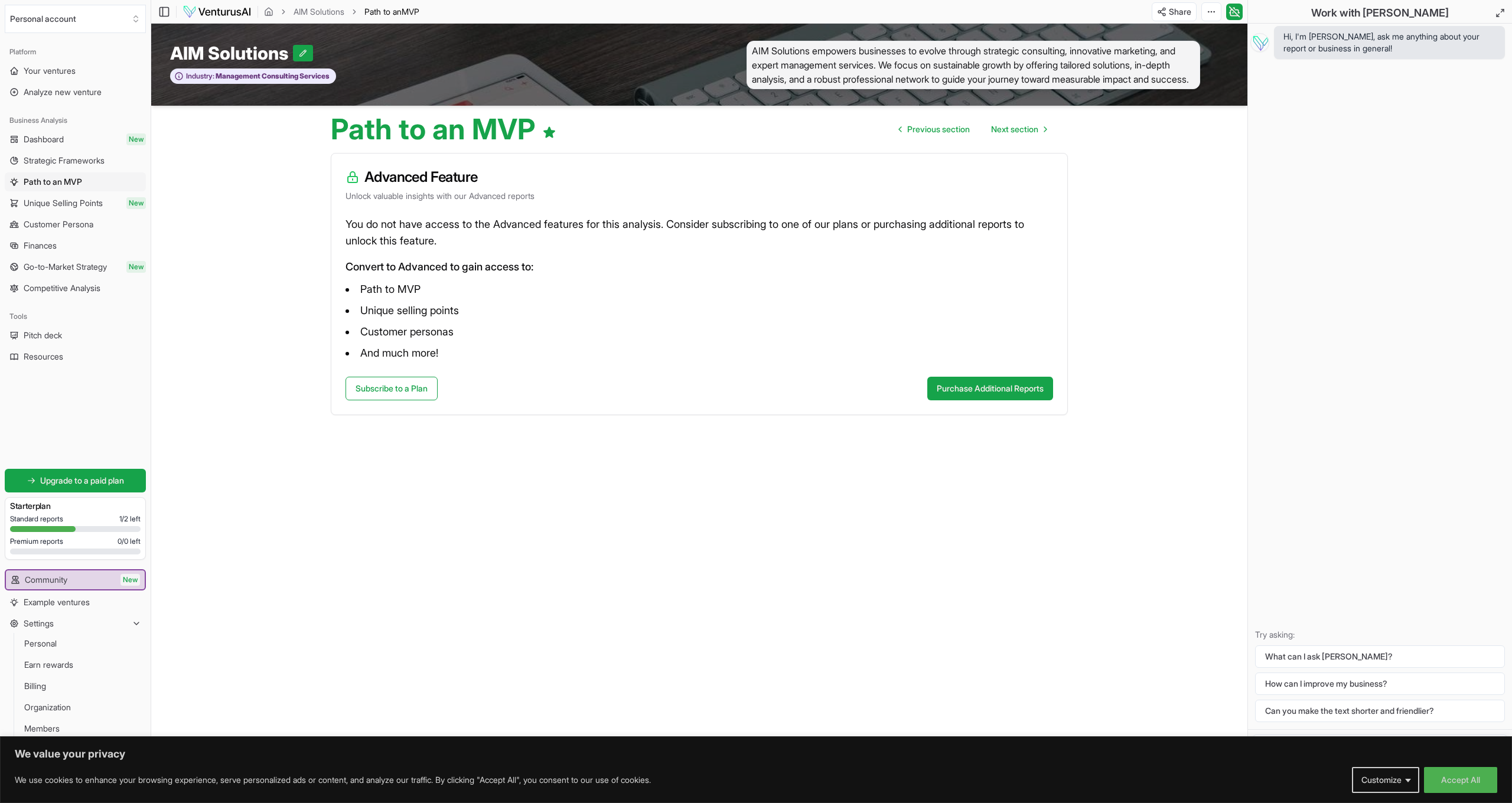
click at [231, 637] on main "Toggle Sidebar AIM Solutions Path to an MVP Share Toggle Chat Sidebar AIM Solut…" at bounding box center [698, 401] width 1096 height 803
click at [63, 267] on span "Go-to-Market Strategy" at bounding box center [65, 267] width 83 height 12
click at [59, 223] on span "Customer Persona" at bounding box center [58, 224] width 69 height 12
click at [68, 205] on span "Unique Selling Points" at bounding box center [62, 204] width 79 height 12
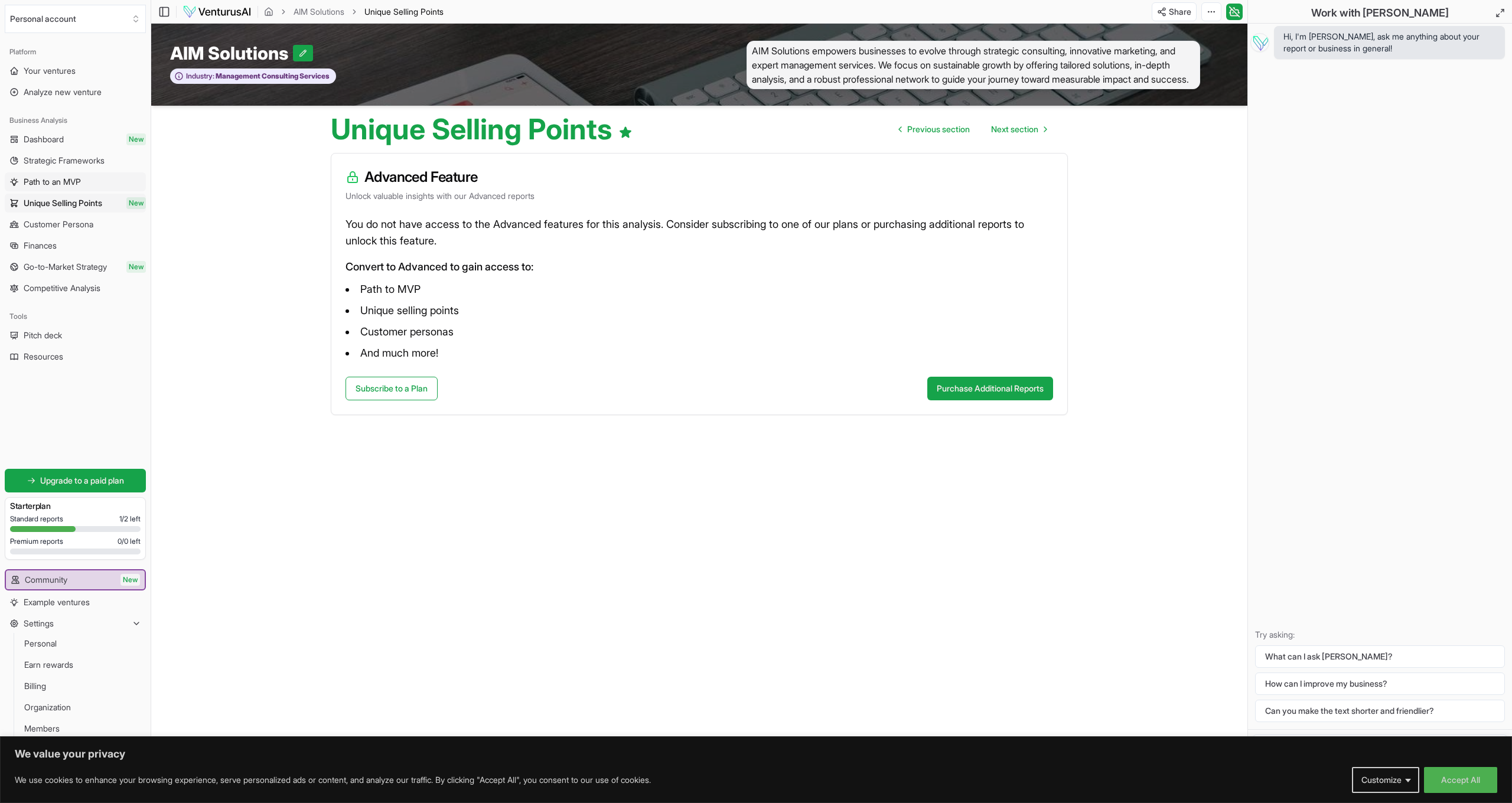
click at [61, 185] on span "Path to an MVP" at bounding box center [52, 182] width 57 height 12
click at [61, 162] on span "Strategic Frameworks" at bounding box center [63, 161] width 81 height 12
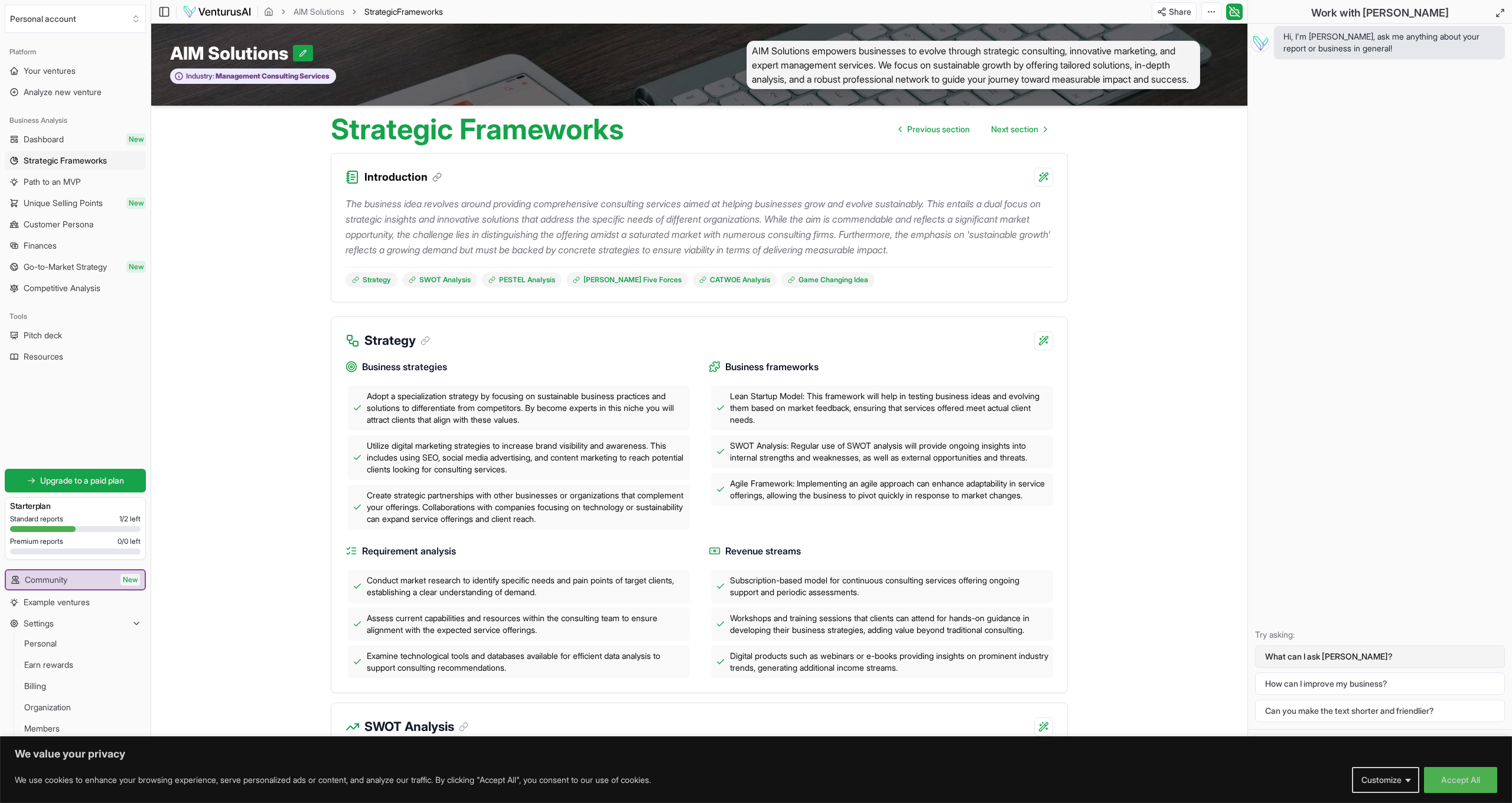
click at [1341, 657] on button "What can I ask Vera?" at bounding box center [1379, 657] width 250 height 23
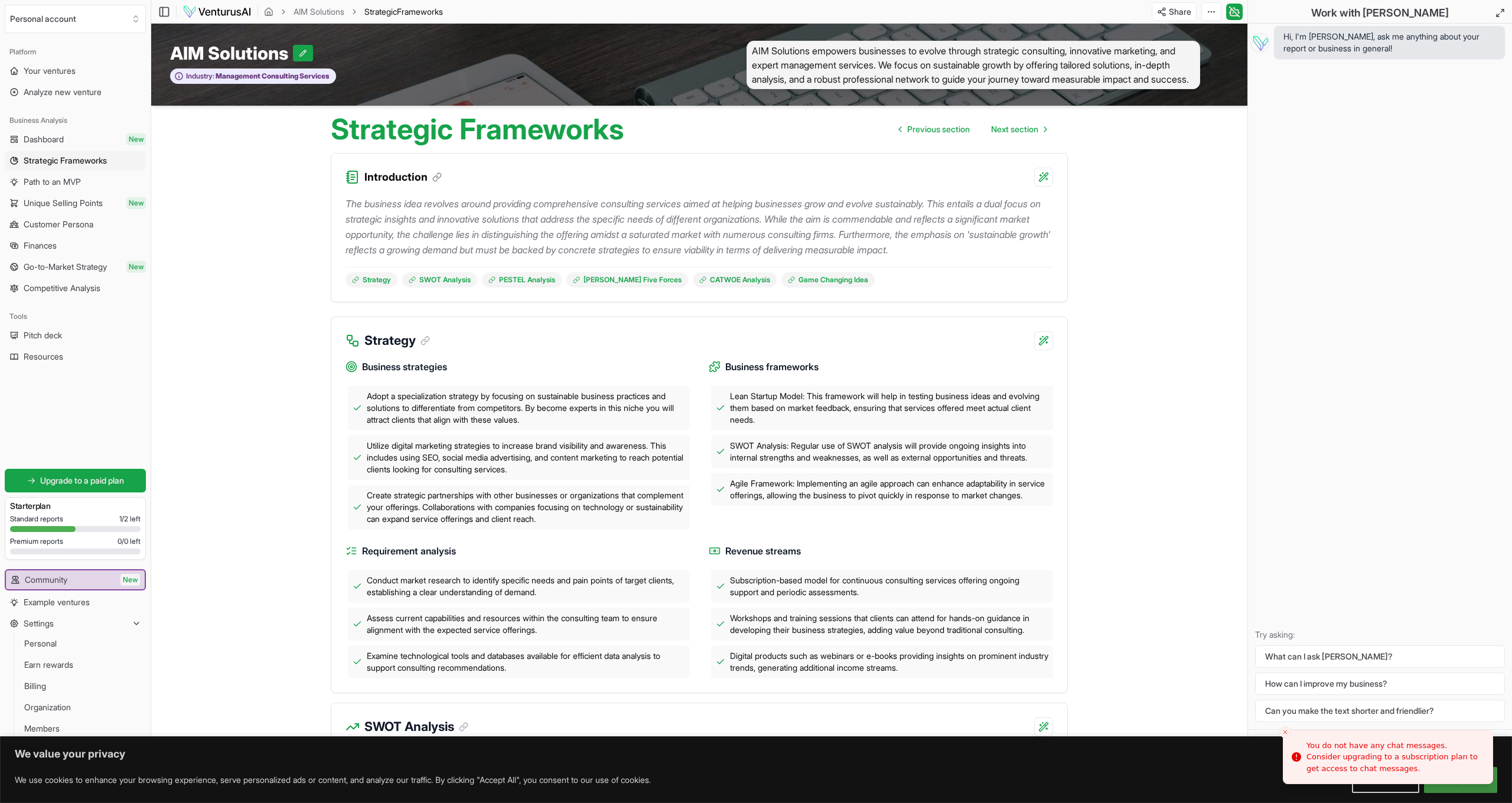
click at [1462, 786] on button "Accept All" at bounding box center [1460, 780] width 74 height 26
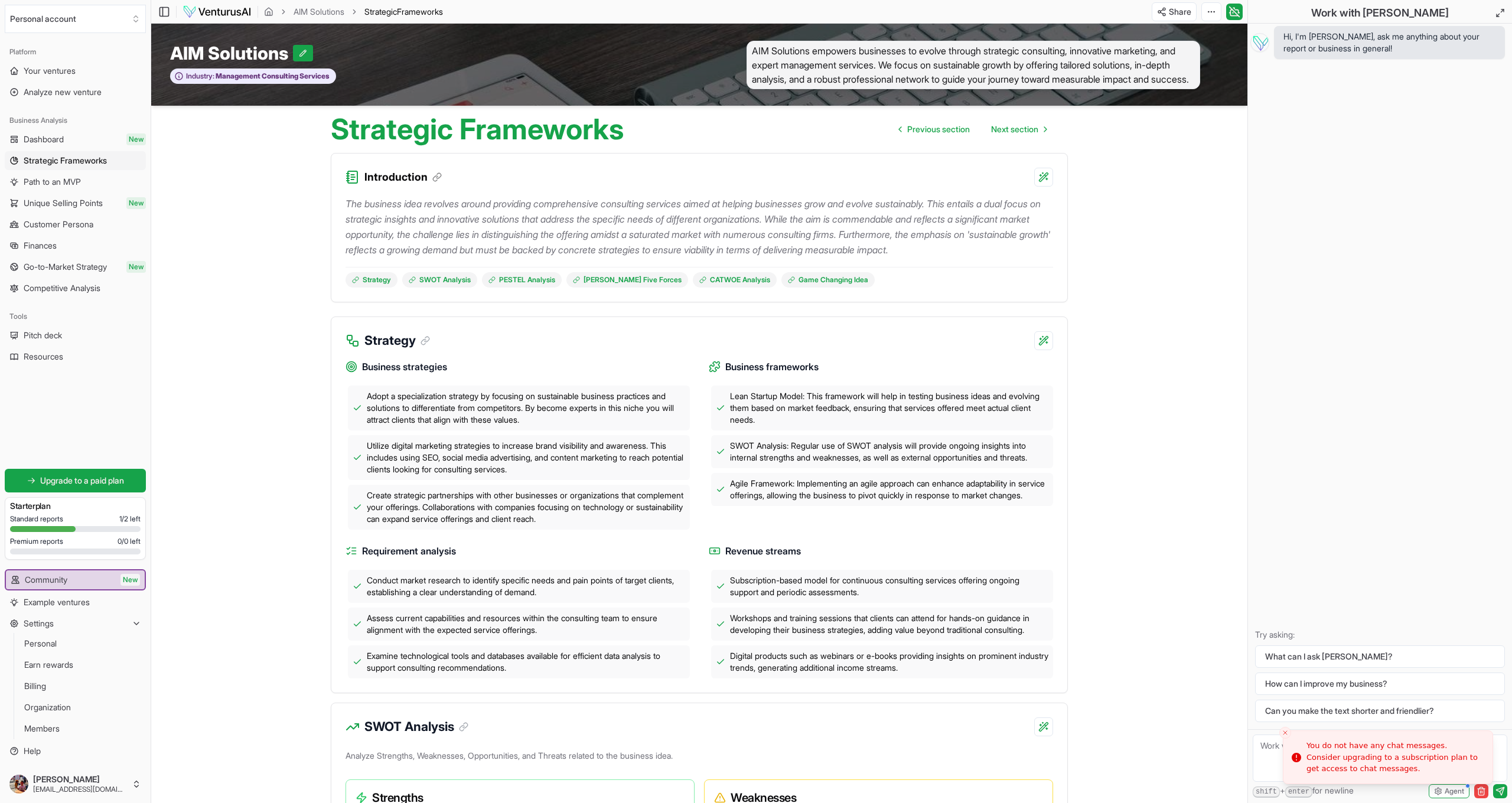
click at [1282, 735] on icon "Close toast" at bounding box center [1285, 733] width 7 height 7
click at [1275, 752] on textarea at bounding box center [1380, 758] width 255 height 48
type textarea "will the lite include customer persona?"
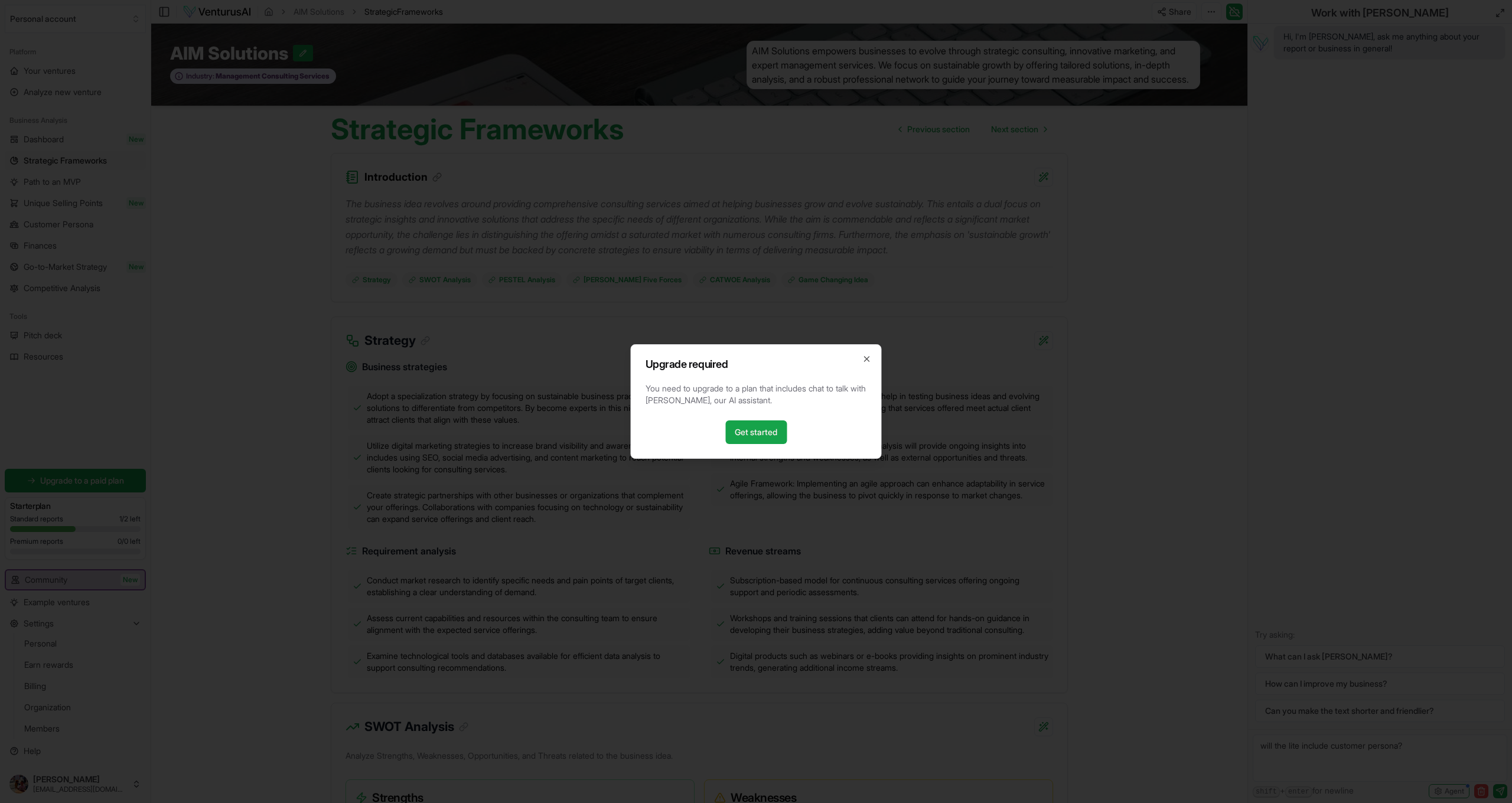
click at [866, 359] on button "Close" at bounding box center [866, 359] width 10 height 10
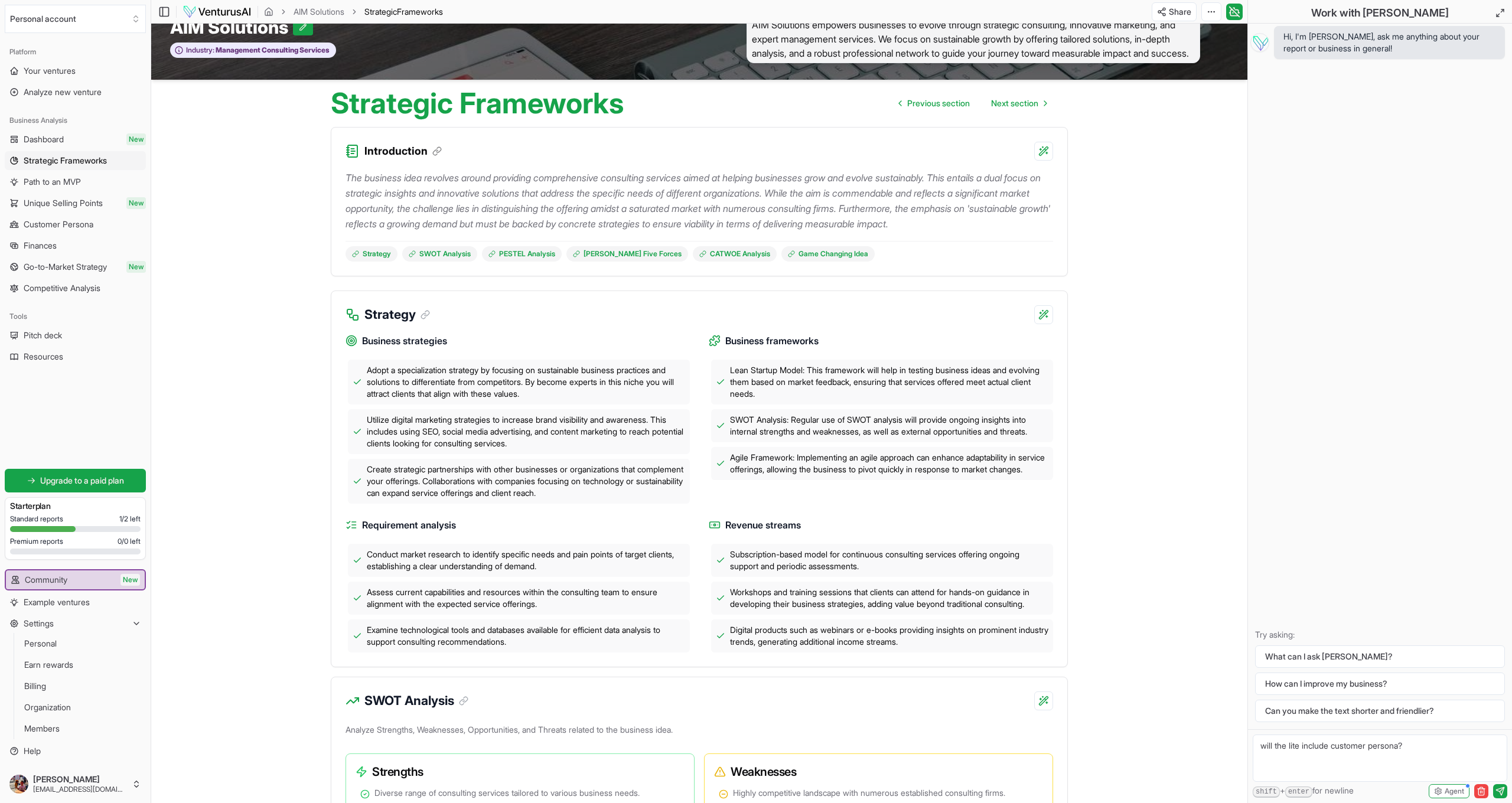
scroll to position [21, 0]
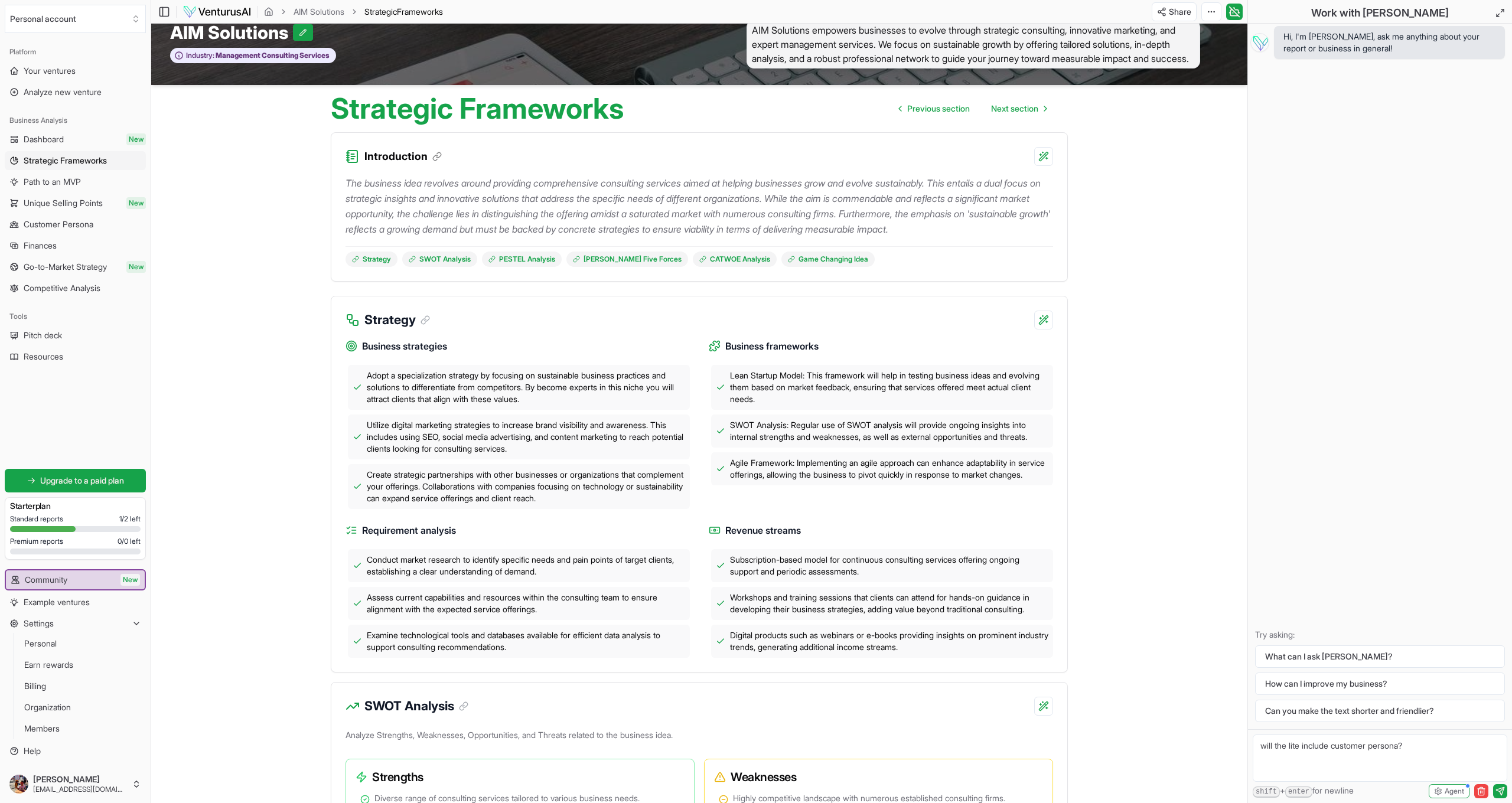
click at [1412, 735] on form "will the lite include customer persona? shift + enter for newline Agent" at bounding box center [1379, 766] width 264 height 74
click at [1413, 741] on textarea "will the lite include customer persona?" at bounding box center [1380, 758] width 255 height 48
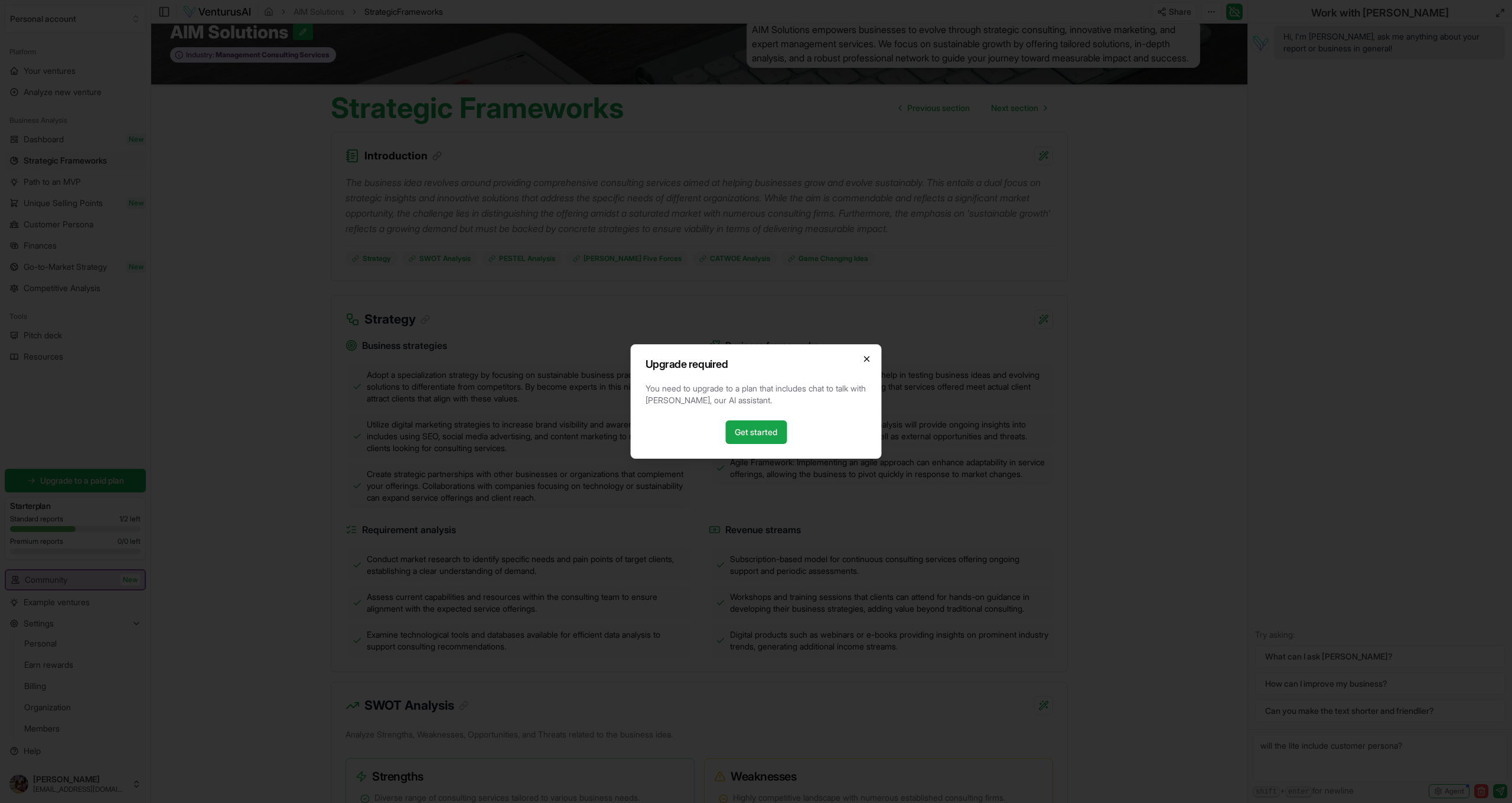
click at [866, 359] on icon "button" at bounding box center [866, 359] width 4 height 4
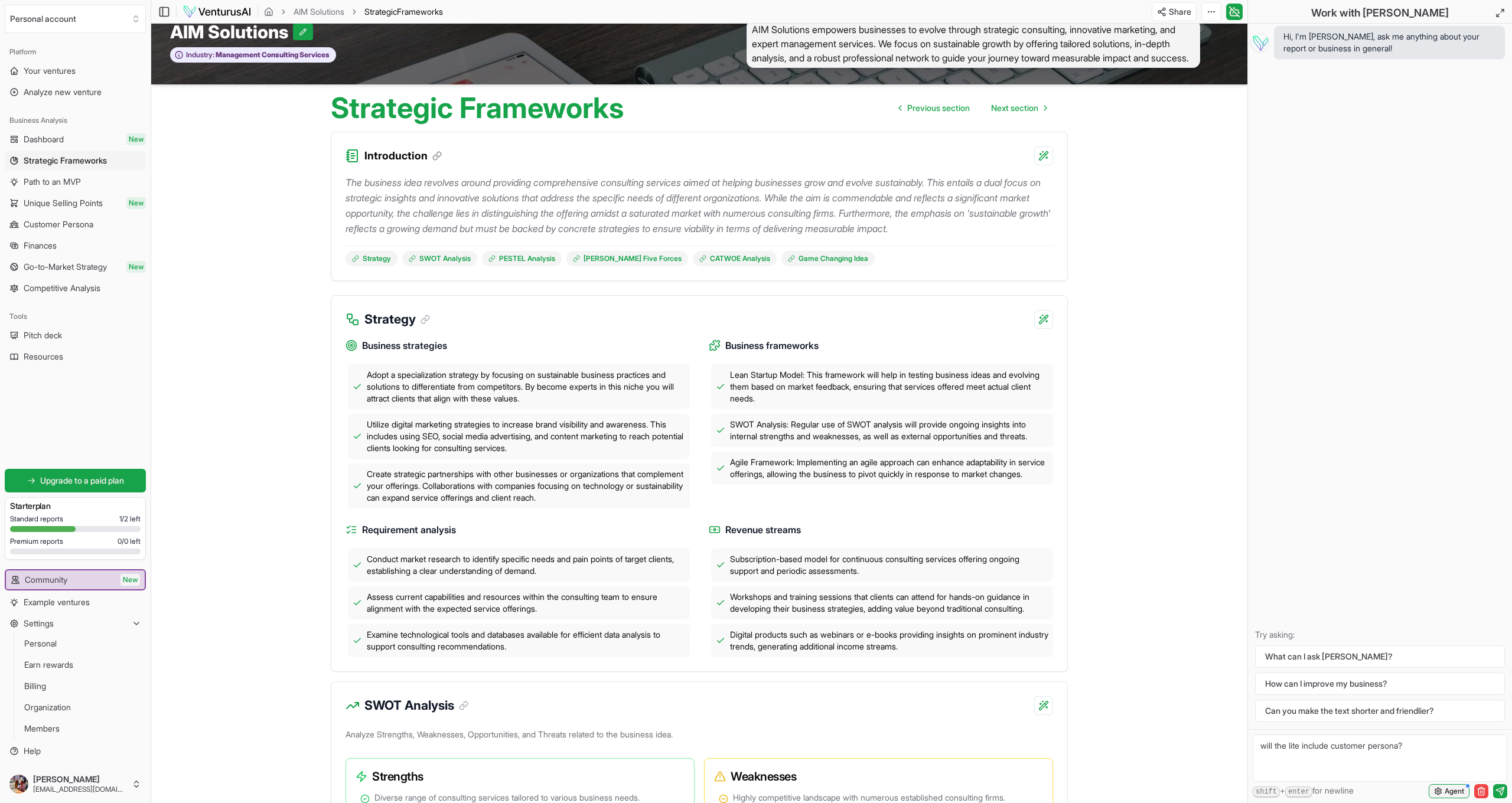
click at [1450, 791] on span "Agent" at bounding box center [1454, 791] width 19 height 10
click at [1485, 793] on icon "button" at bounding box center [1481, 791] width 10 height 10
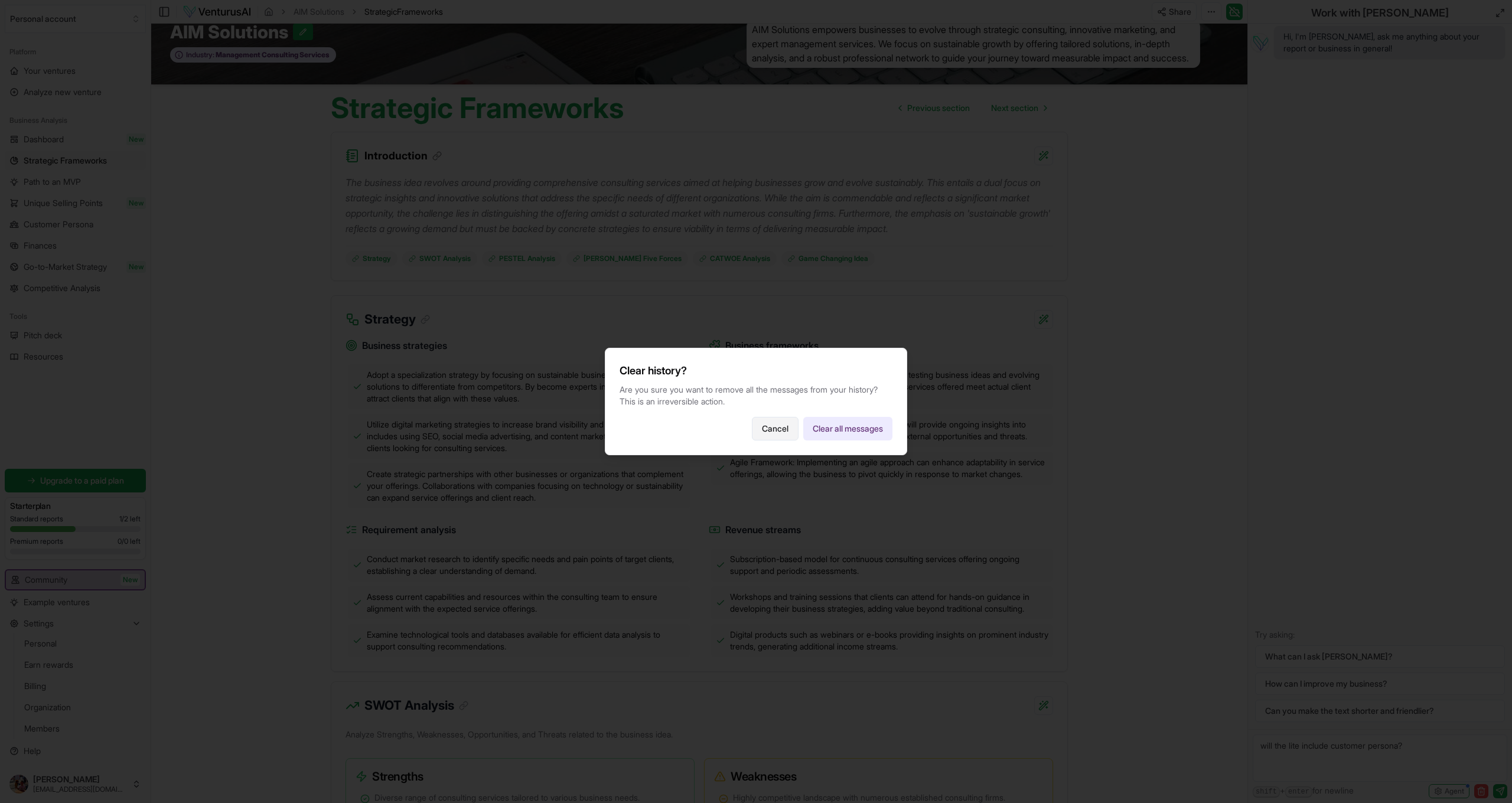
click at [757, 431] on button "Cancel" at bounding box center [775, 428] width 47 height 23
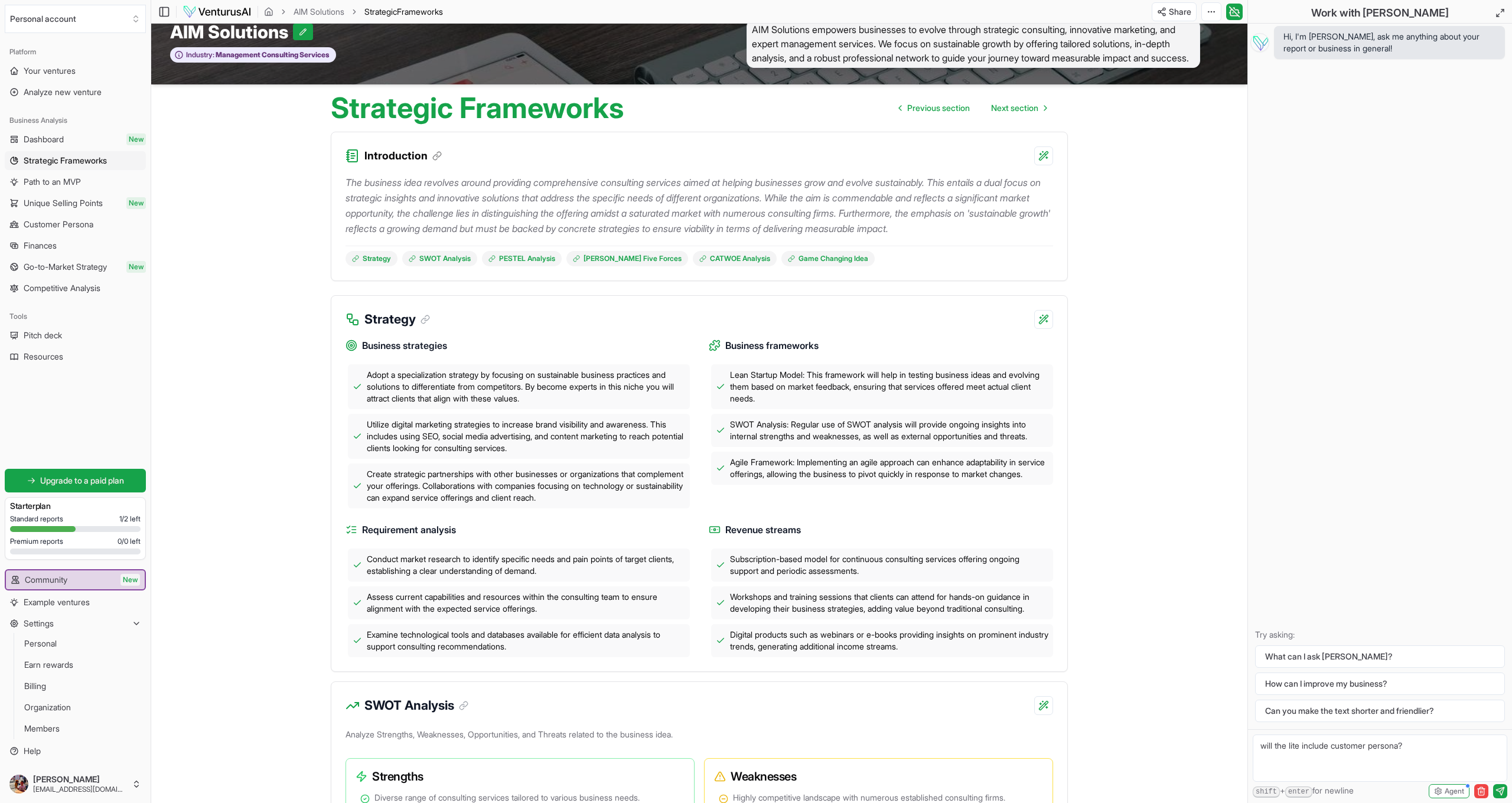
click at [1411, 748] on textarea "will the lite include customer persona?" at bounding box center [1380, 758] width 255 height 48
click at [1500, 793] on icon "submit" at bounding box center [1500, 791] width 8 height 8
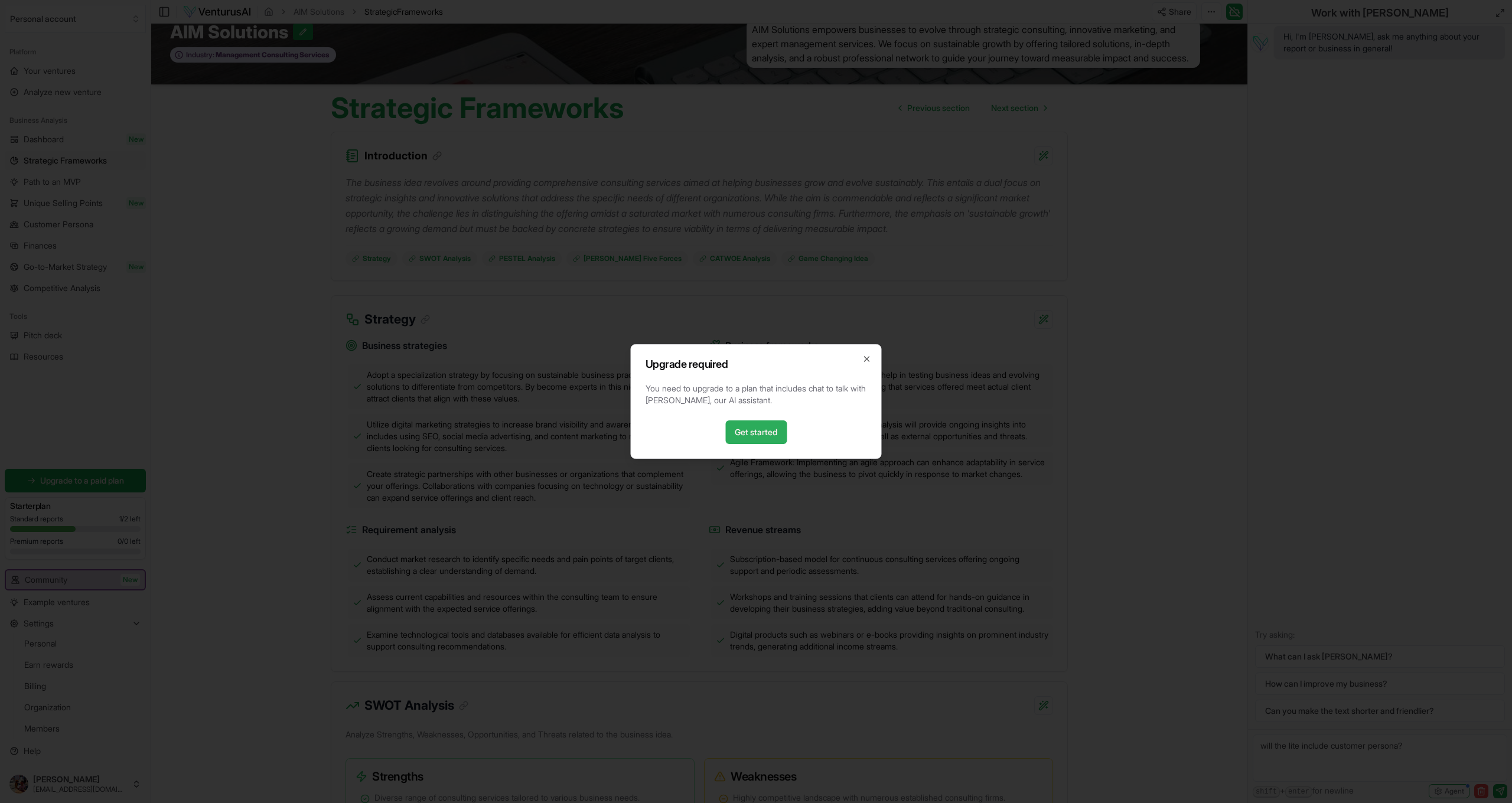
click at [769, 433] on link "Get started" at bounding box center [756, 431] width 62 height 23
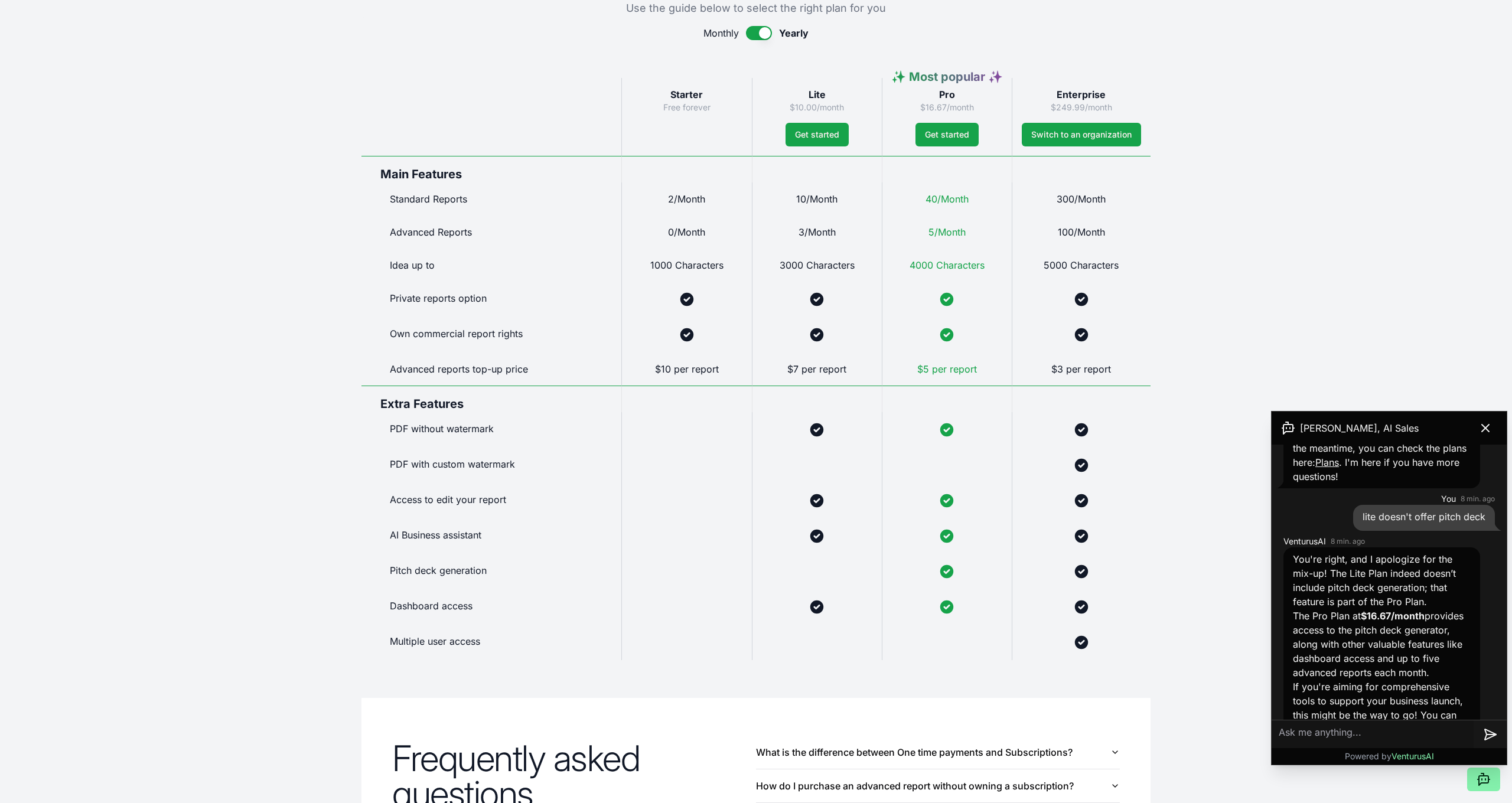
scroll to position [578, 0]
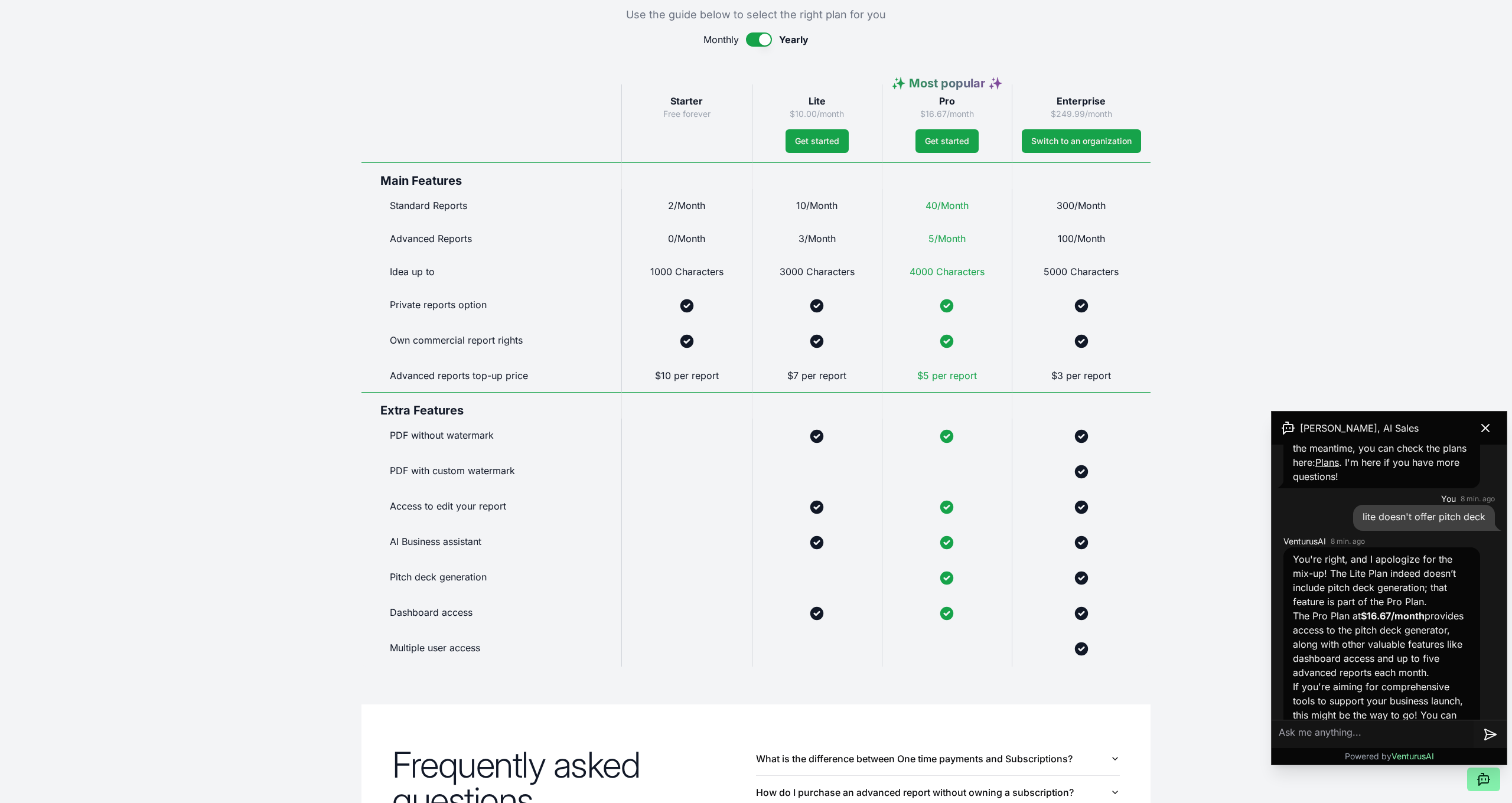
click at [1327, 729] on textarea at bounding box center [1372, 735] width 202 height 29
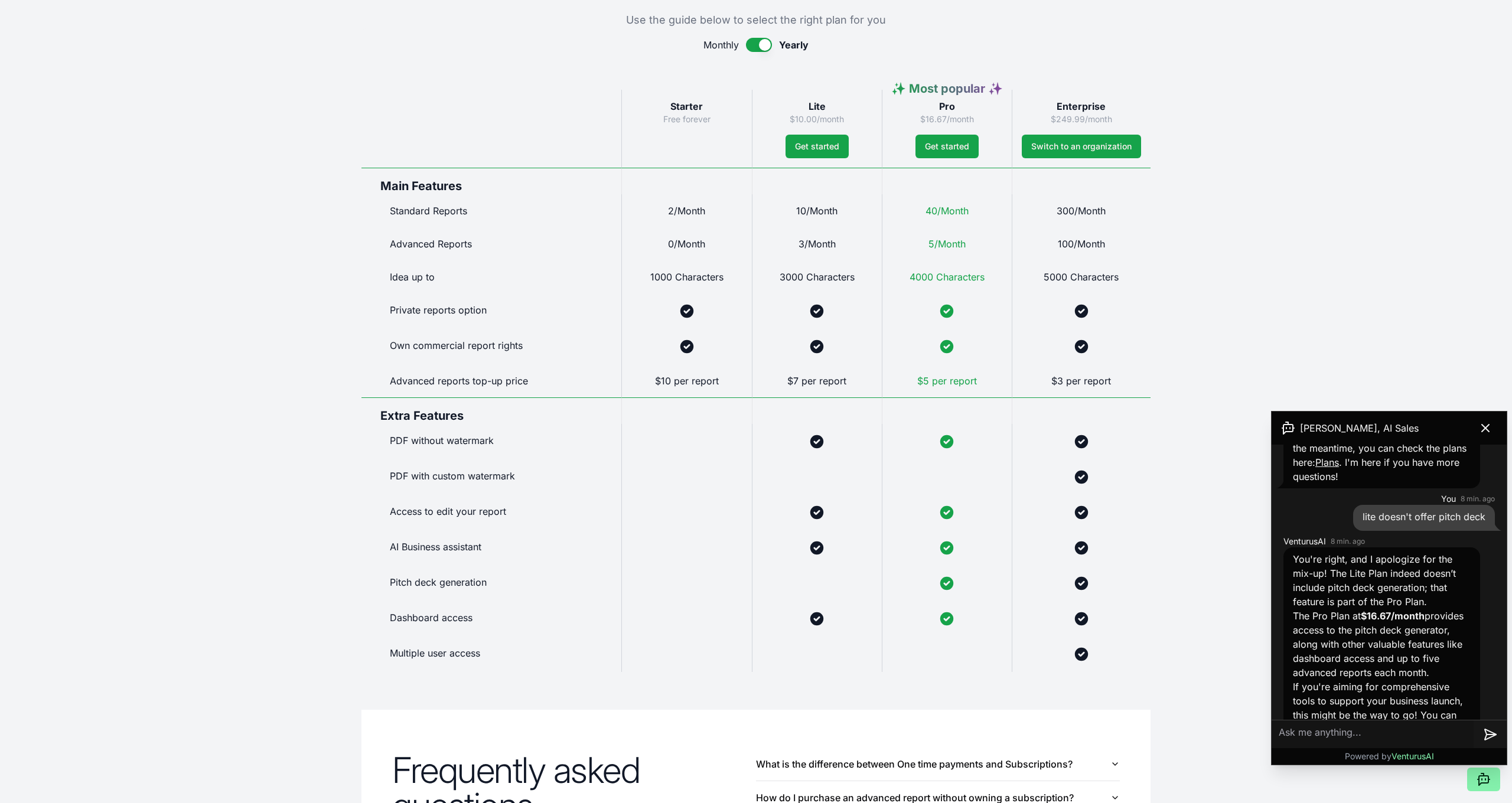
scroll to position [565, 0]
type textarea "does the lite give the customer persona?"
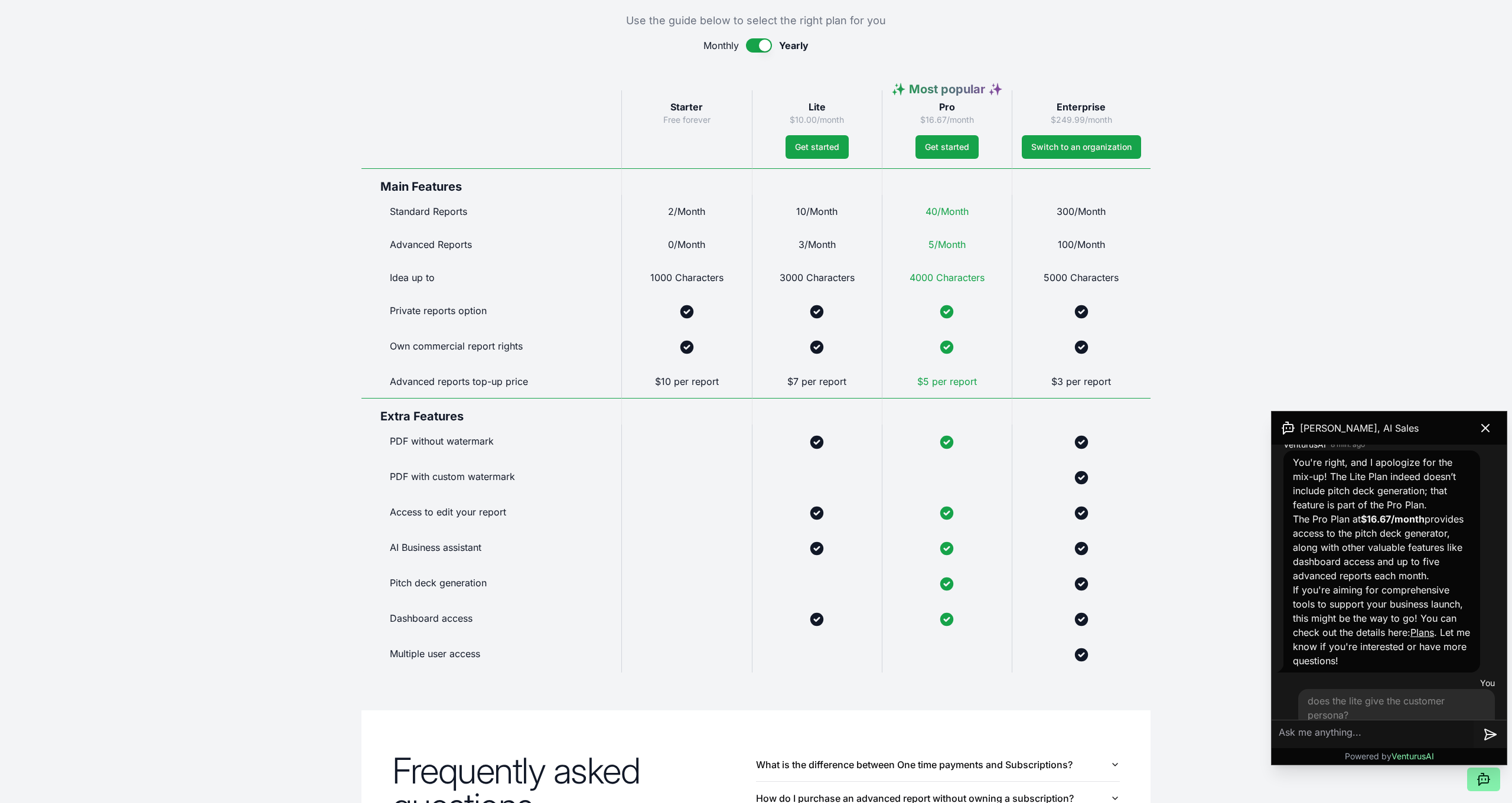
scroll to position [2124, 0]
